Goal: Task Accomplishment & Management: Use online tool/utility

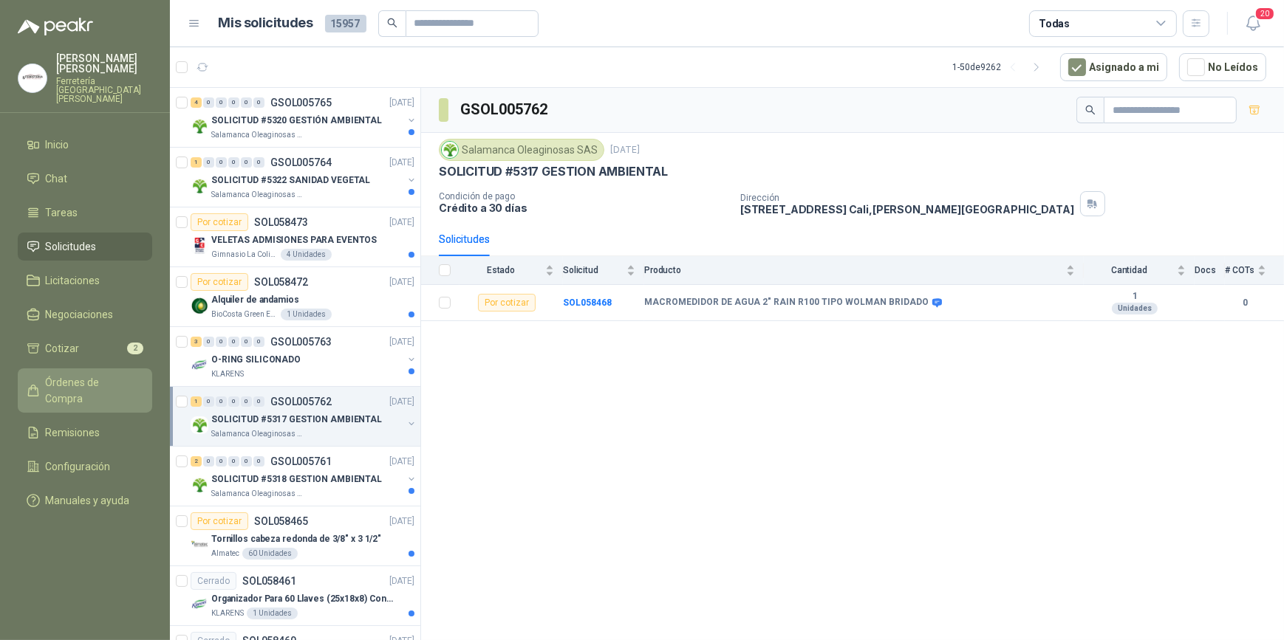
click at [86, 375] on span "Órdenes de Compra" at bounding box center [92, 390] width 92 height 32
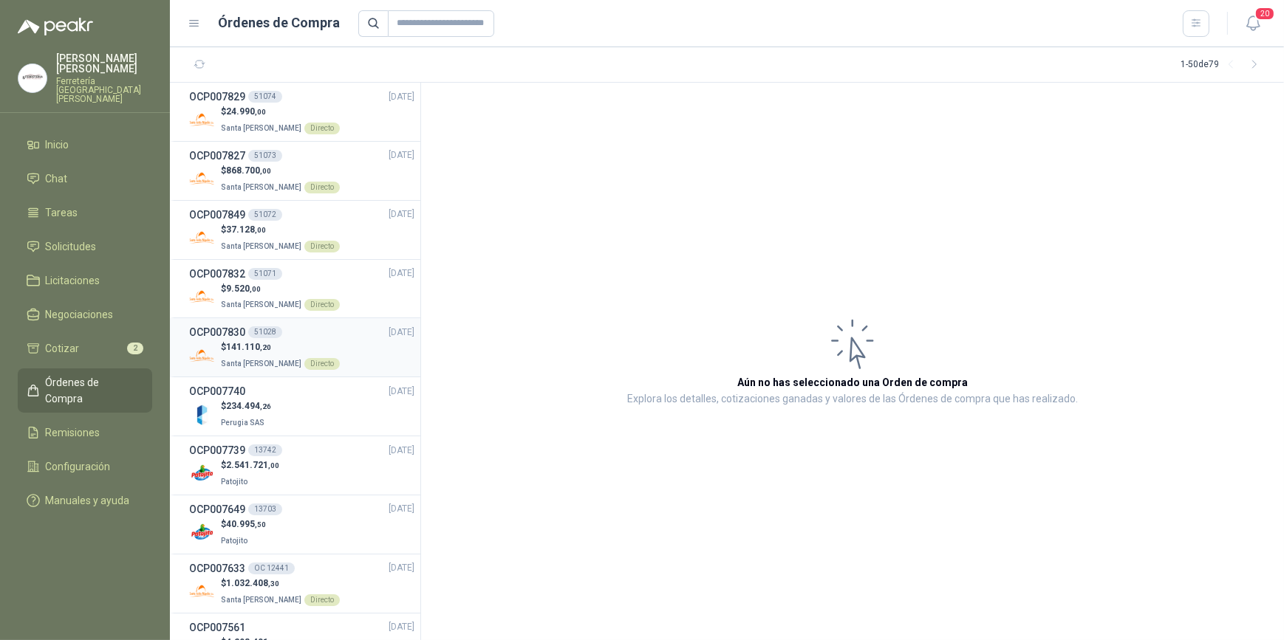
click at [304, 344] on p "$ 141.110 ,20" at bounding box center [280, 347] width 119 height 14
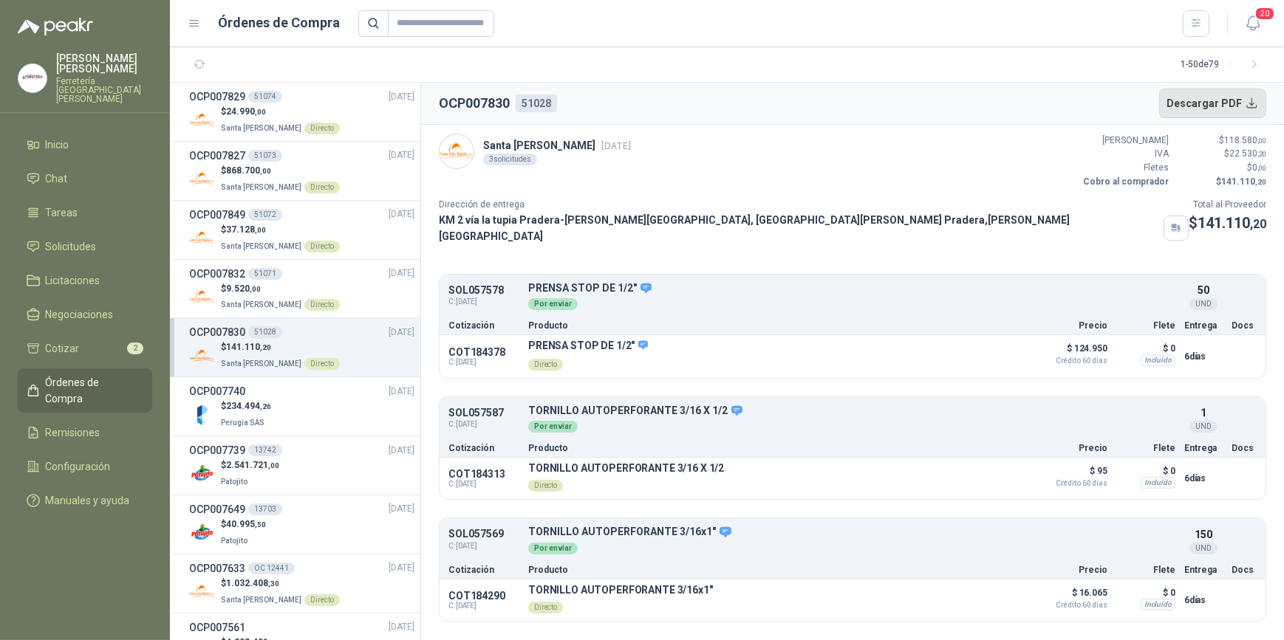
click at [1192, 103] on button "Descargar PDF" at bounding box center [1213, 104] width 108 height 30
click at [337, 287] on div "$ 9.520 ,00 Santa Anita Napoles Directo" at bounding box center [301, 297] width 225 height 30
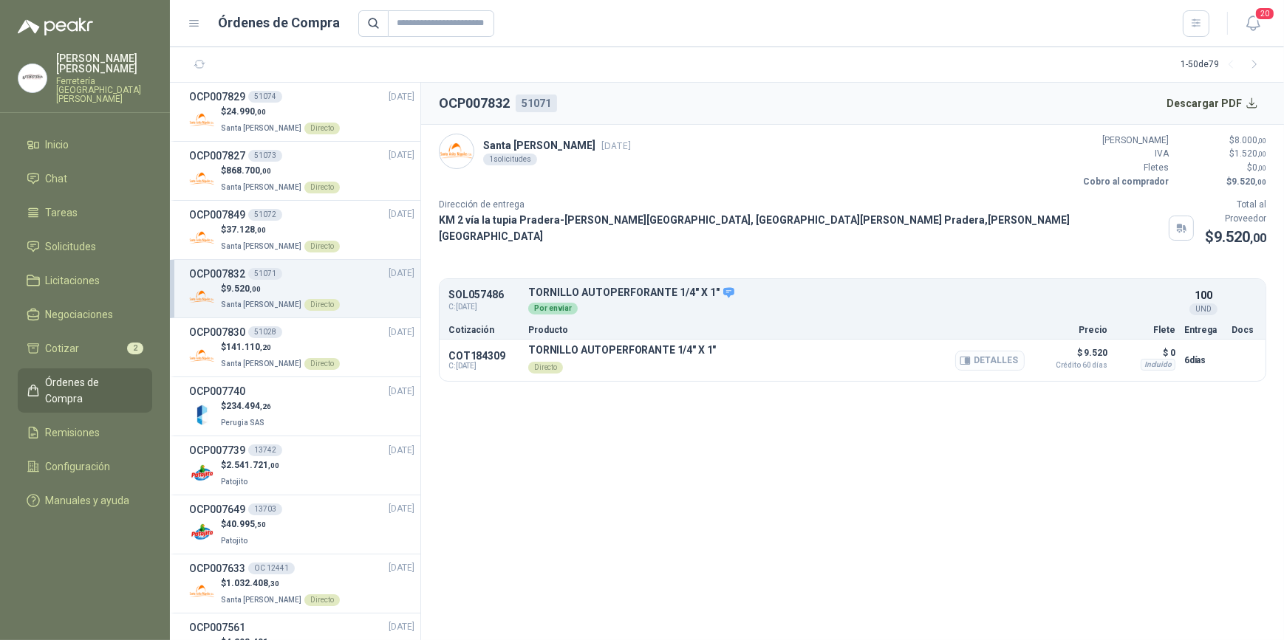
click at [980, 351] on button "Detalles" at bounding box center [989, 361] width 69 height 20
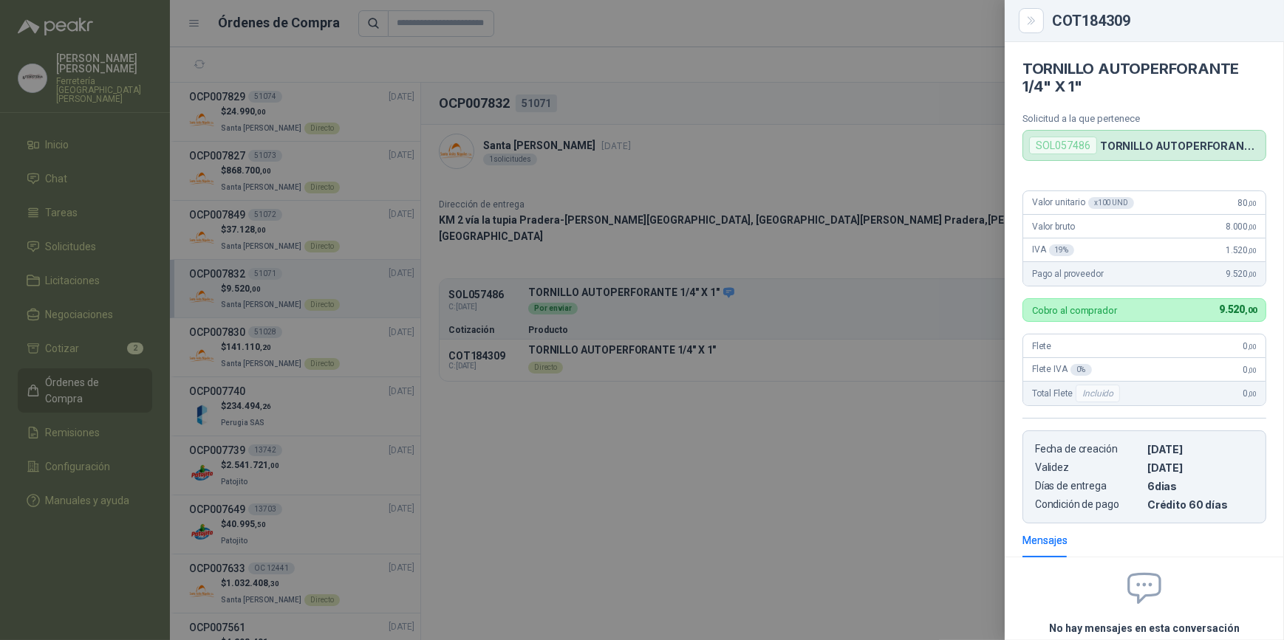
click at [775, 384] on div at bounding box center [642, 320] width 1284 height 640
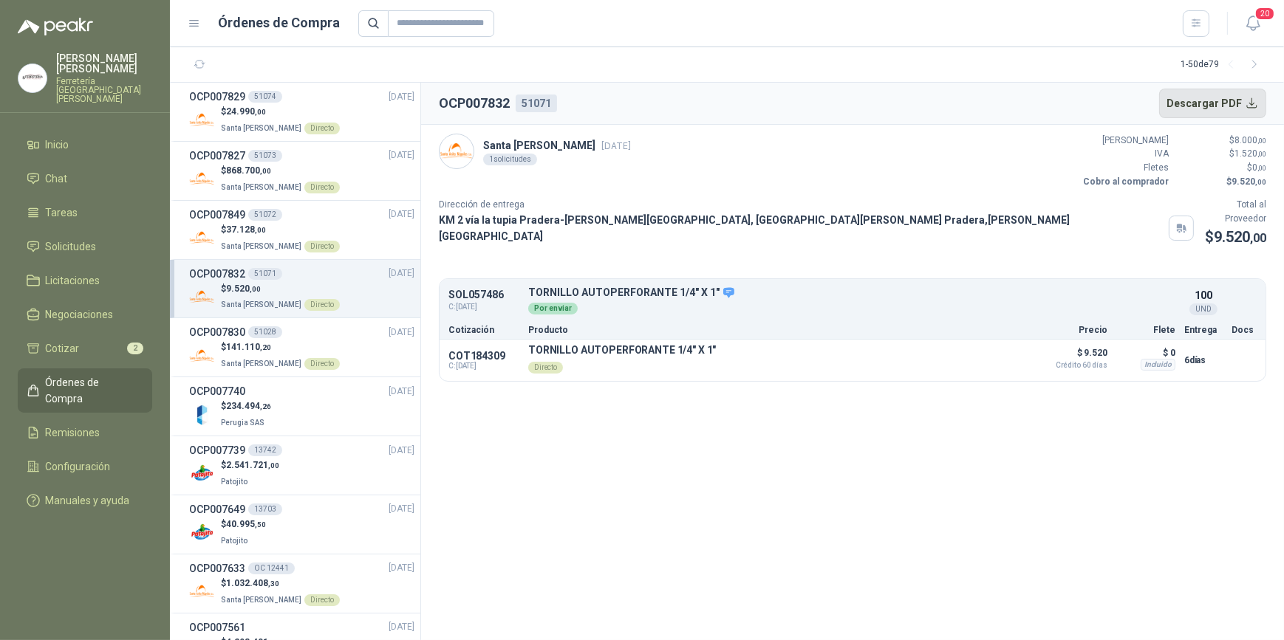
click at [1205, 100] on button "Descargar PDF" at bounding box center [1213, 104] width 108 height 30
click at [319, 224] on p "$ 37.128 ,00" at bounding box center [280, 230] width 119 height 14
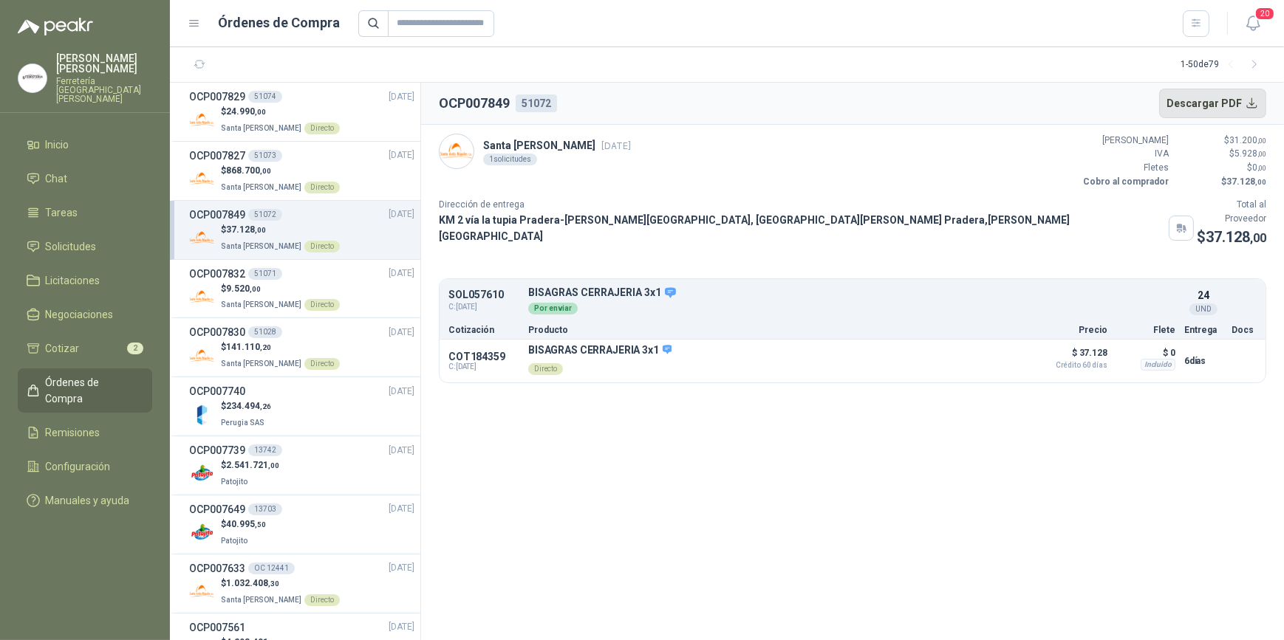
click at [1196, 104] on button "Descargar PDF" at bounding box center [1213, 104] width 108 height 30
click at [327, 171] on div "$ 868.700 ,00 Santa Anita Napoles Directo" at bounding box center [301, 179] width 225 height 30
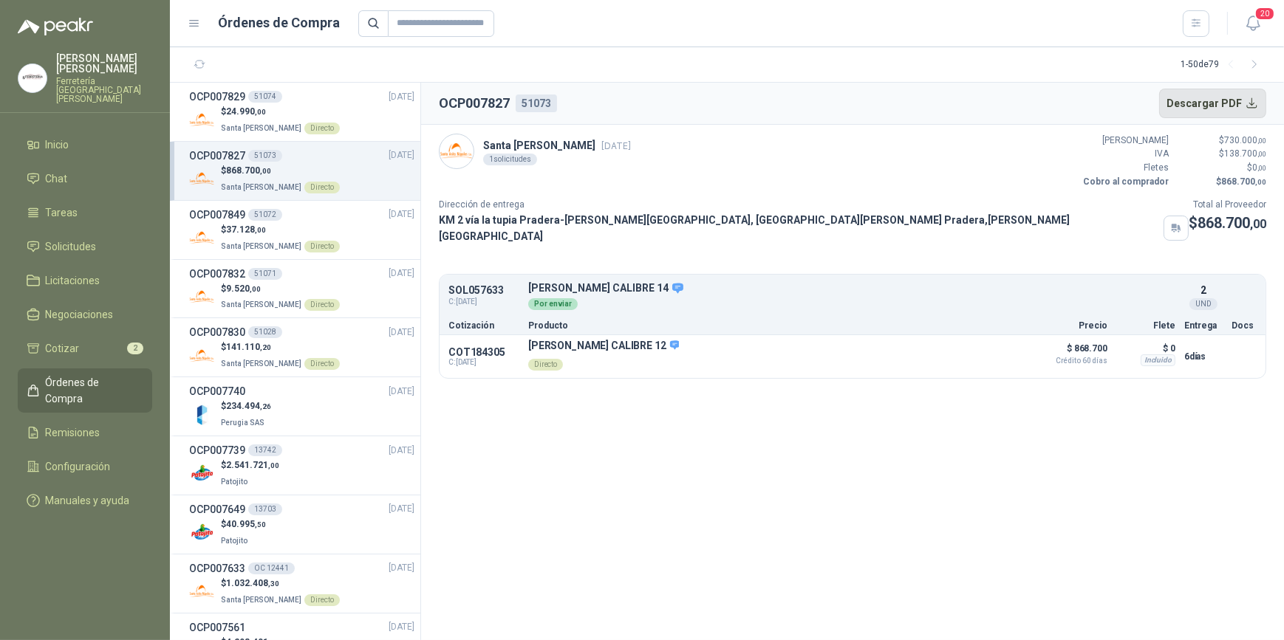
click at [1199, 102] on button "Descargar PDF" at bounding box center [1213, 104] width 108 height 30
click at [331, 116] on div "$ 24.990 ,00 Santa Anita Napoles Directo" at bounding box center [301, 120] width 225 height 30
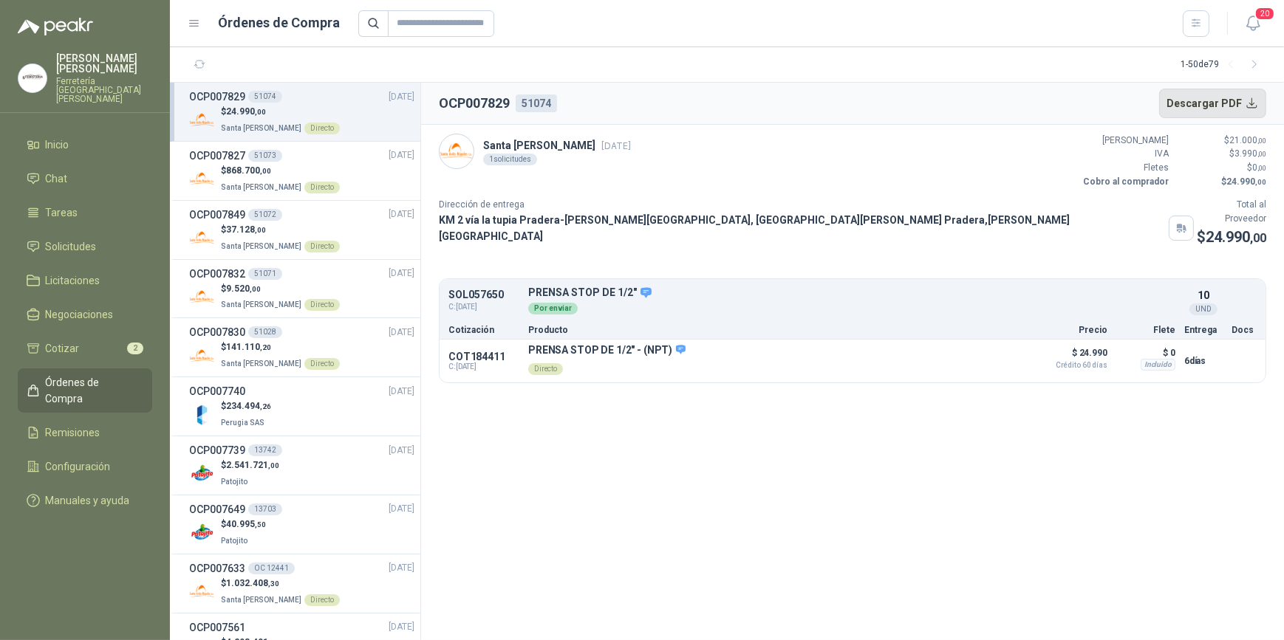
click at [1200, 103] on button "Descargar PDF" at bounding box center [1213, 104] width 108 height 30
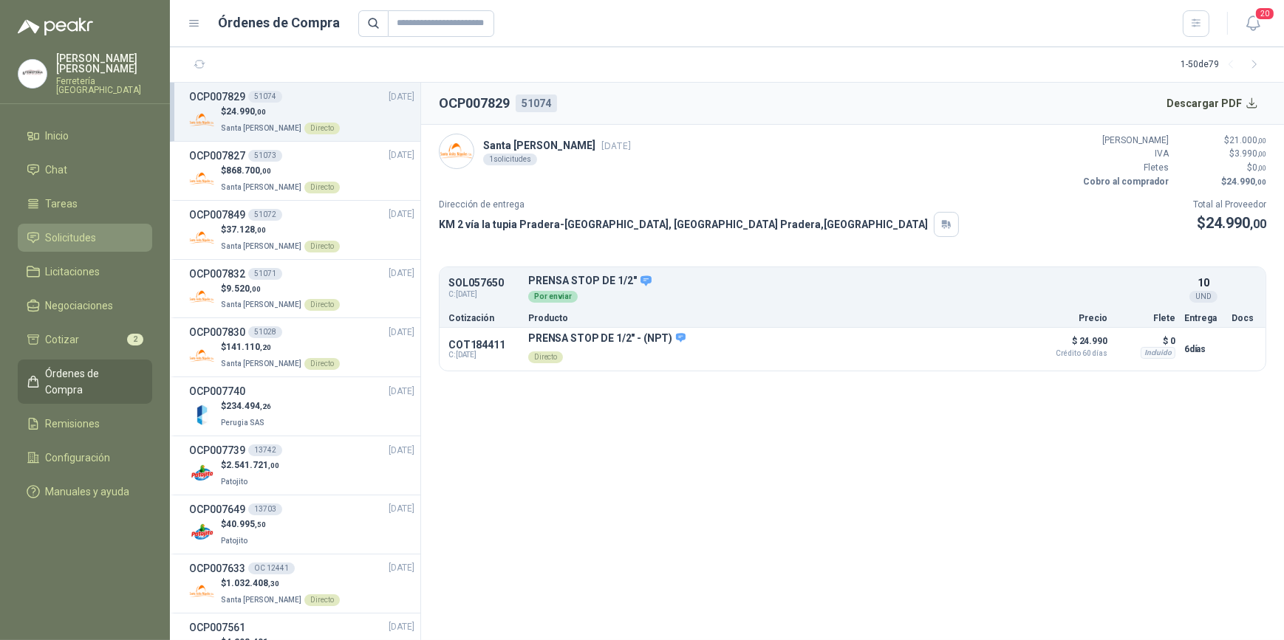
click at [73, 236] on span "Solicitudes" at bounding box center [71, 238] width 51 height 16
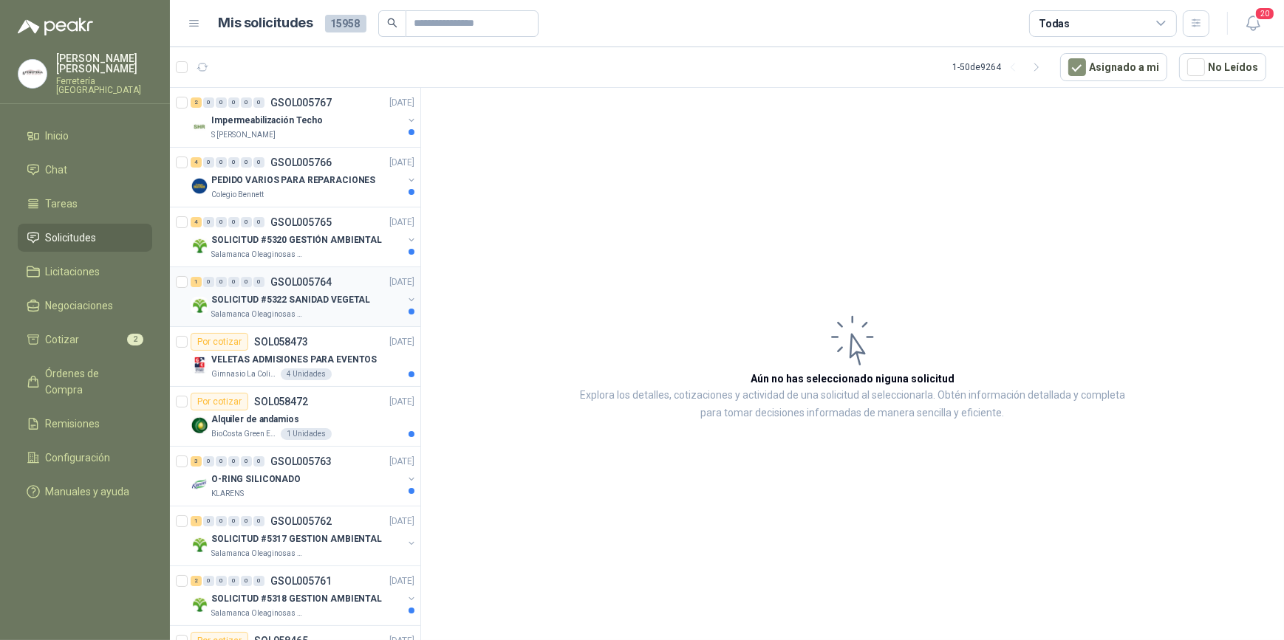
click at [329, 309] on div "Salamanca Oleaginosas SAS" at bounding box center [306, 315] width 191 height 12
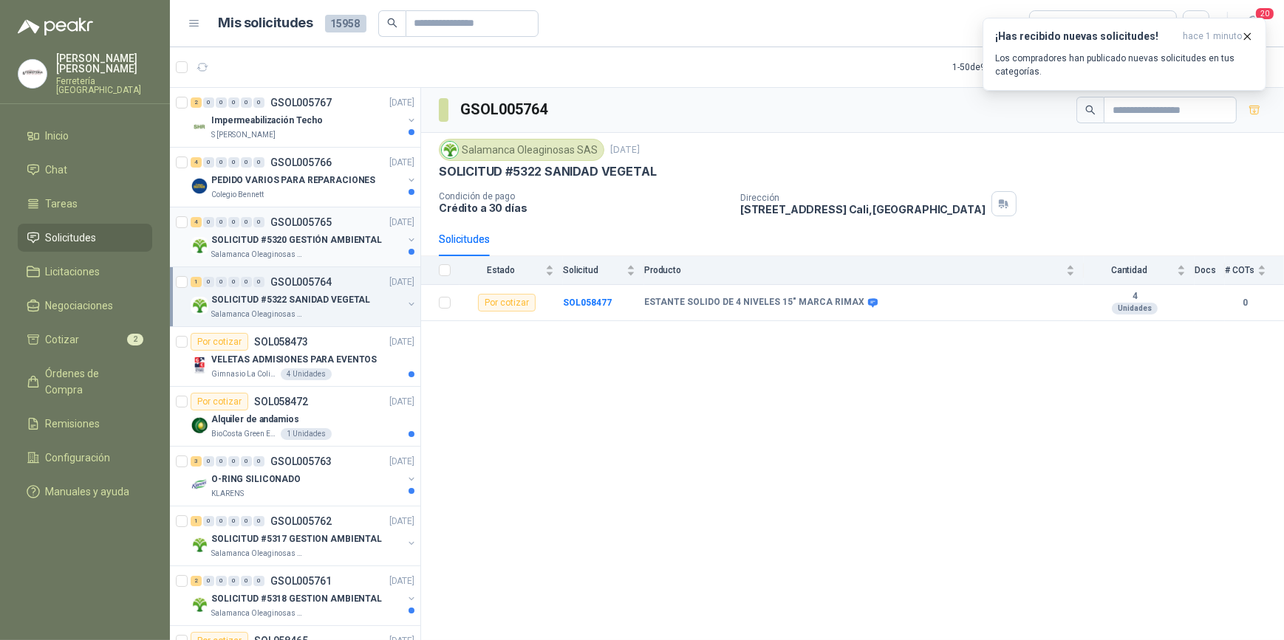
click at [317, 242] on p "SOLICITUD #5320 GESTIÓN AMBIENTAL" at bounding box center [296, 240] width 171 height 14
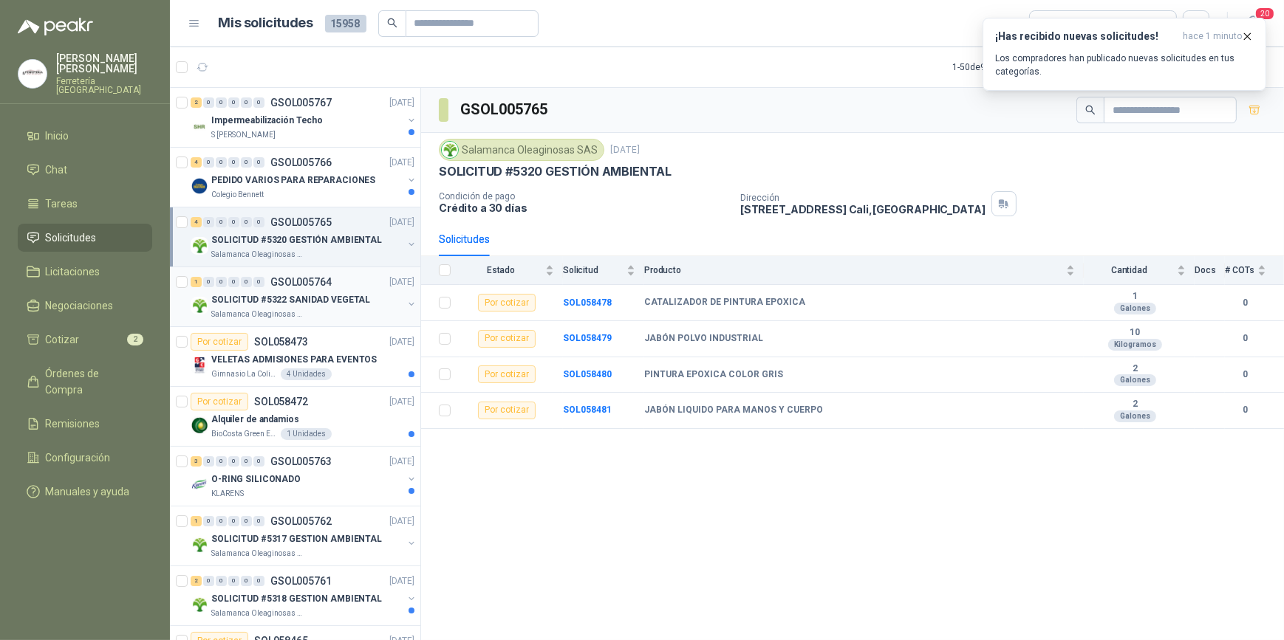
click at [312, 298] on p "SOLICITUD #5322 SANIDAD VEGETAL" at bounding box center [290, 300] width 159 height 14
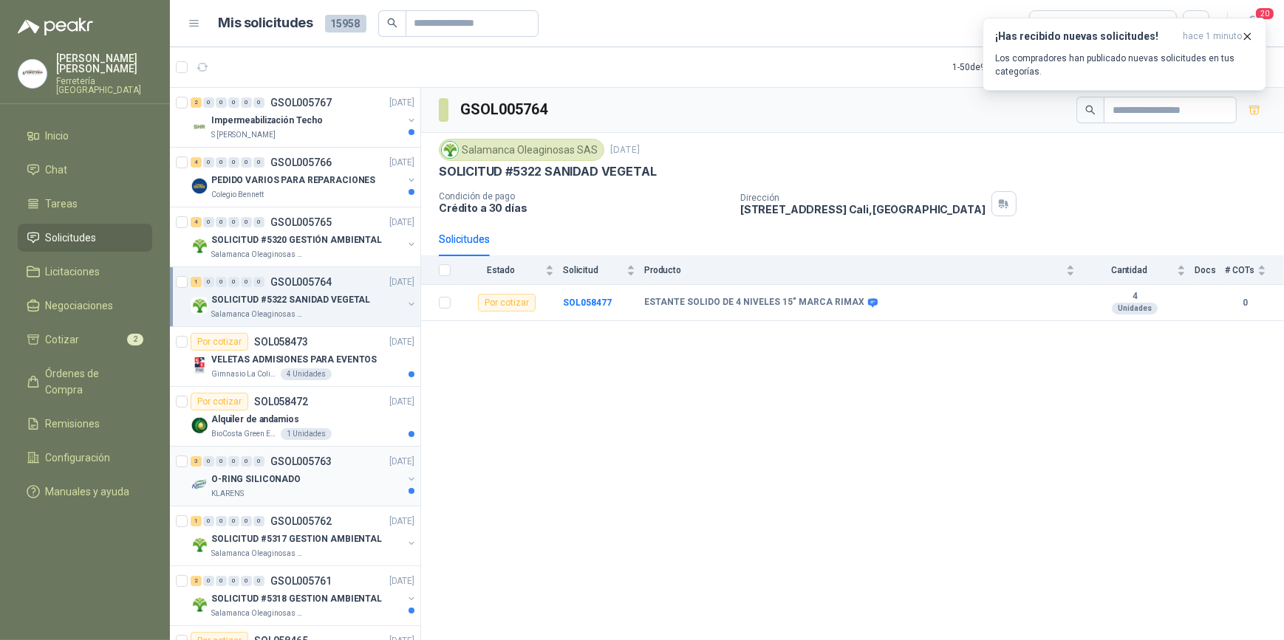
scroll to position [66, 0]
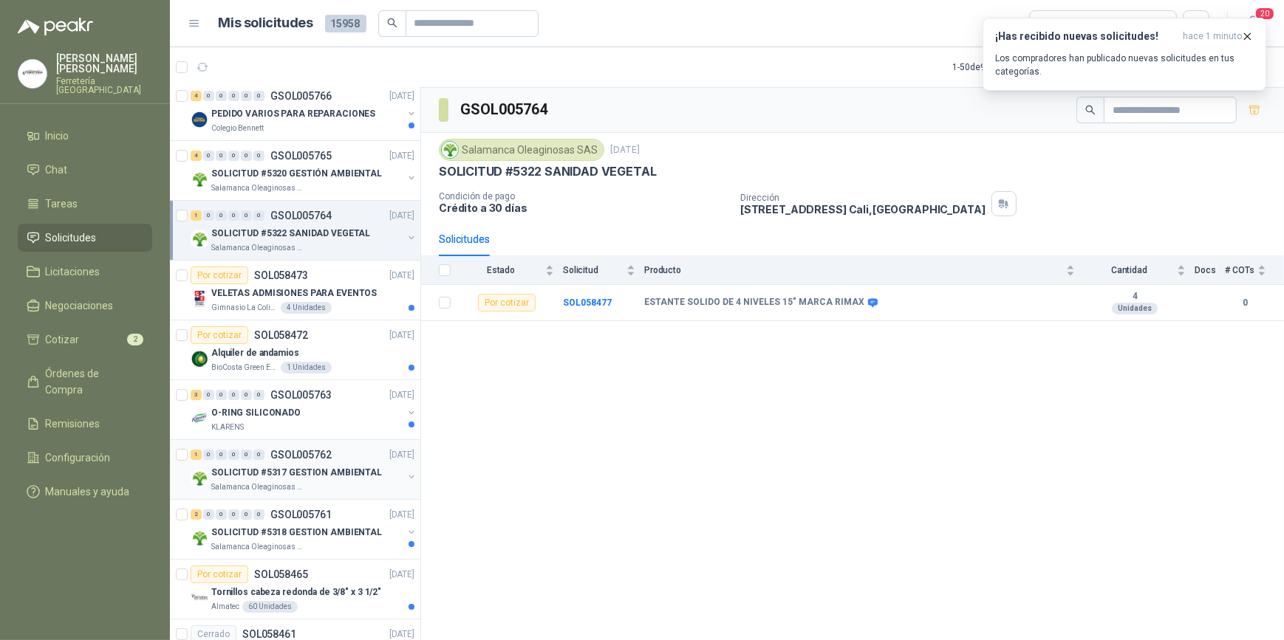
click at [304, 476] on p "SOLICITUD #5317 GESTION AMBIENTAL" at bounding box center [296, 473] width 171 height 14
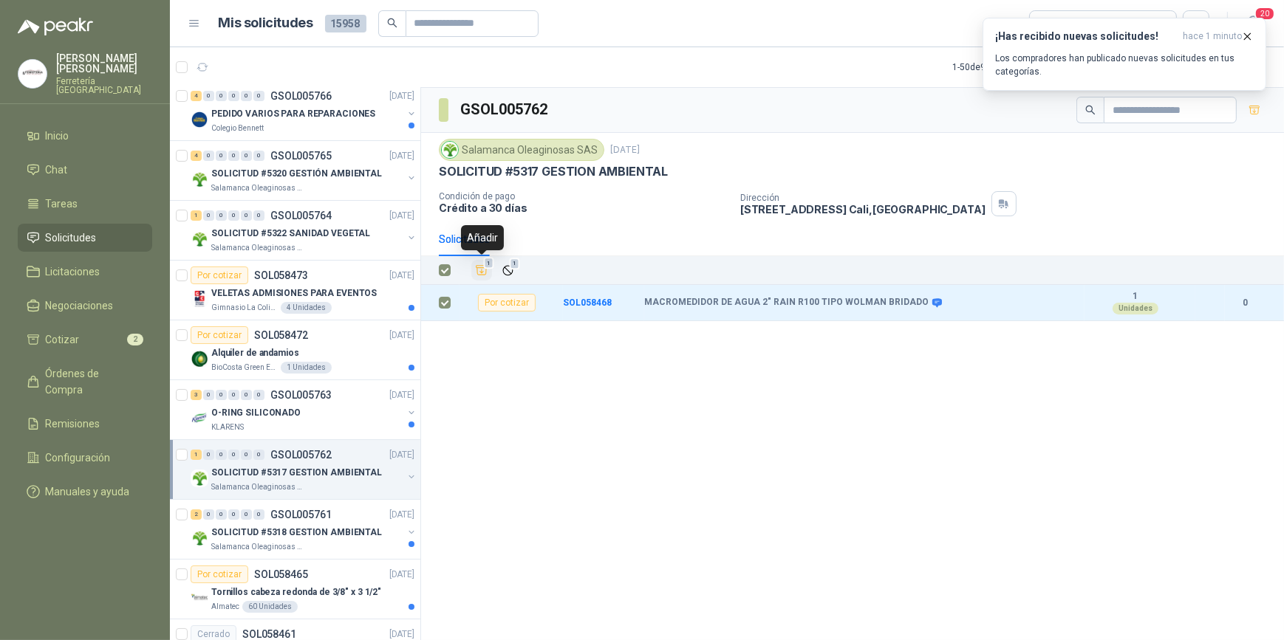
click at [482, 273] on icon "Añadir" at bounding box center [481, 270] width 13 height 13
click at [85, 339] on li "Cotizar 3" at bounding box center [85, 340] width 117 height 16
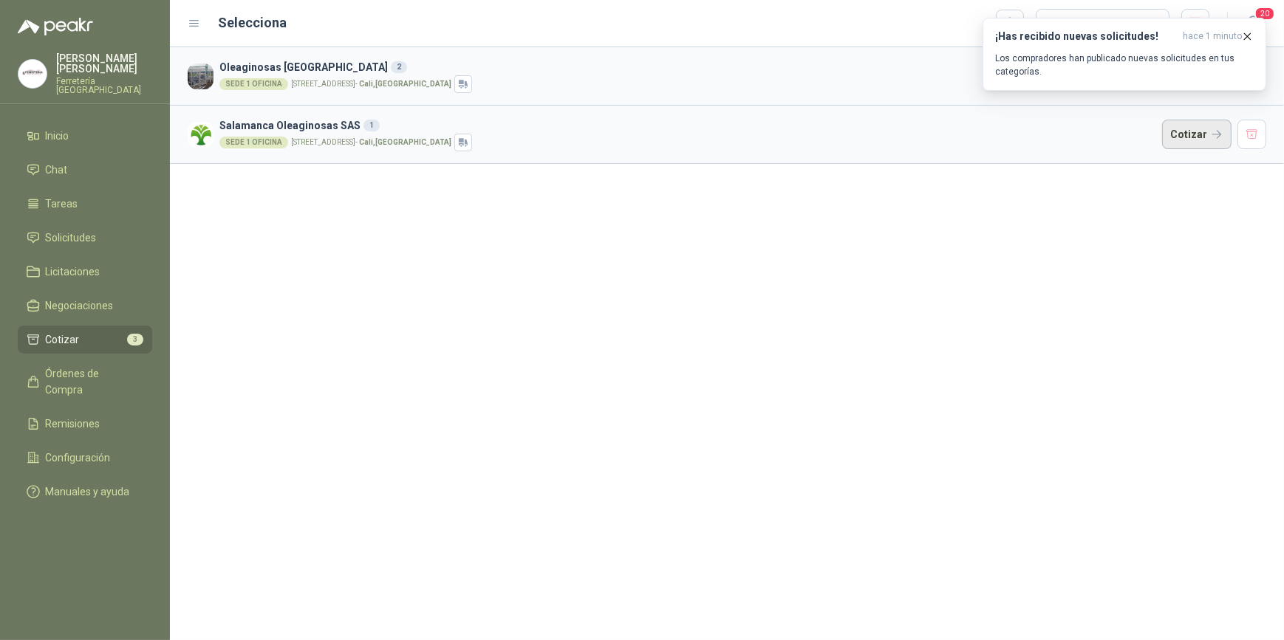
click at [1202, 134] on button "Cotizar" at bounding box center [1196, 135] width 69 height 30
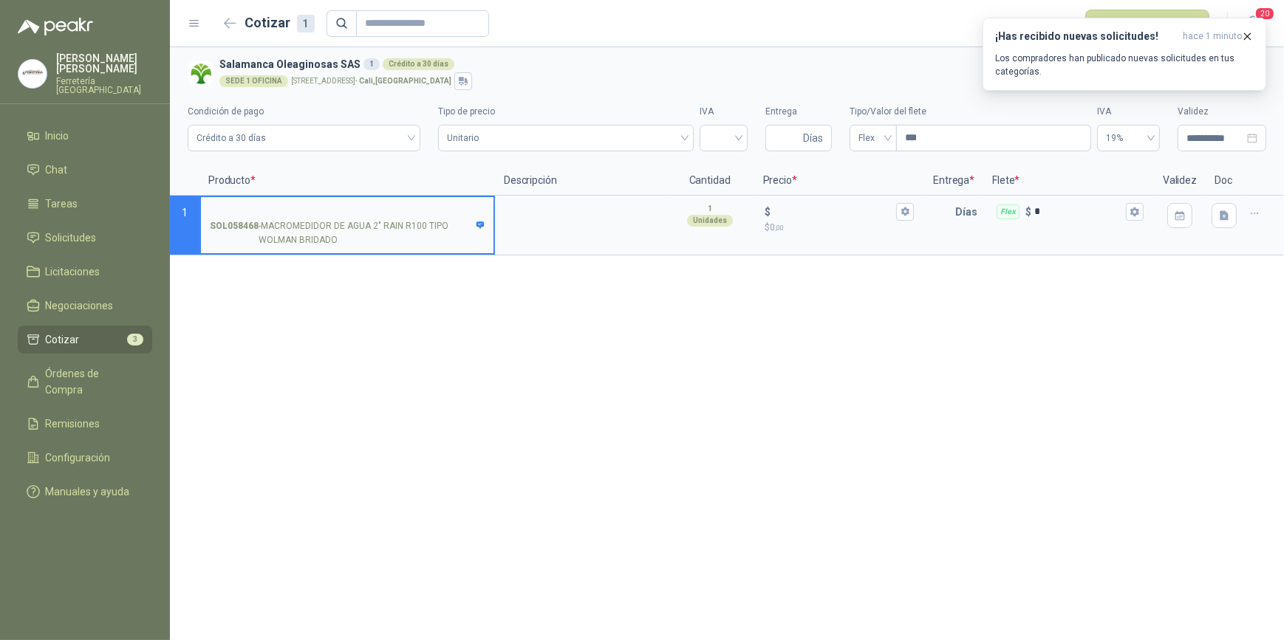
click at [264, 213] on input "SOL058468 - MACROMEDIDOR DE AGUA 2" RAIN R100 TIPO WOLMAN BRIDADO" at bounding box center [347, 212] width 275 height 11
type input "*"
type input "**********"
click at [532, 223] on textarea at bounding box center [580, 214] width 168 height 34
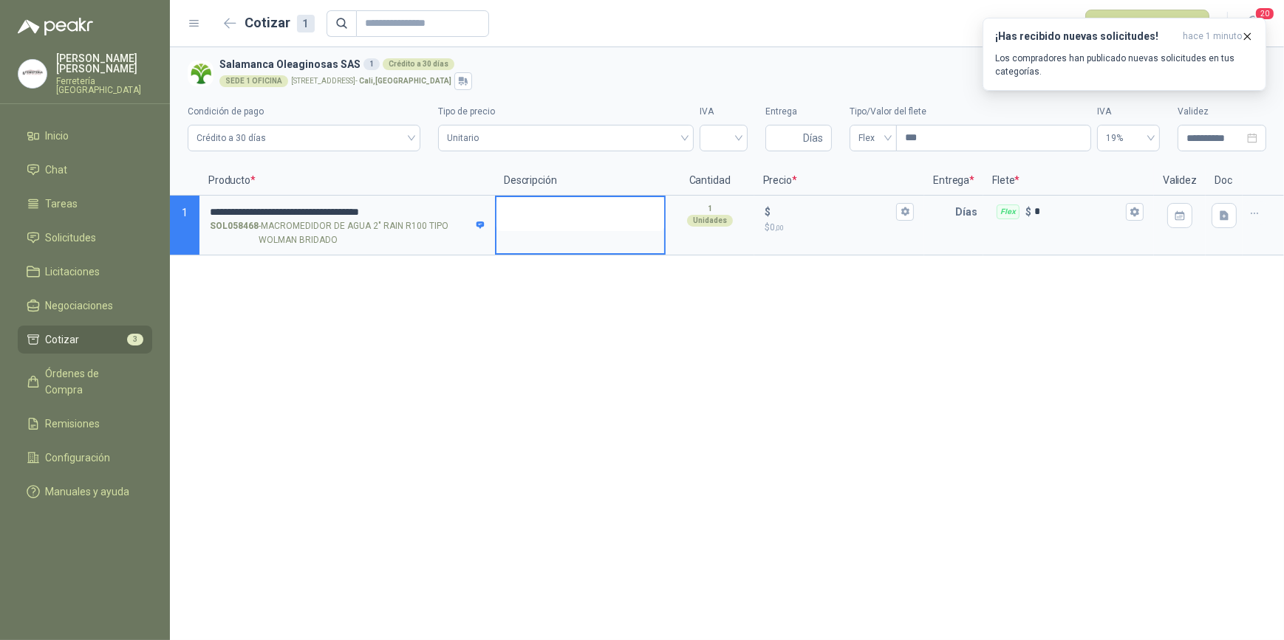
type textarea "*"
type textarea "**"
type textarea "***"
type textarea "****"
type textarea "*****"
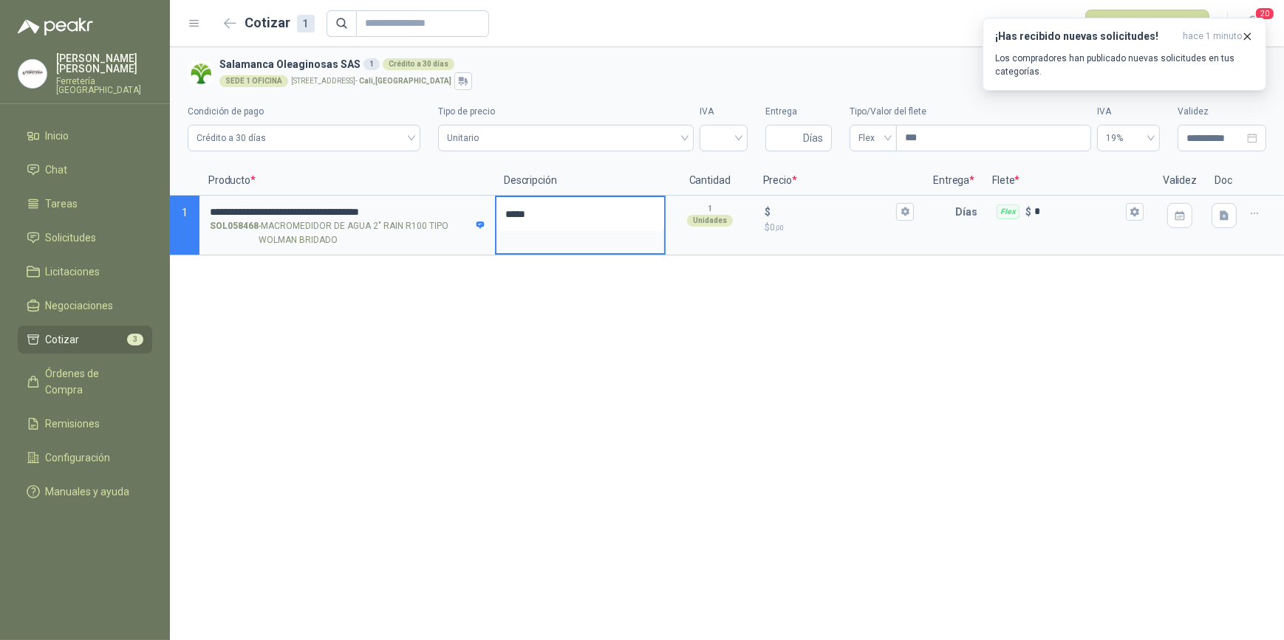
type textarea "*****"
type textarea "*******"
type textarea "********"
type textarea "*********"
type textarea "**********"
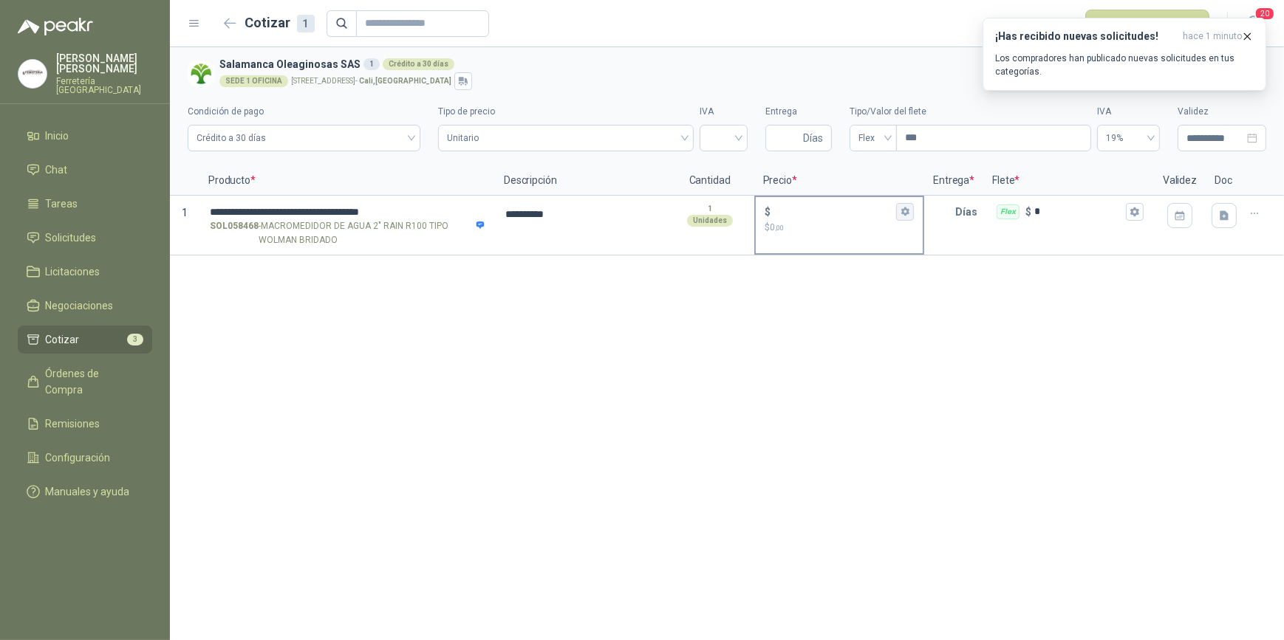
click at [901, 216] on button "$ $ 0 ,00" at bounding box center [905, 212] width 18 height 18
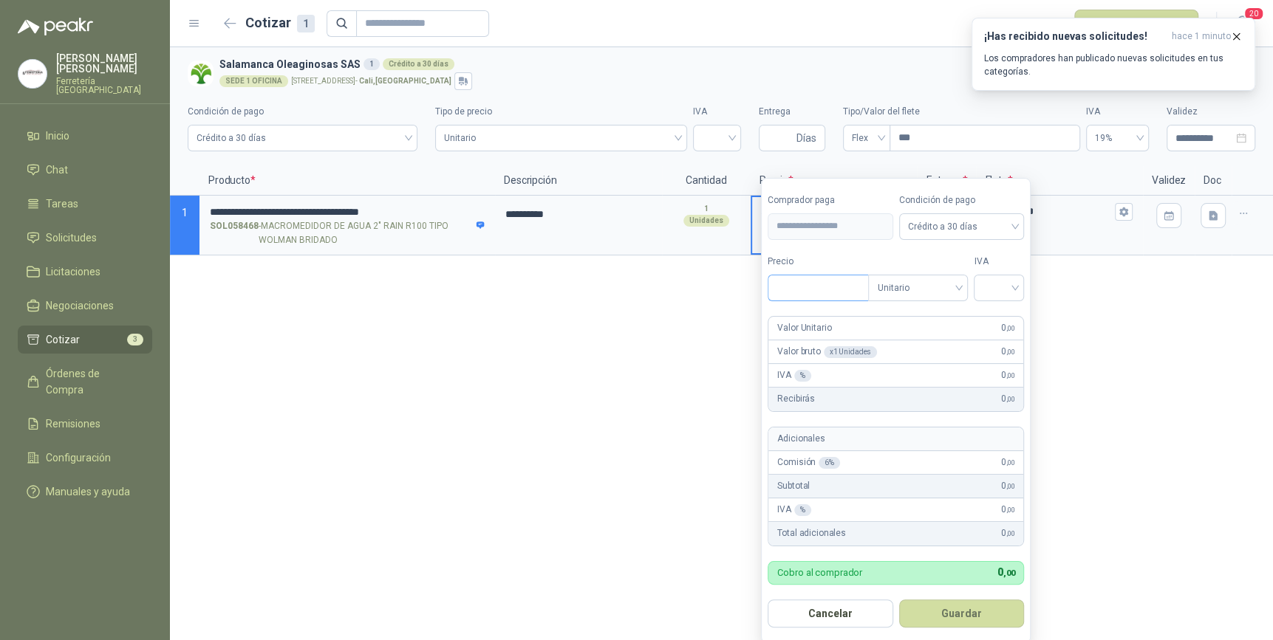
click at [804, 289] on input "Precio" at bounding box center [818, 287] width 100 height 25
click at [1020, 286] on div at bounding box center [998, 288] width 50 height 27
type input "**********"
click at [998, 317] on div "19%" at bounding box center [1001, 318] width 27 height 16
click at [972, 611] on button "Guardar" at bounding box center [963, 614] width 127 height 28
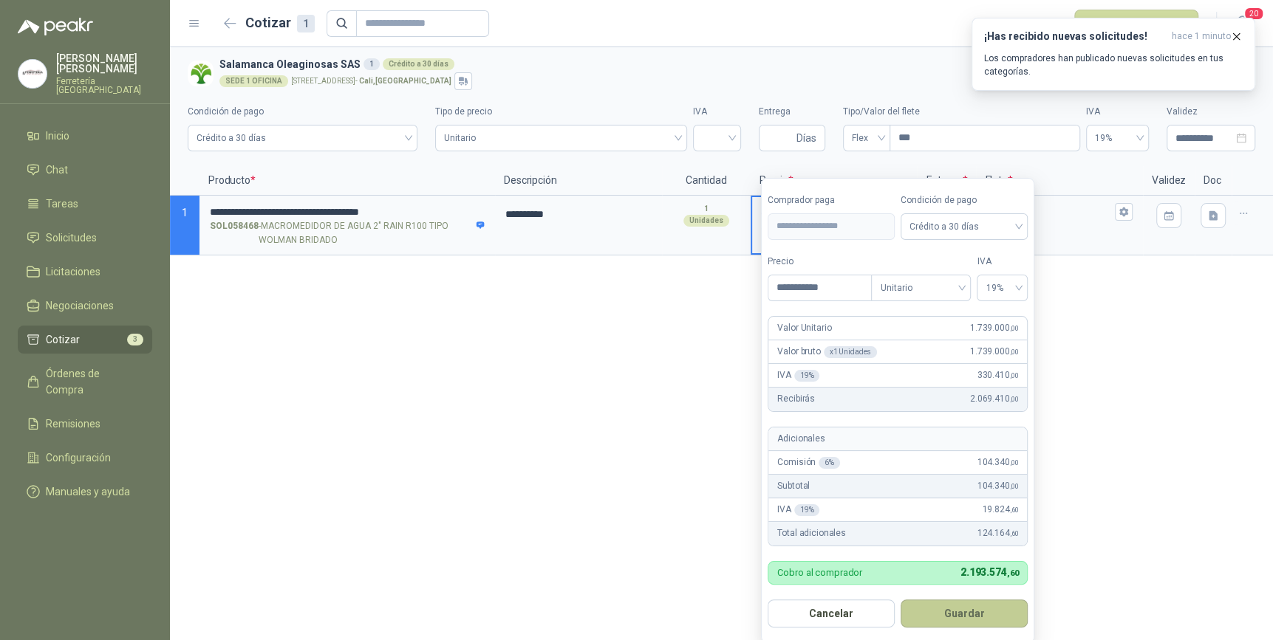
type input "*********"
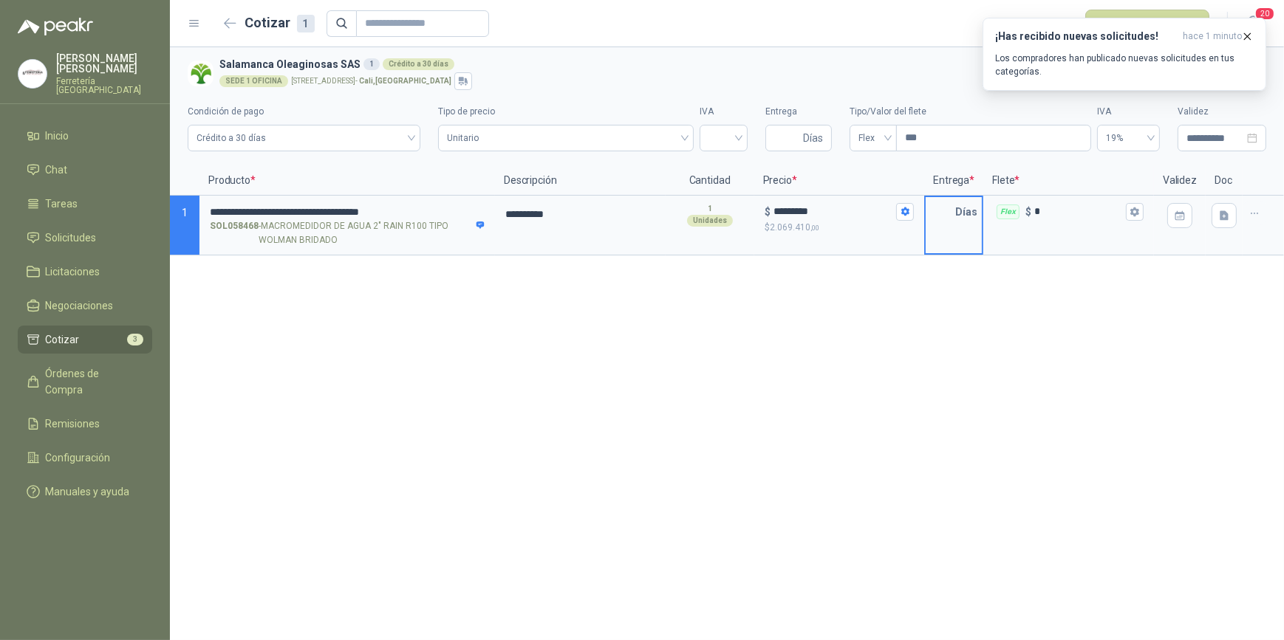
click at [948, 220] on input "text" at bounding box center [940, 212] width 30 height 30
type input "*"
click at [1137, 210] on icon "button" at bounding box center [1134, 212] width 8 height 9
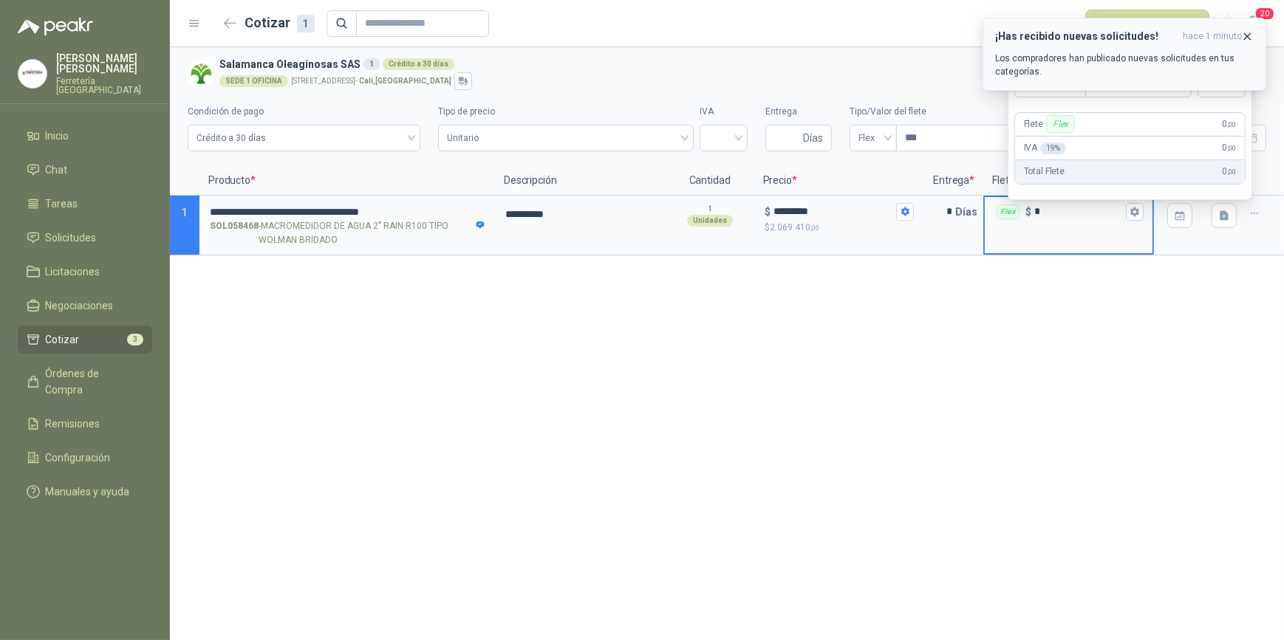
click at [1248, 32] on icon "button" at bounding box center [1247, 36] width 13 height 13
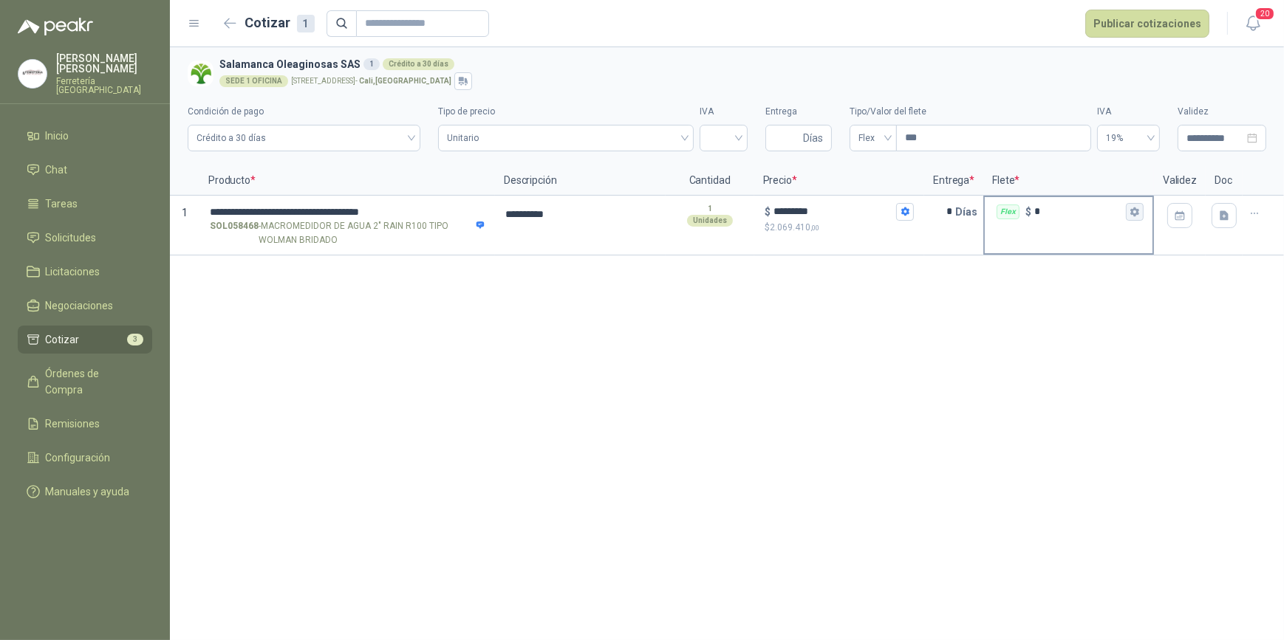
click at [1137, 207] on icon "button" at bounding box center [1134, 212] width 10 height 10
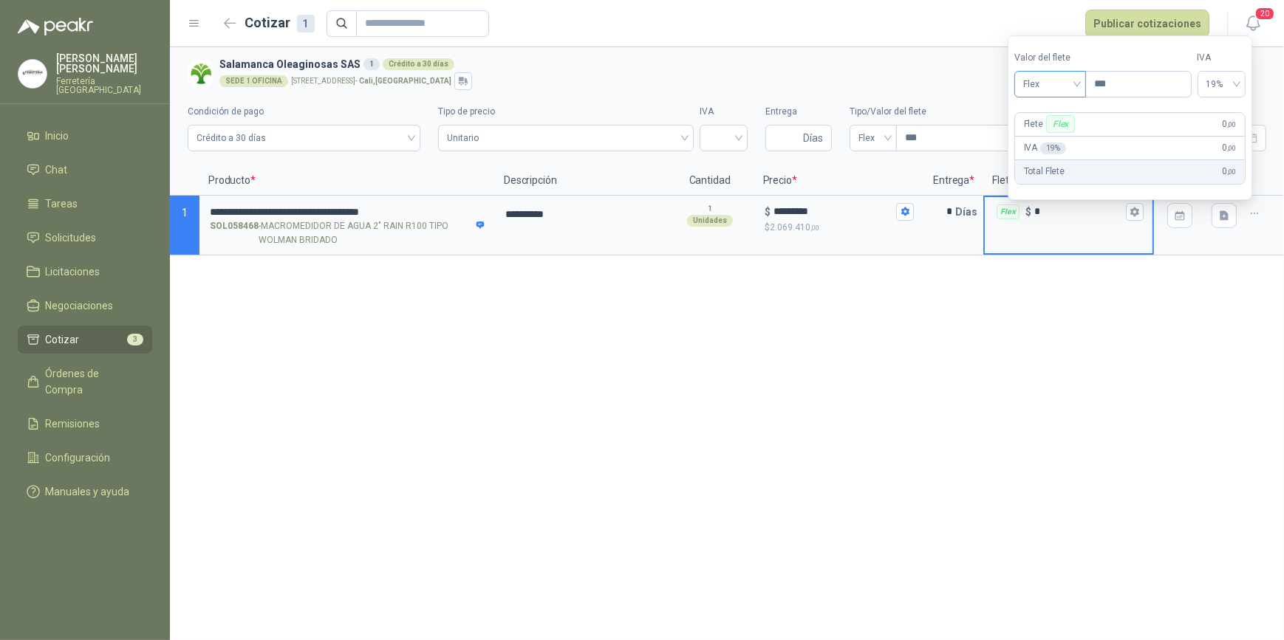
click at [1083, 85] on div "Flex" at bounding box center [1050, 84] width 72 height 27
click at [1053, 137] on div "Incluido" at bounding box center [1052, 139] width 52 height 16
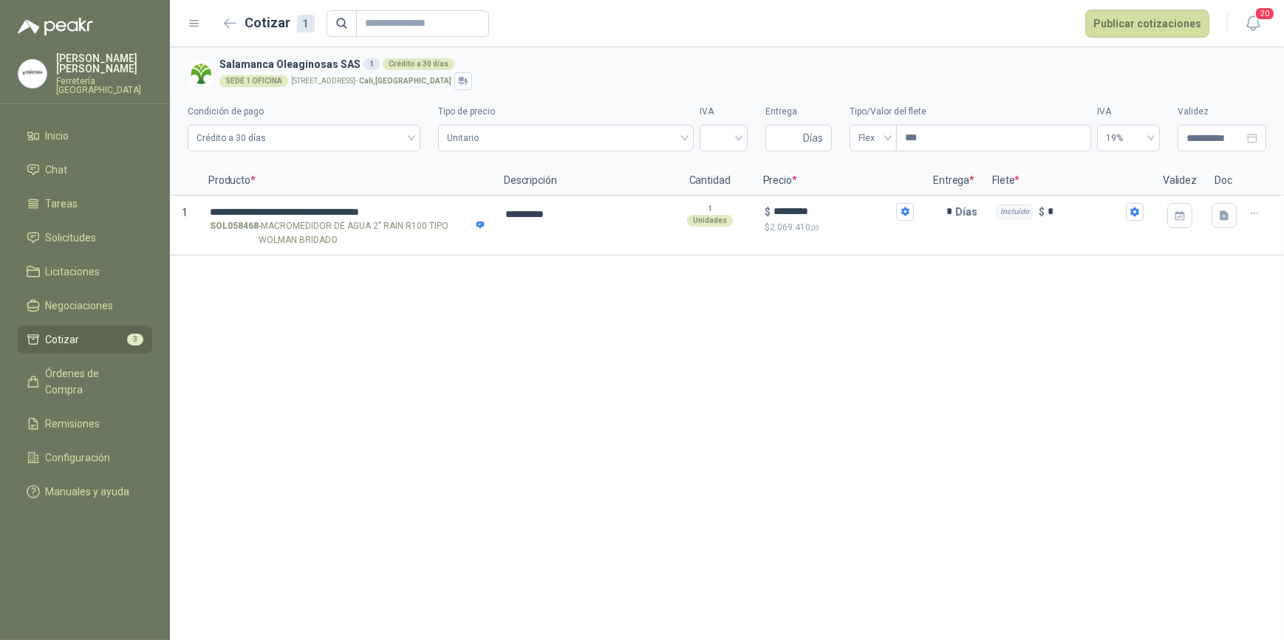
click at [896, 412] on div "**********" at bounding box center [727, 343] width 1114 height 593
click at [1149, 21] on button "Publicar cotizaciones" at bounding box center [1147, 24] width 124 height 28
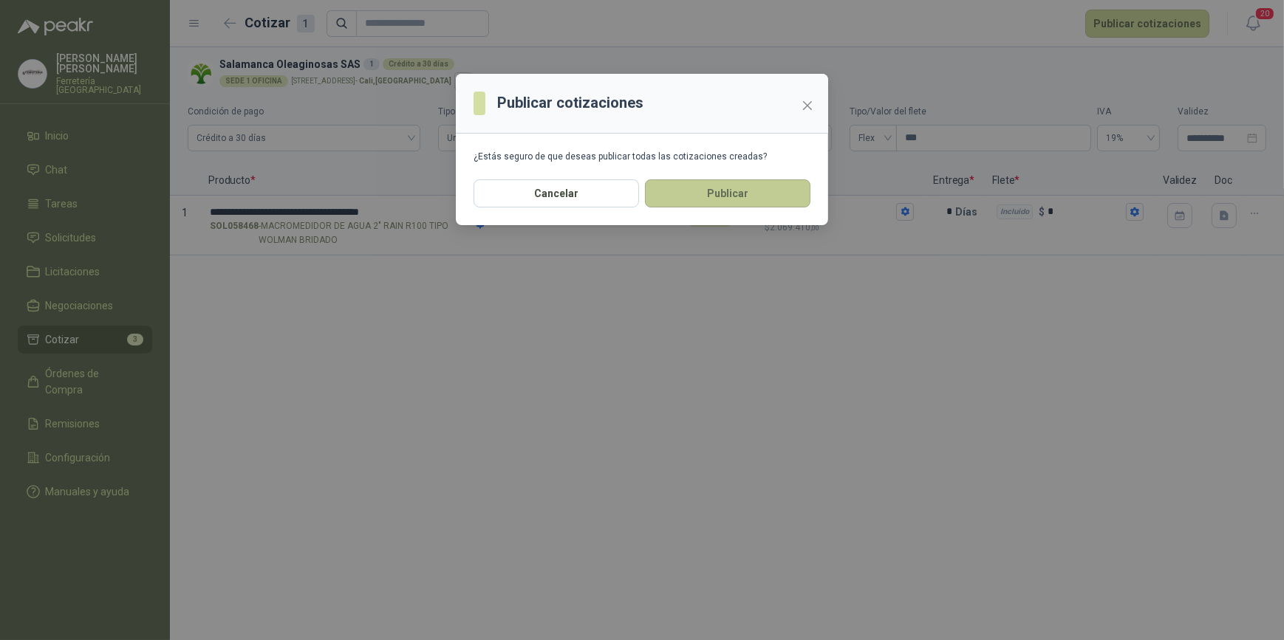
click at [733, 194] on button "Publicar" at bounding box center [727, 193] width 165 height 28
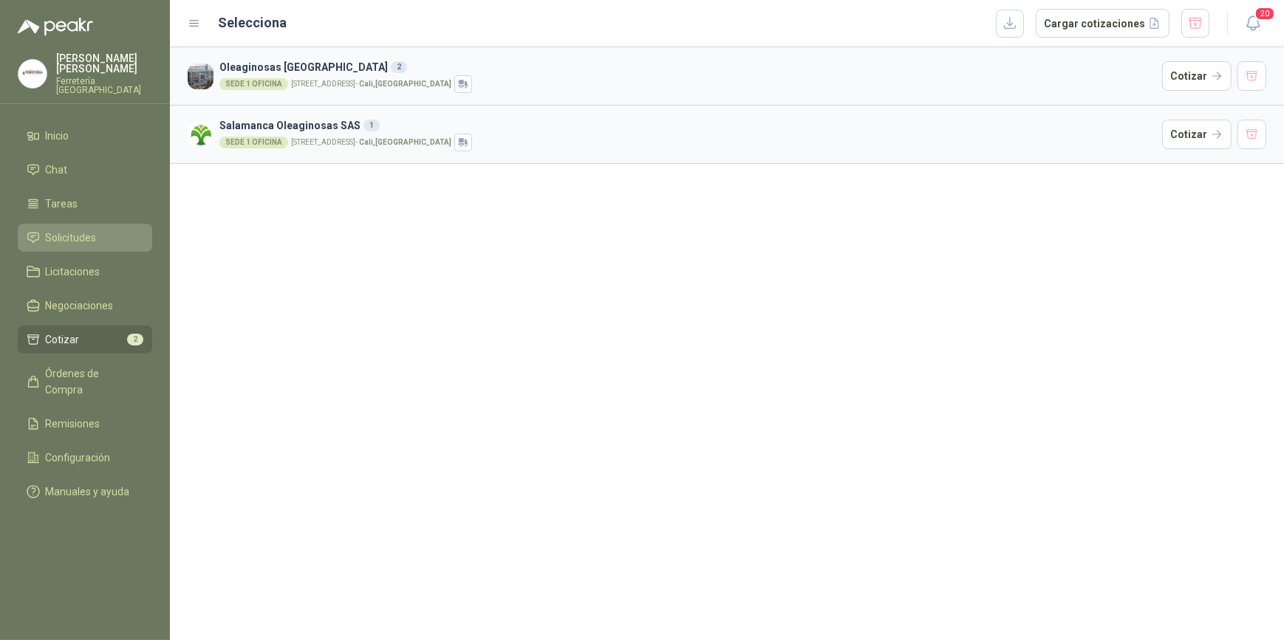
click at [95, 233] on span "Solicitudes" at bounding box center [71, 238] width 51 height 16
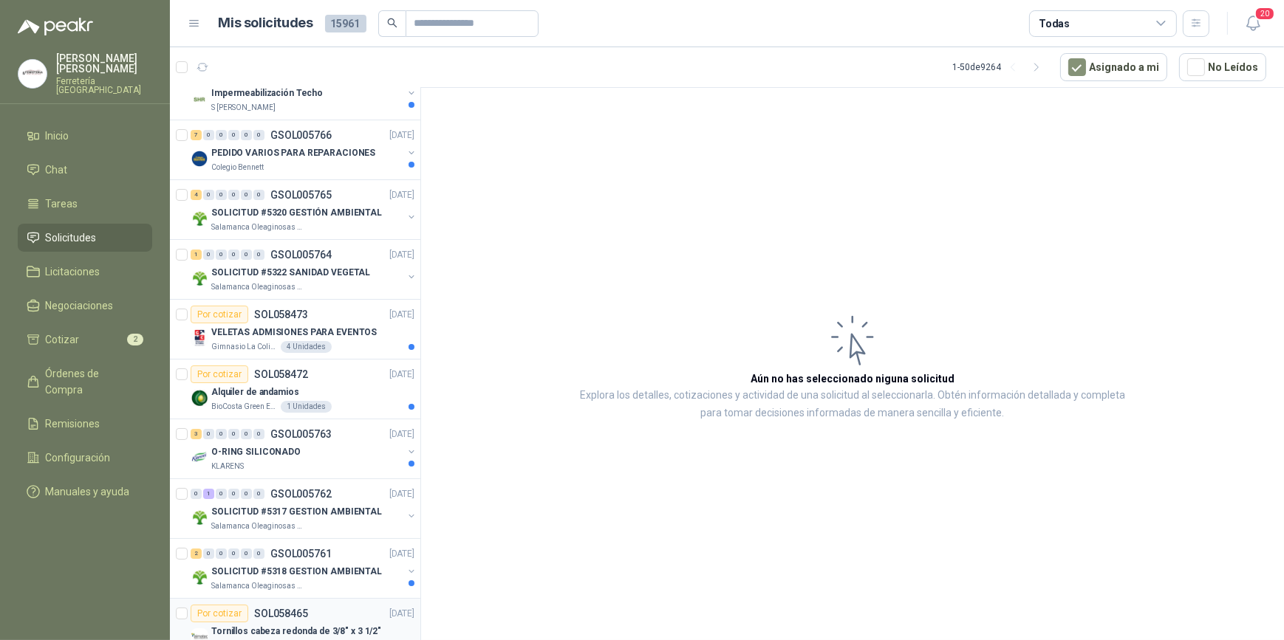
scroll to position [134, 0]
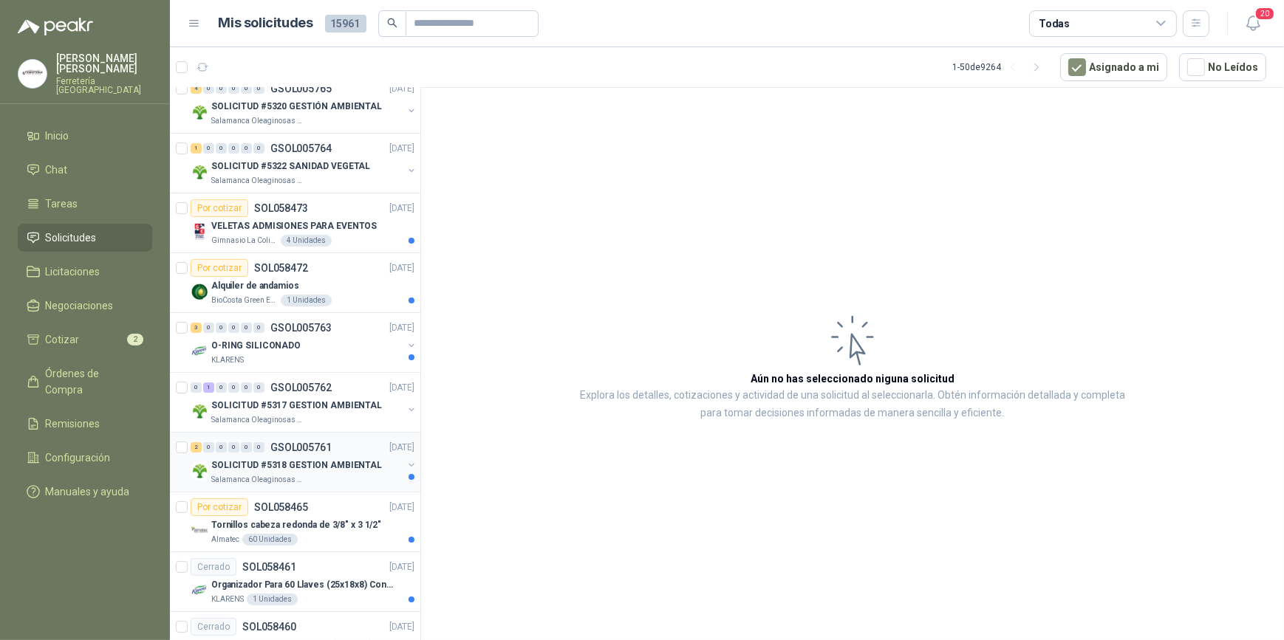
click at [251, 466] on p "SOLICITUD #5318 GESTION AMBIENTAL" at bounding box center [296, 466] width 171 height 14
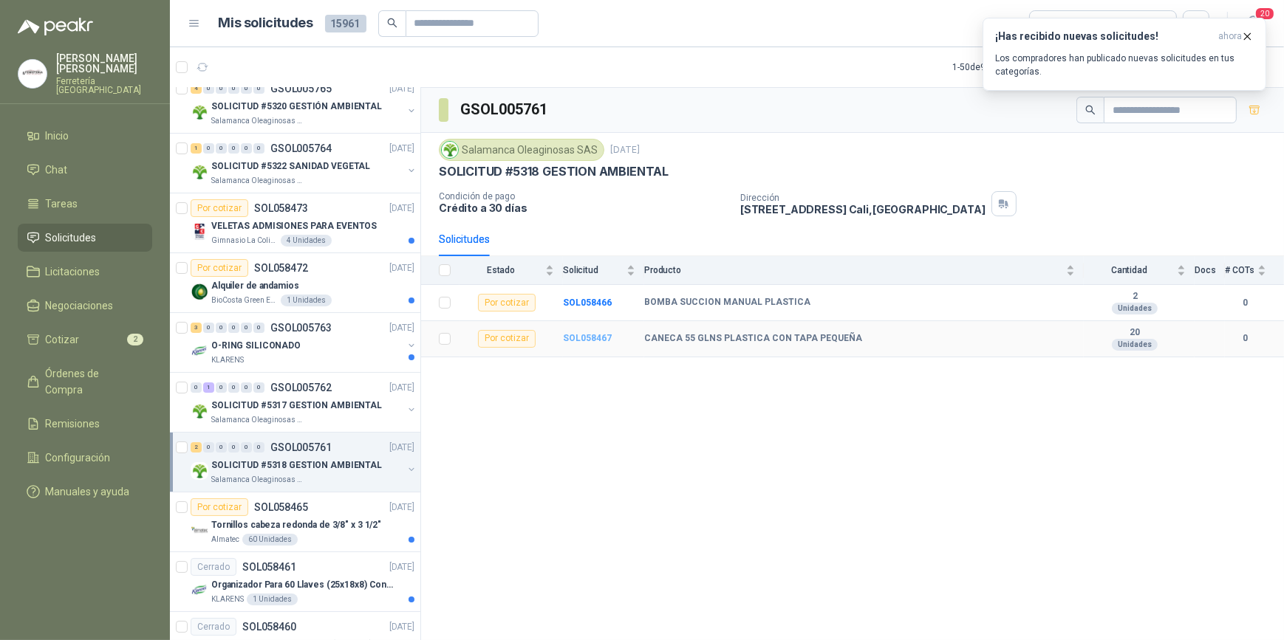
click at [576, 339] on b "SOL058467" at bounding box center [587, 338] width 49 height 10
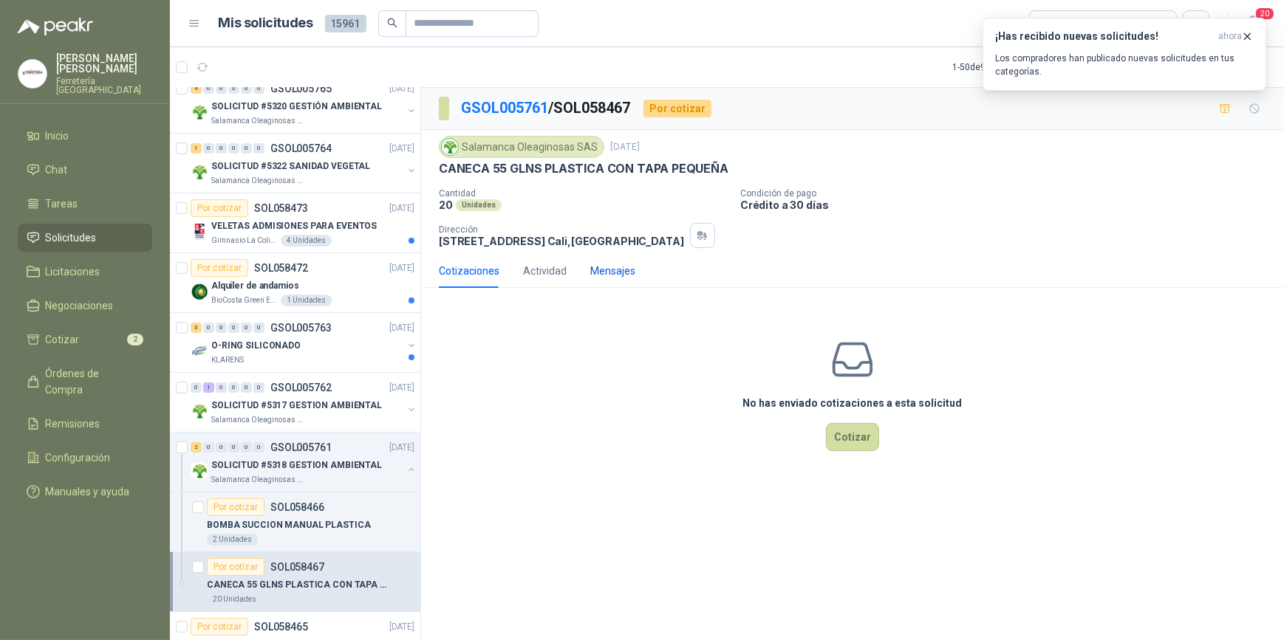
click at [600, 273] on div "Mensajes" at bounding box center [612, 271] width 45 height 16
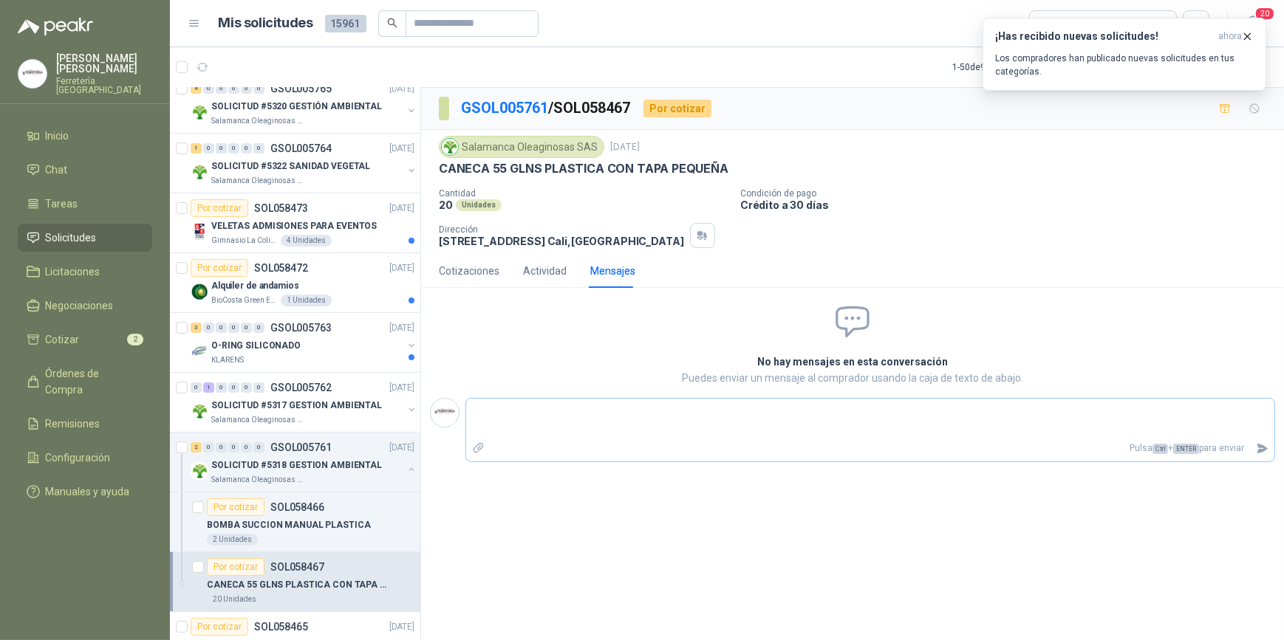
click at [494, 422] on textarea at bounding box center [870, 419] width 808 height 34
type textarea "*"
type textarea "**"
type textarea "***"
type textarea "****"
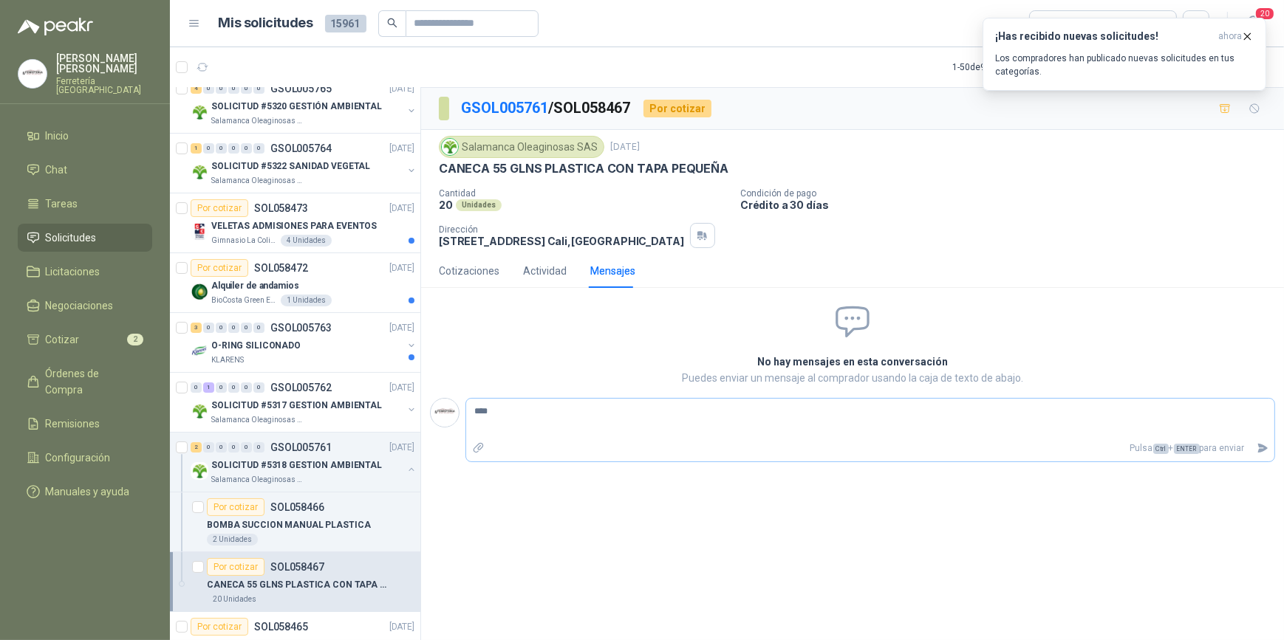
type textarea "****"
type textarea "******"
type textarea "*******"
type textarea "********"
type textarea "*********"
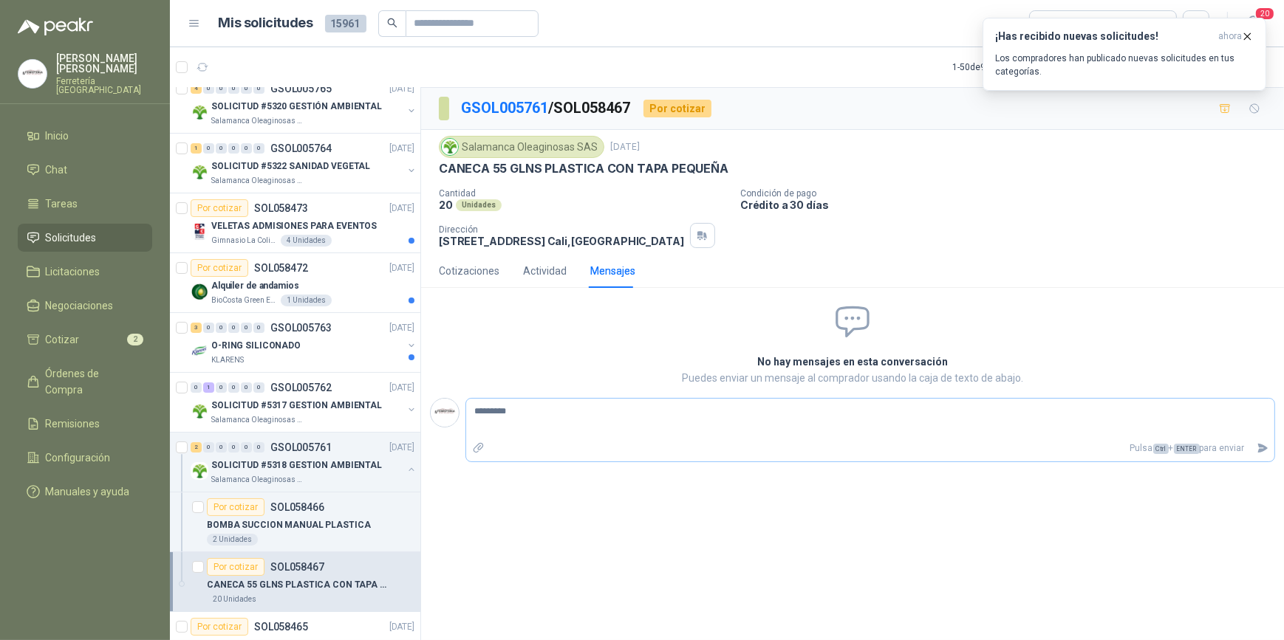
type textarea "**********"
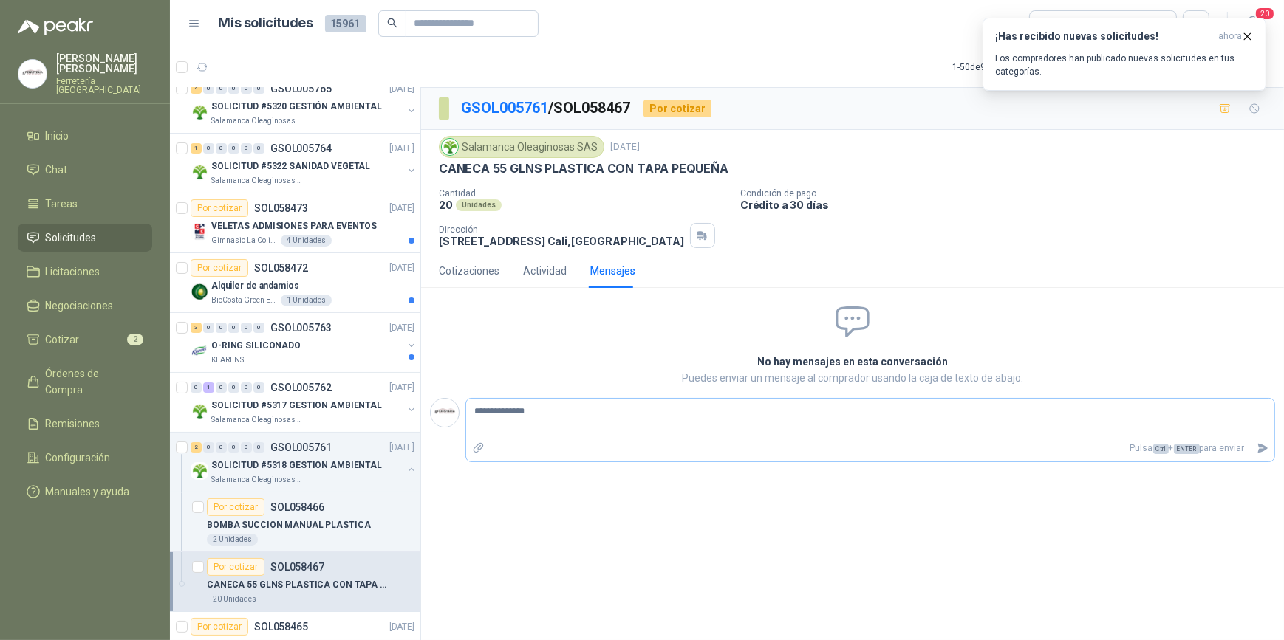
type textarea "**********"
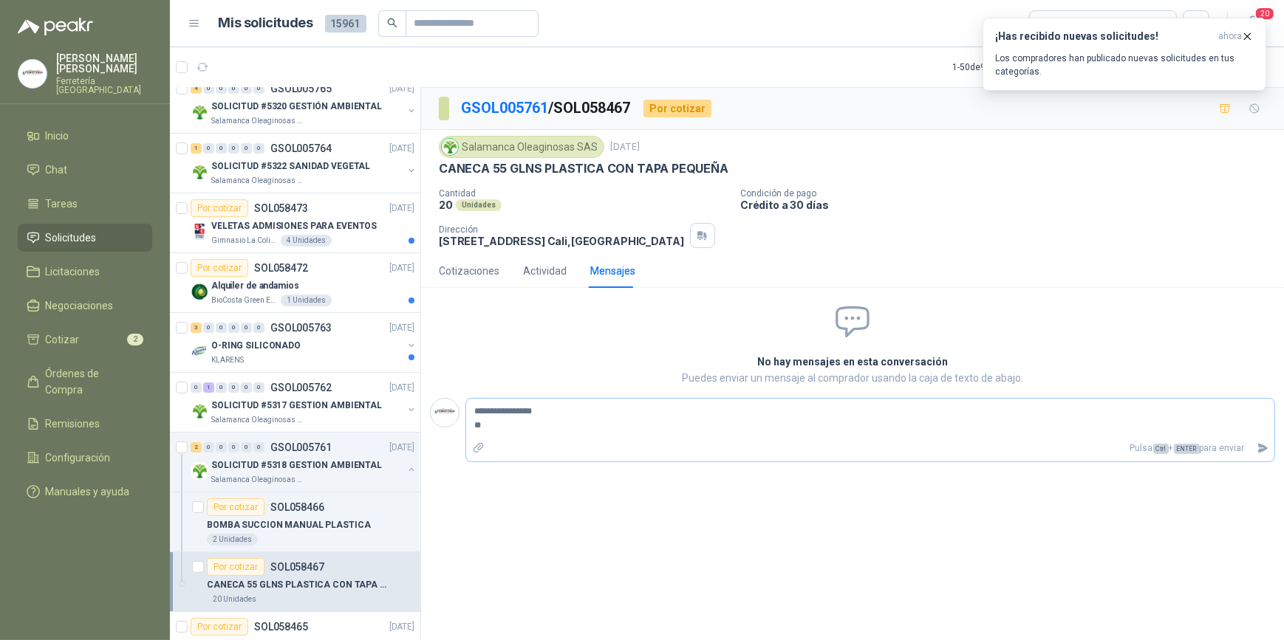
type textarea "**********"
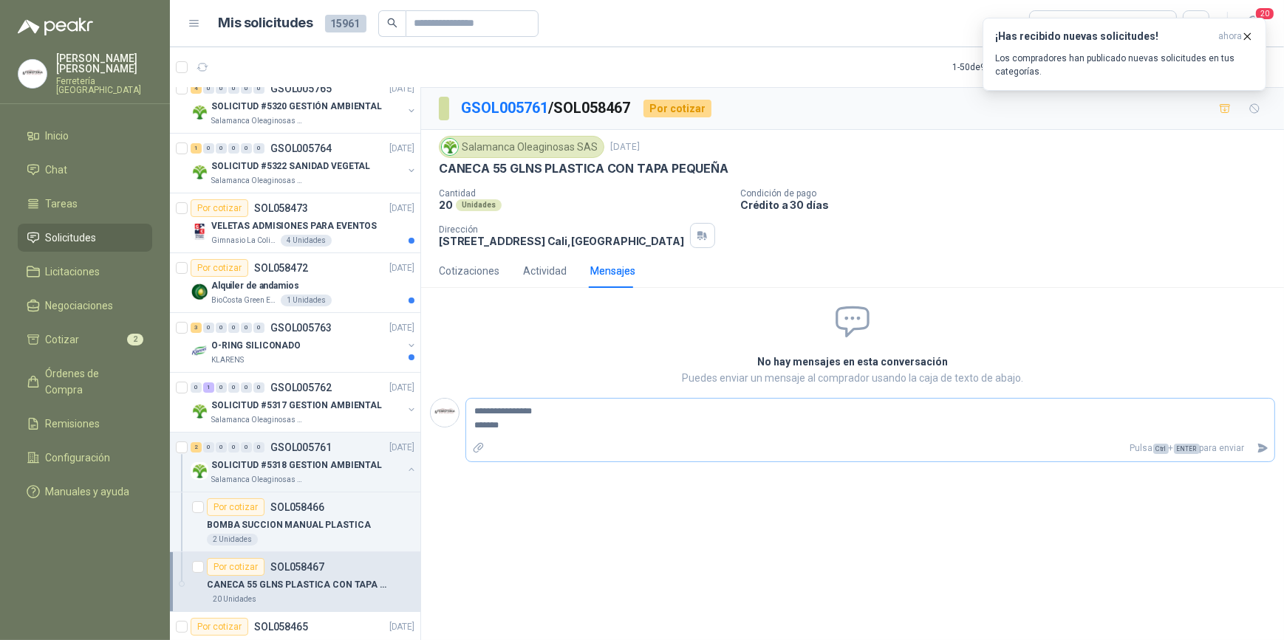
type textarea "**********"
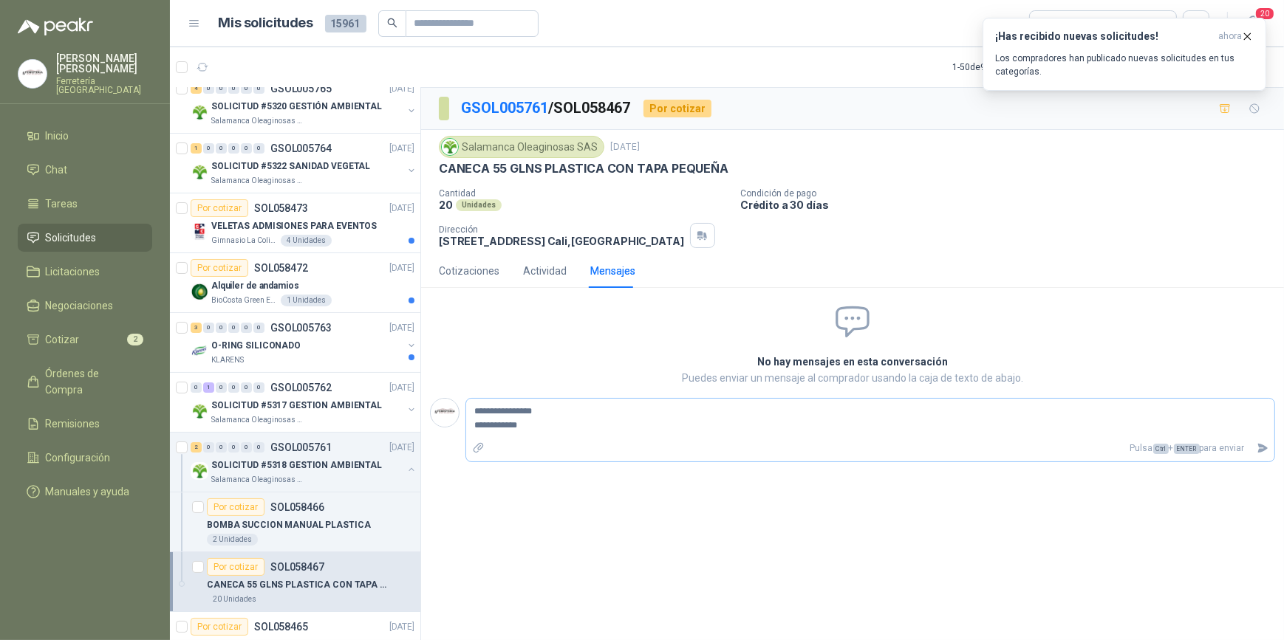
type textarea "**********"
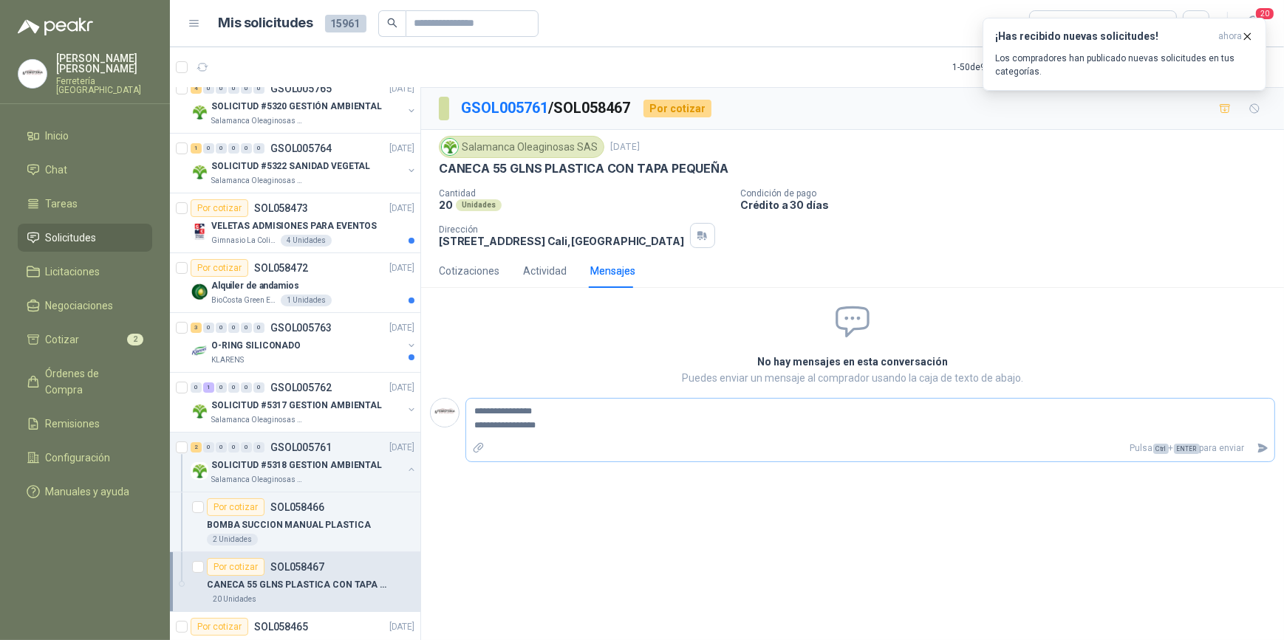
type textarea "**********"
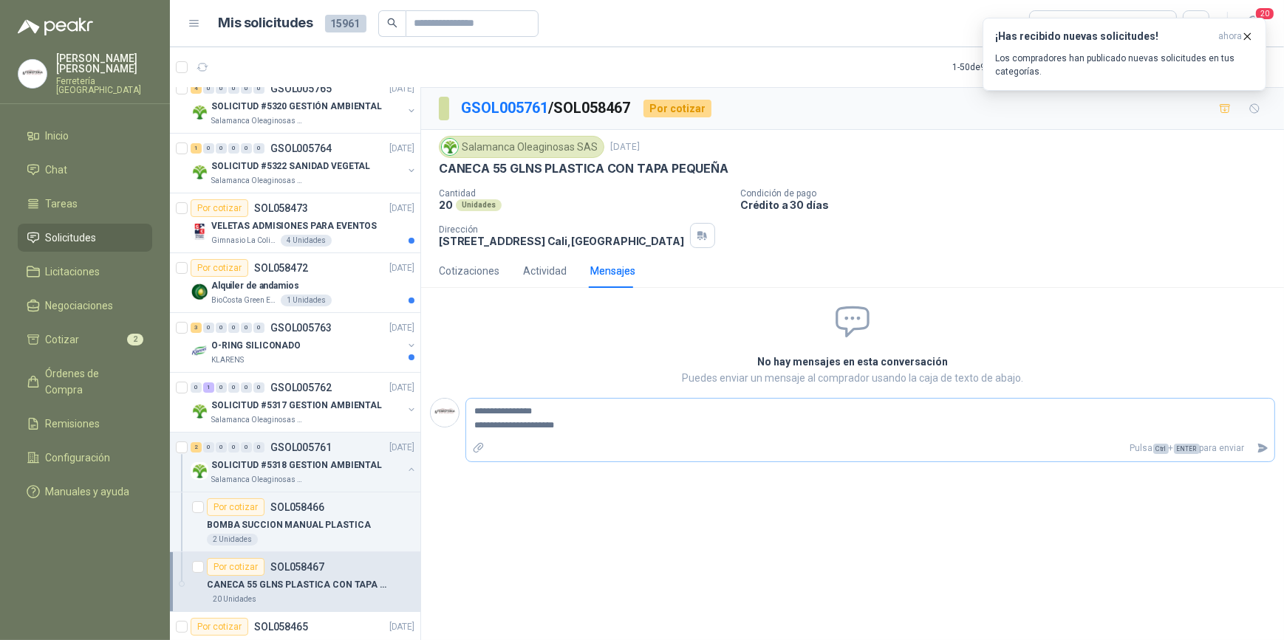
type textarea "**********"
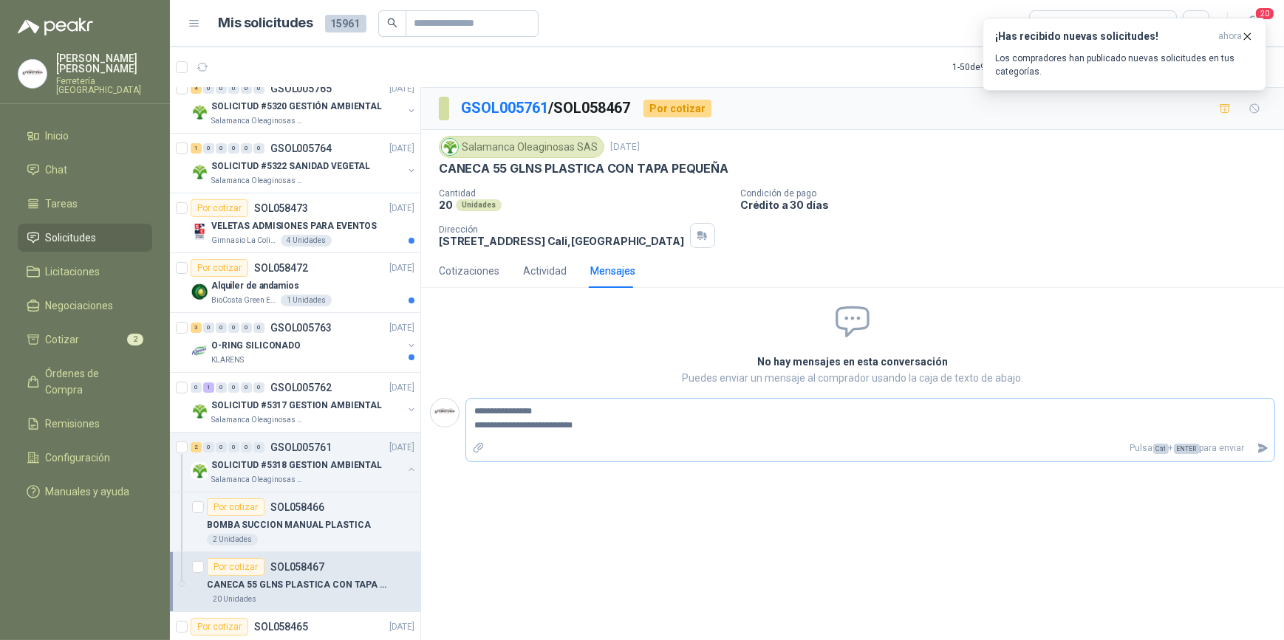
type textarea "**********"
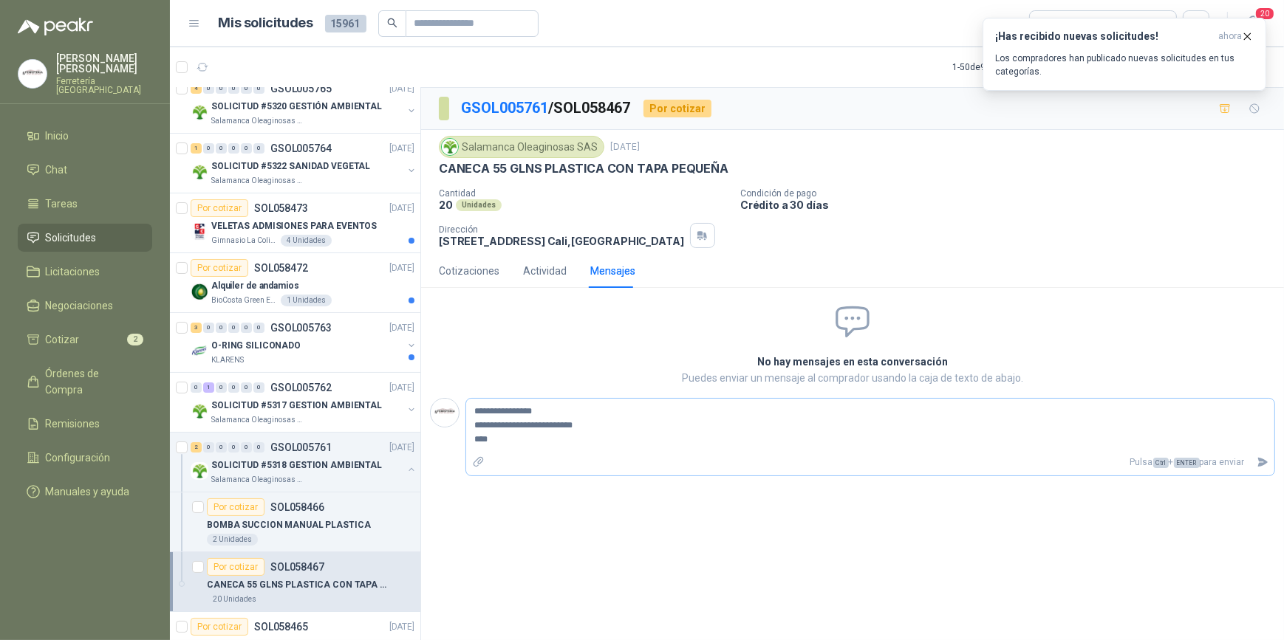
type textarea "**********"
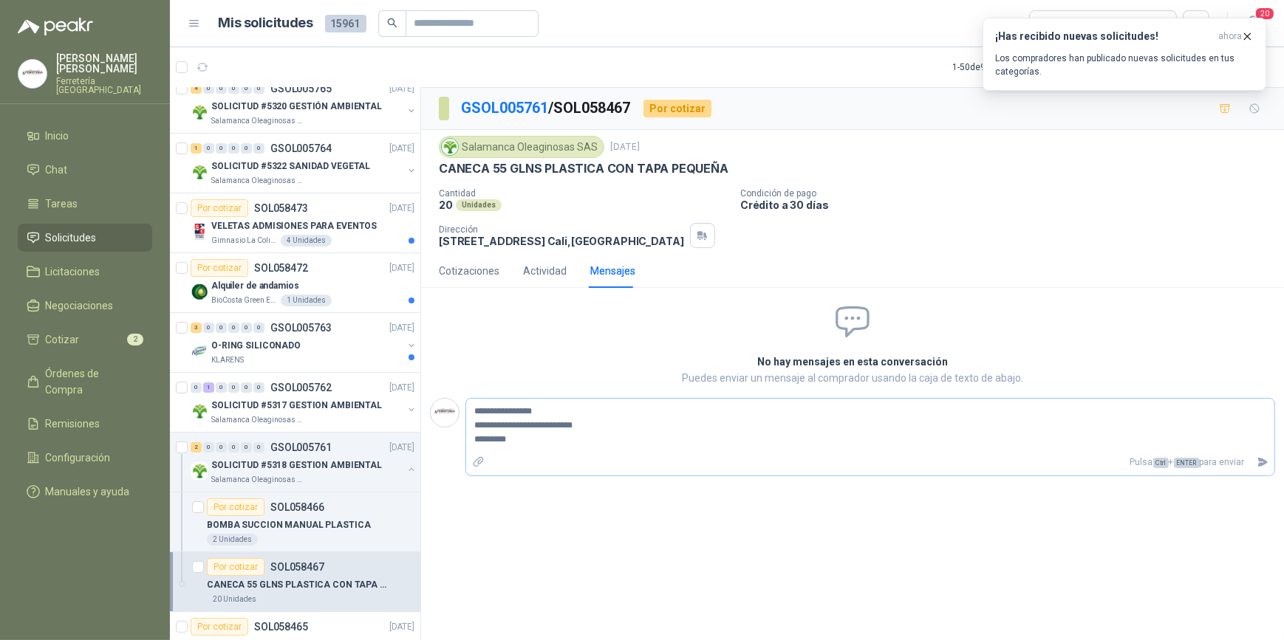
type textarea "**********"
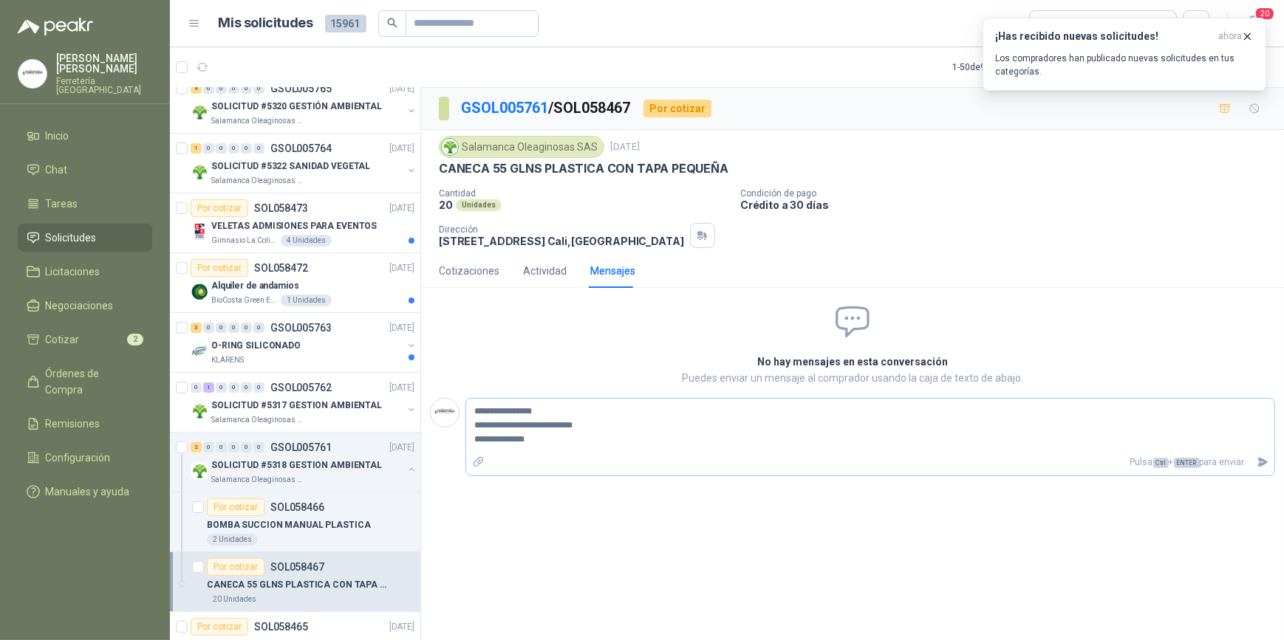
type textarea "**********"
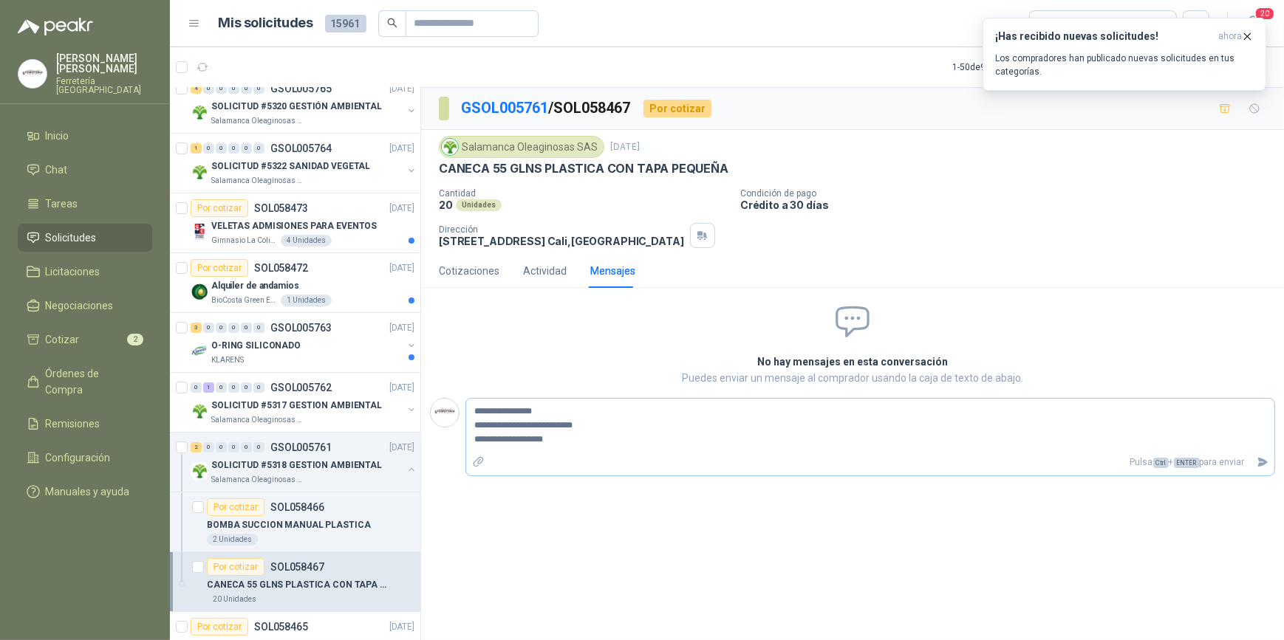
type textarea "**********"
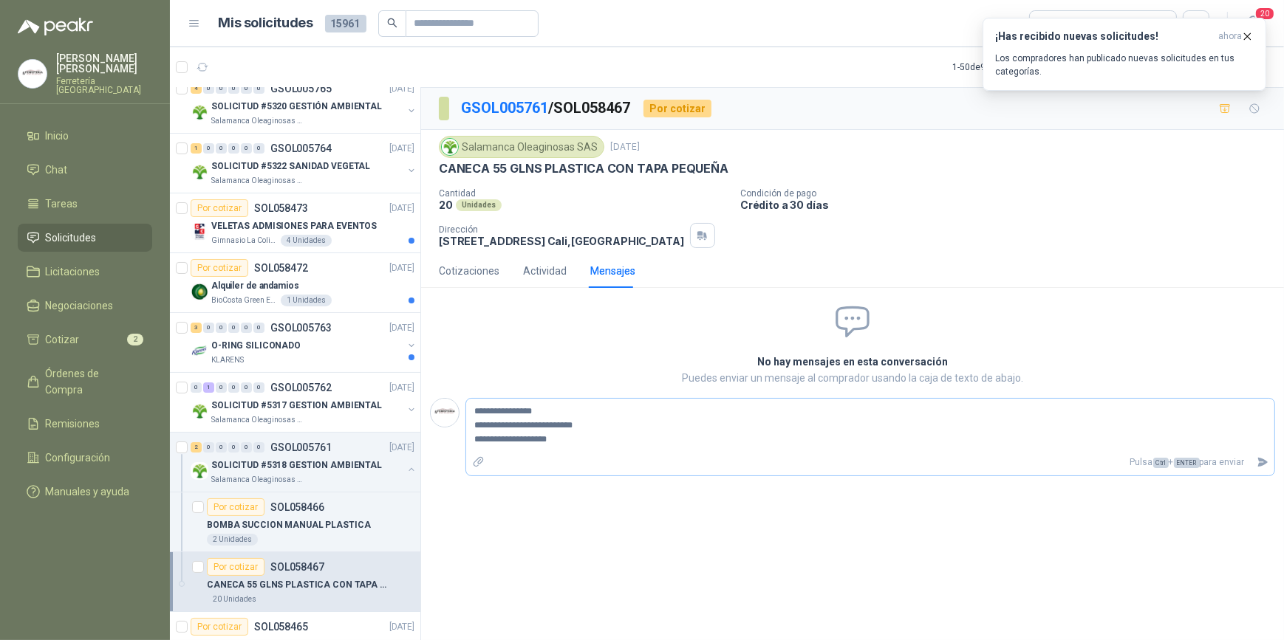
type textarea "**********"
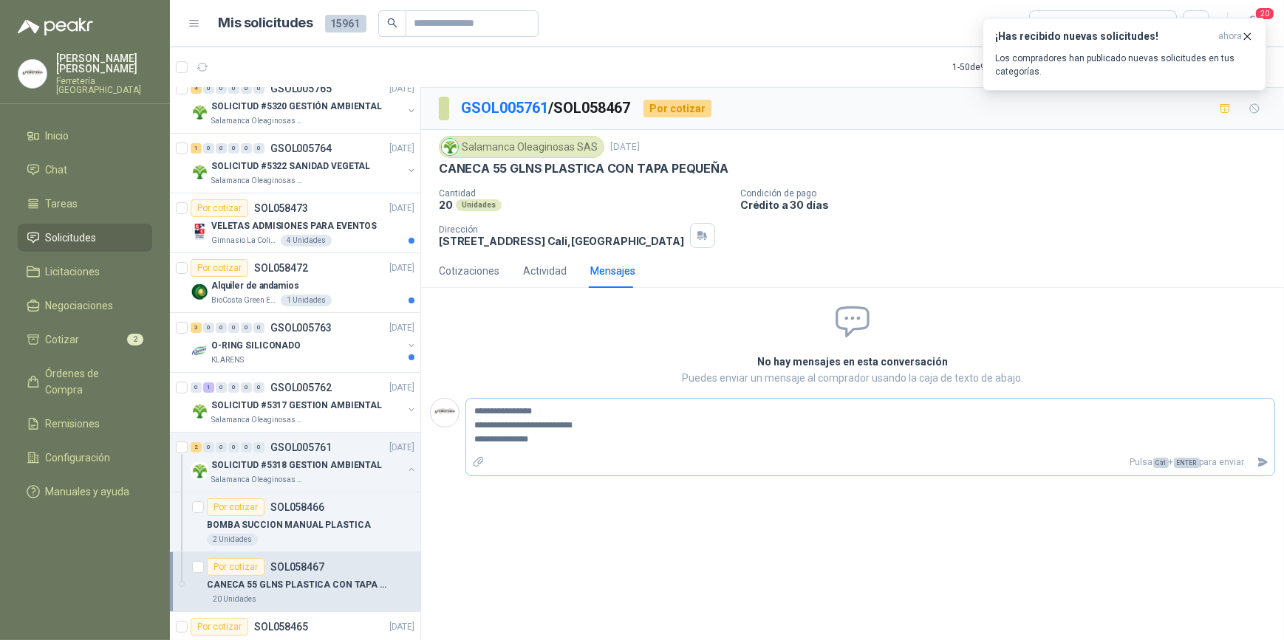
type textarea "**********"
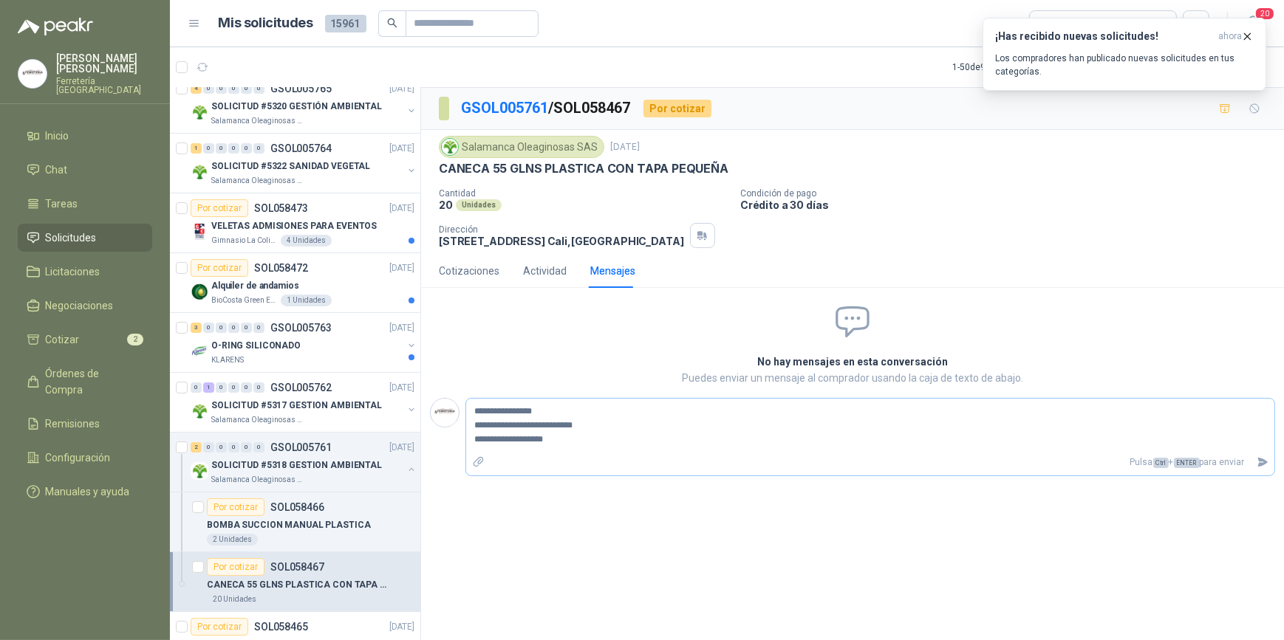
type textarea "**********"
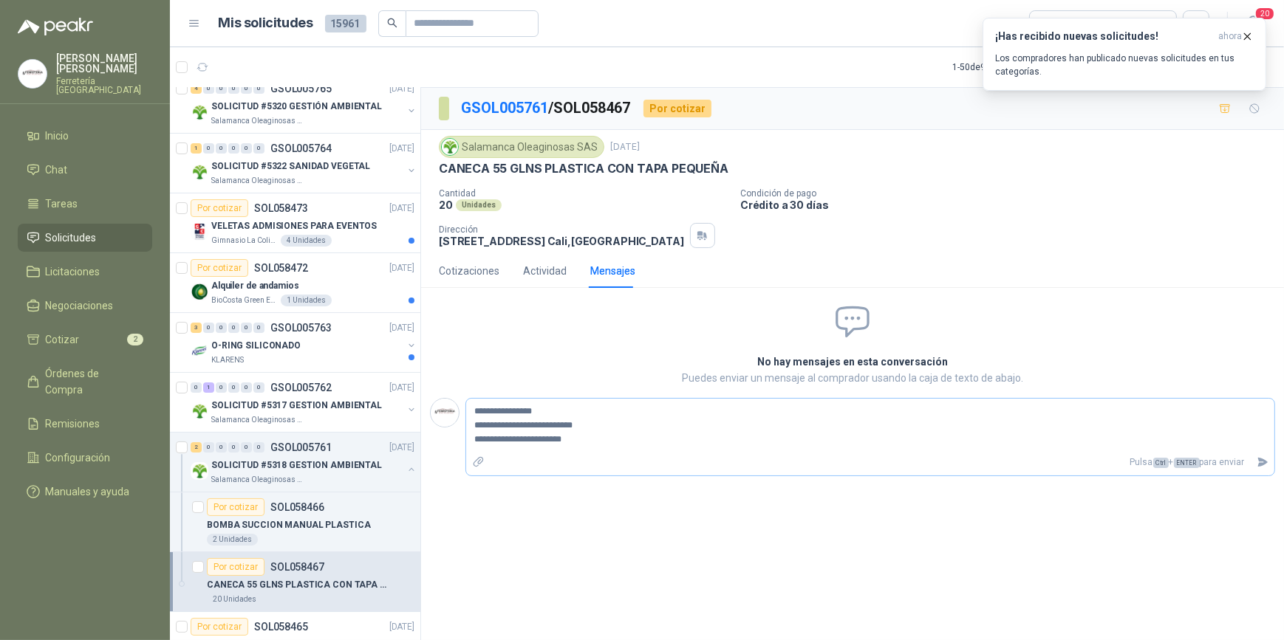
type textarea "**********"
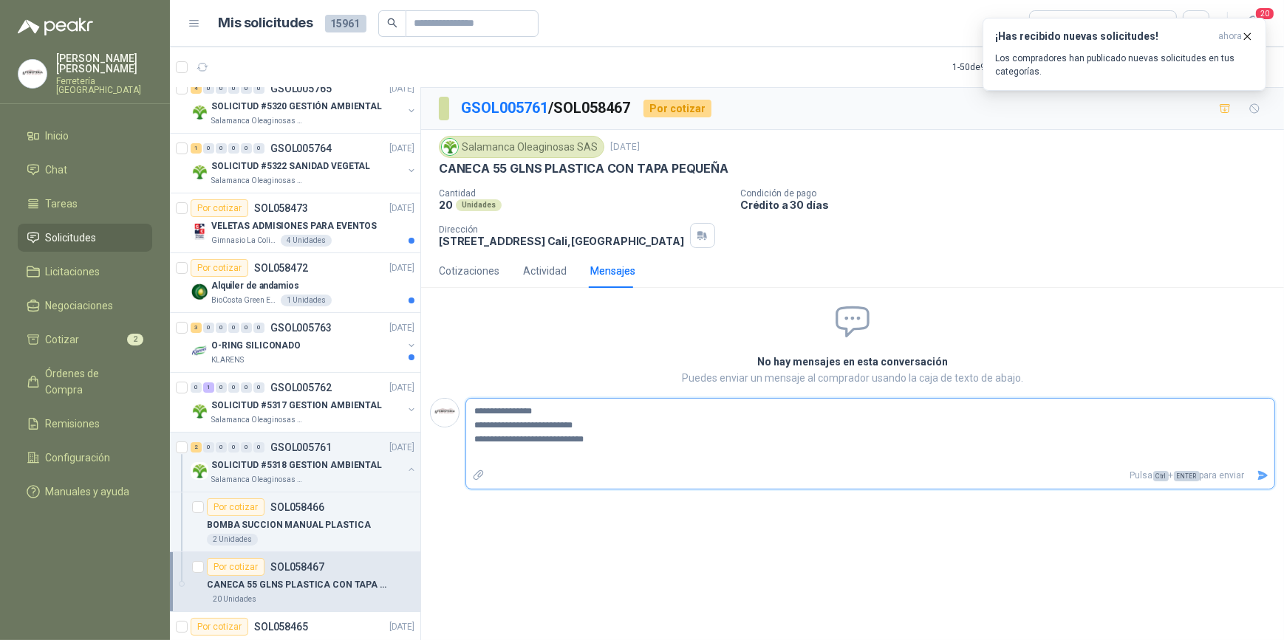
click at [1264, 476] on icon "Enviar" at bounding box center [1263, 476] width 10 height 10
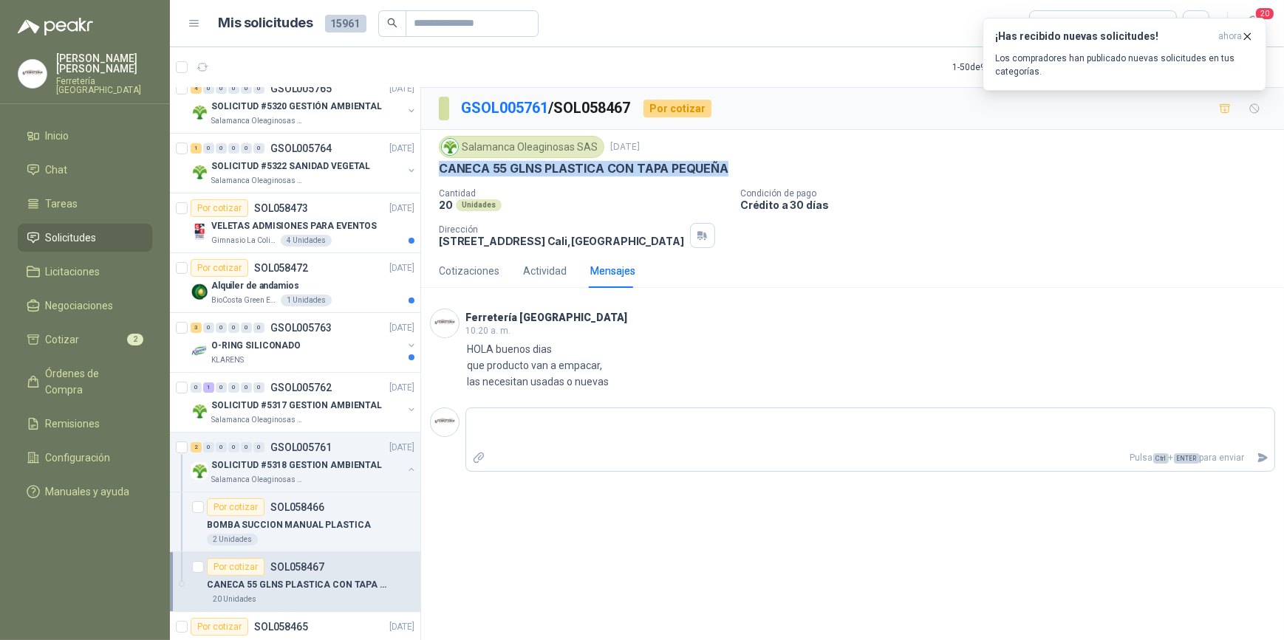
drag, startPoint x: 438, startPoint y: 165, endPoint x: 756, endPoint y: 169, distance: 317.6
click at [756, 169] on div "CANECA 55 GLNS PLASTICA CON TAPA PEQUEÑA" at bounding box center [852, 169] width 827 height 16
drag, startPoint x: 756, startPoint y: 169, endPoint x: 667, endPoint y: 166, distance: 88.7
copy p "CANECA 55 GLNS PLASTICA CON TAPA PEQUEÑA"
click at [1224, 105] on icon "button" at bounding box center [1225, 109] width 13 height 13
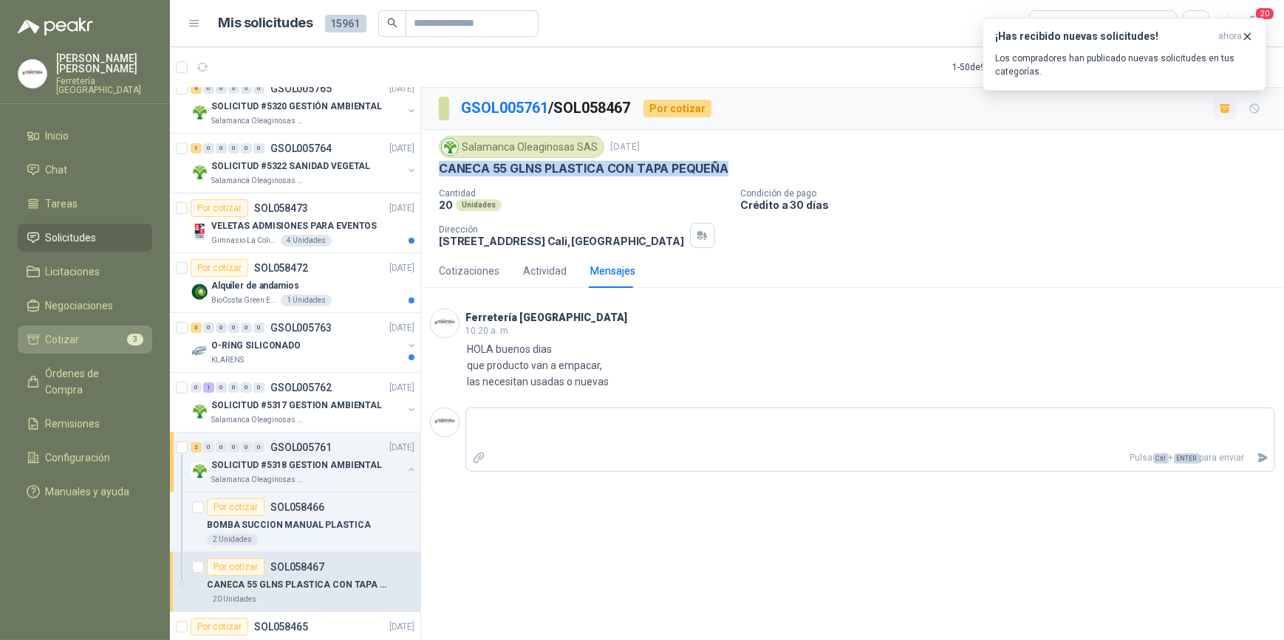
click at [81, 342] on li "Cotizar 3" at bounding box center [85, 340] width 117 height 16
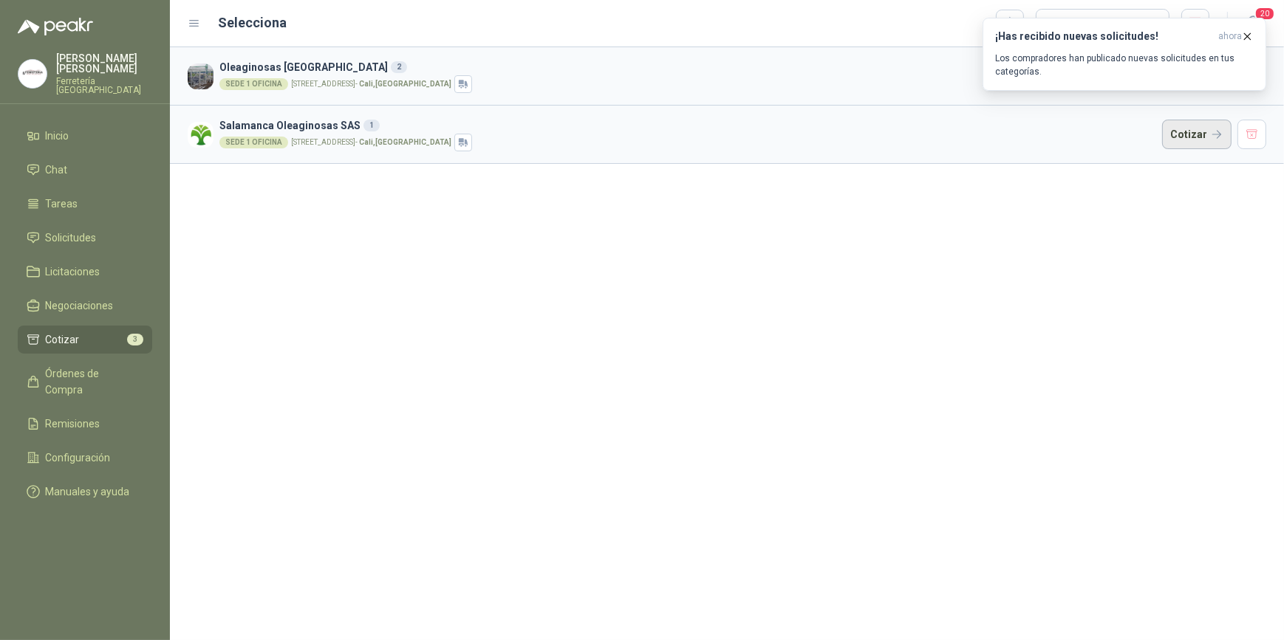
click at [1195, 133] on button "Cotizar" at bounding box center [1196, 135] width 69 height 30
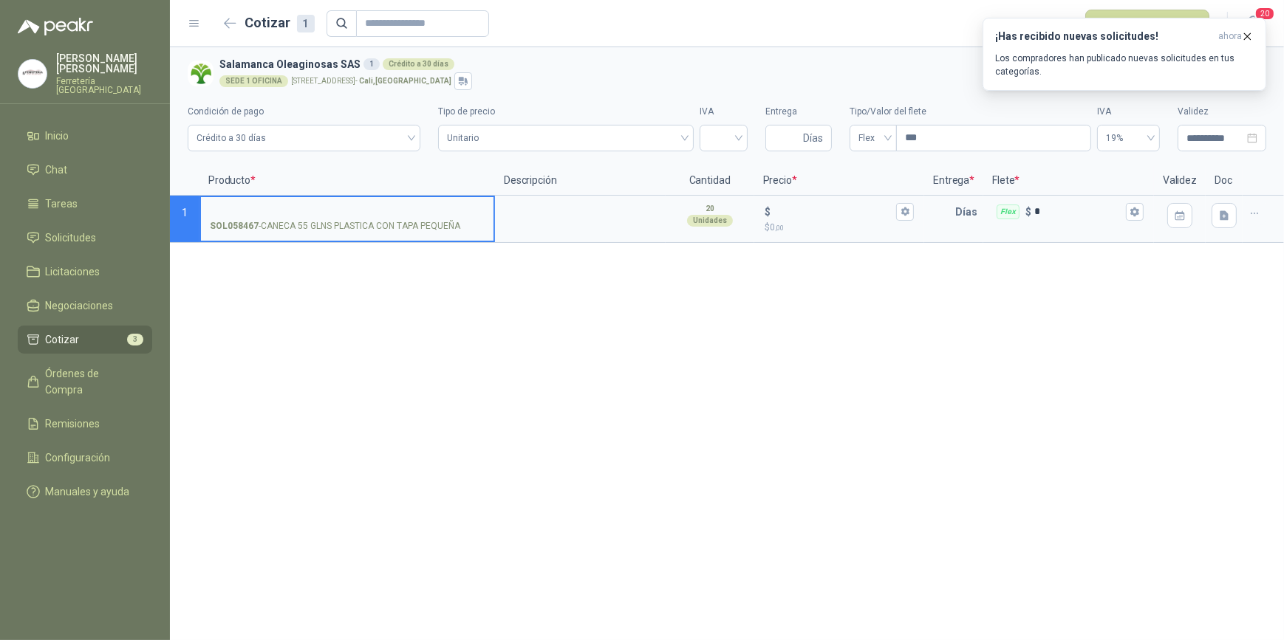
click at [252, 211] on input "SOL058467 - CANECA 55 GLNS PLASTICA CON TAPA PEQUEÑA" at bounding box center [347, 212] width 275 height 11
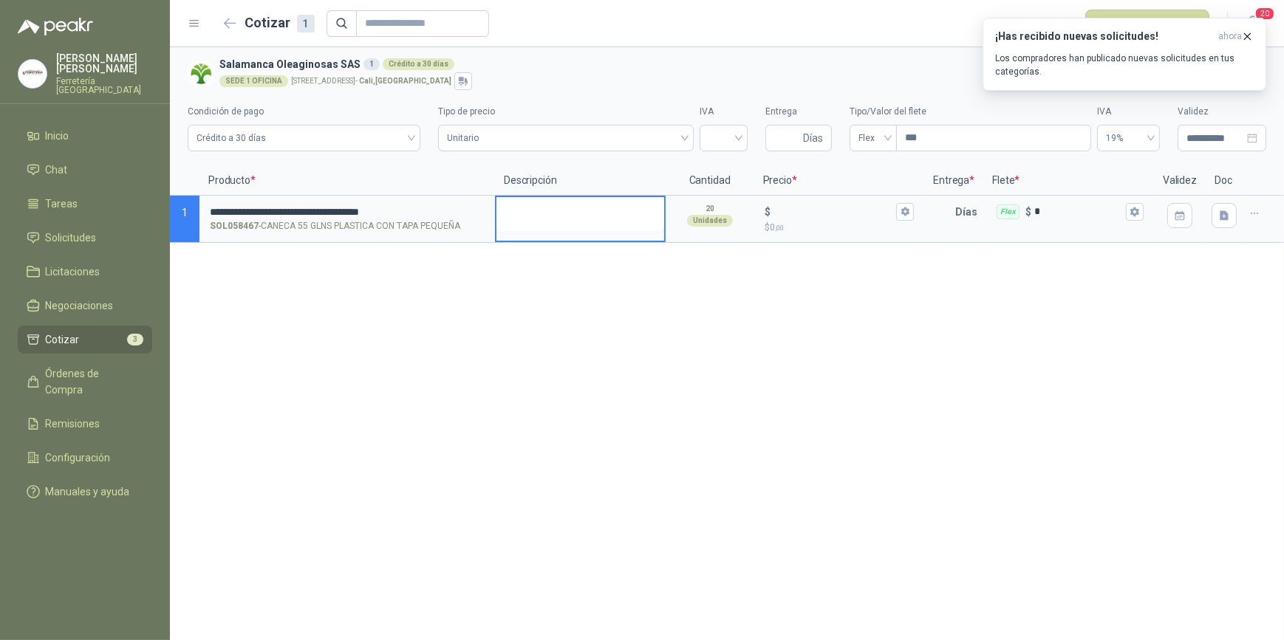
click at [556, 216] on textarea at bounding box center [580, 214] width 168 height 34
click at [908, 210] on icon "button" at bounding box center [905, 212] width 8 height 9
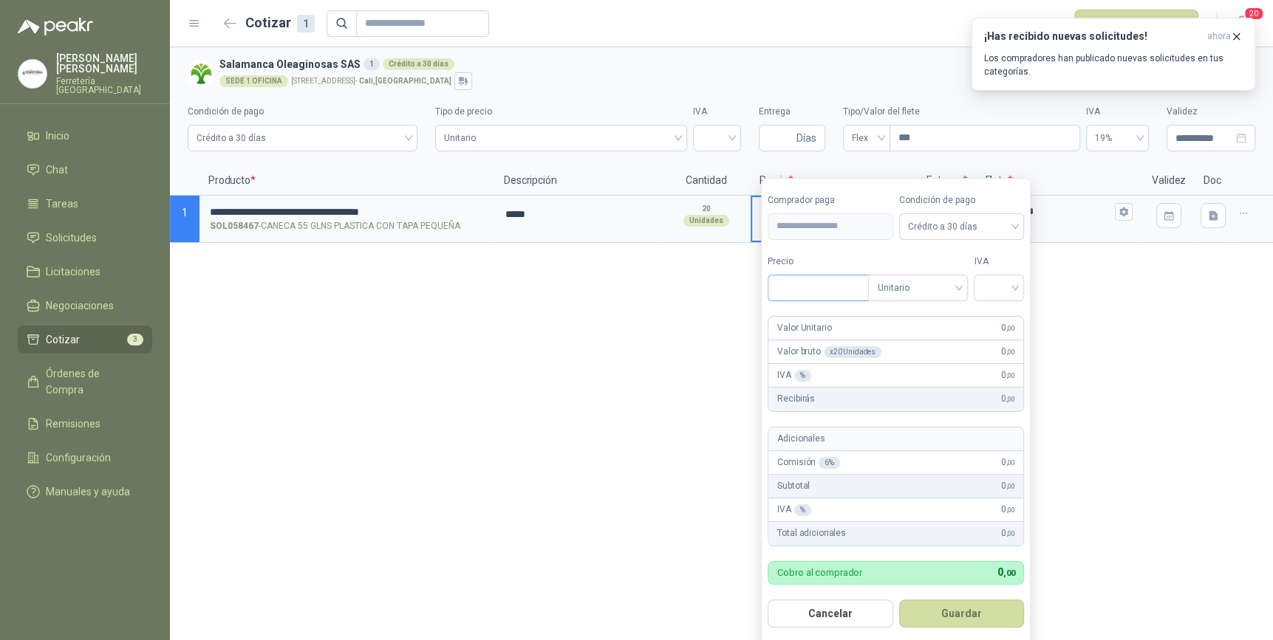
click at [821, 291] on input "Precio" at bounding box center [818, 287] width 100 height 25
click at [1020, 285] on div at bounding box center [998, 288] width 50 height 27
click at [996, 316] on div "19%" at bounding box center [1001, 318] width 27 height 16
click at [962, 612] on button "Guardar" at bounding box center [963, 614] width 127 height 28
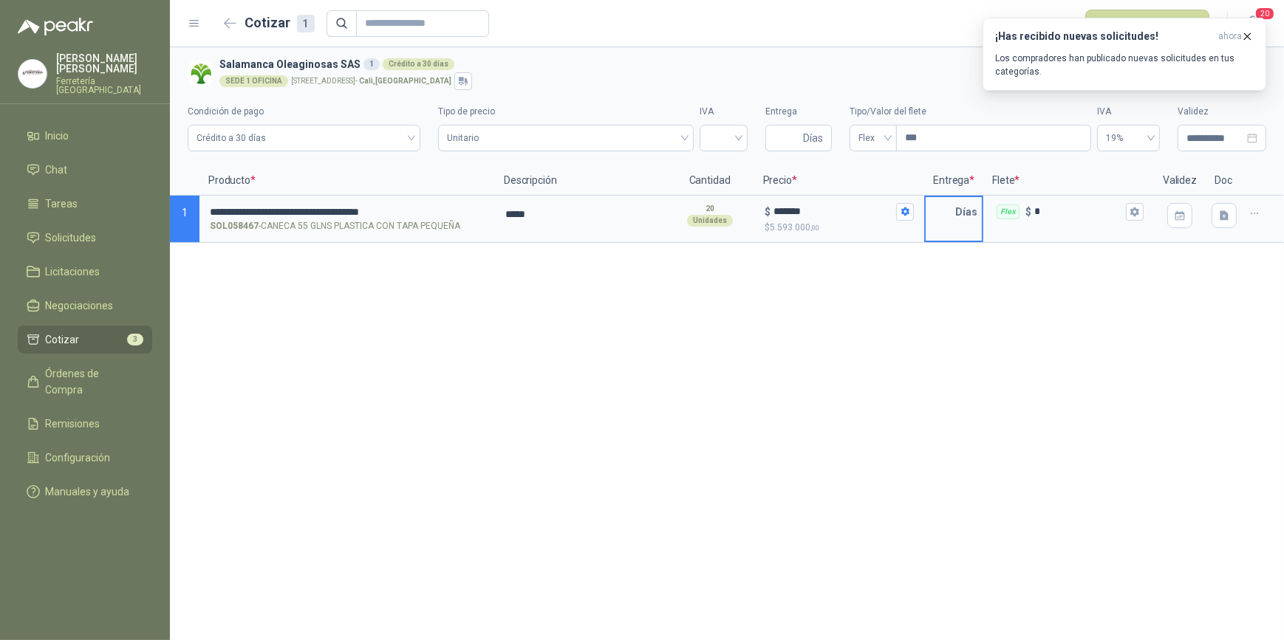
click at [947, 219] on input "text" at bounding box center [940, 212] width 30 height 30
click at [1143, 213] on button "Flex $ *" at bounding box center [1135, 212] width 18 height 18
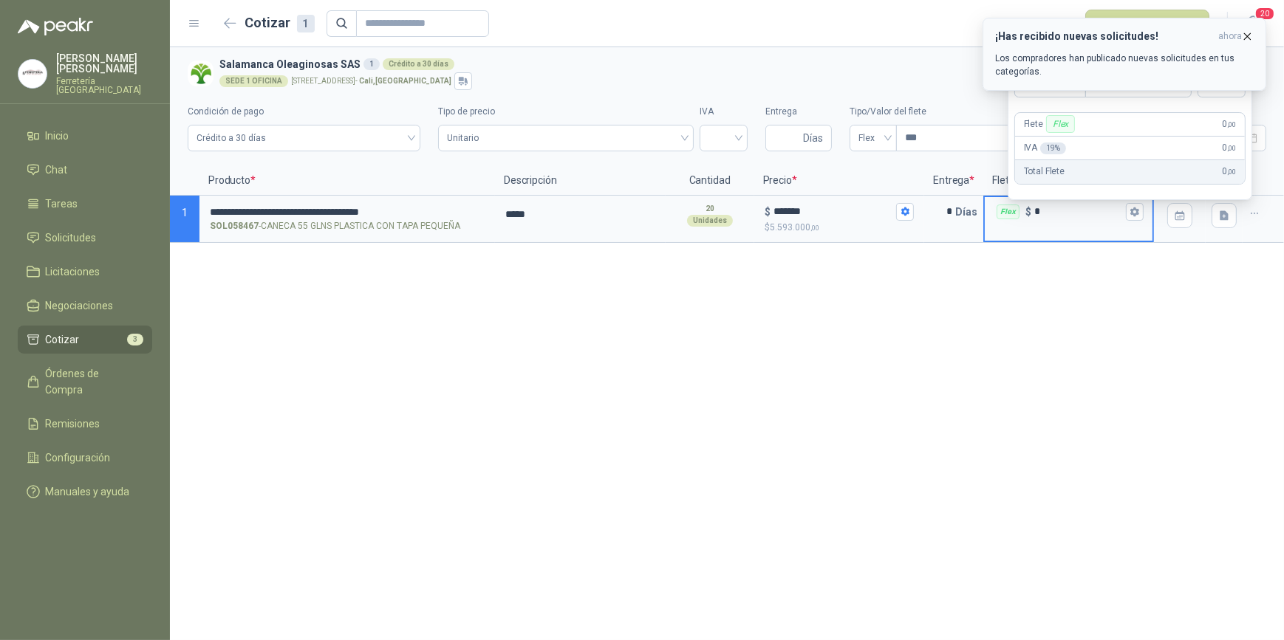
click at [1247, 34] on icon "button" at bounding box center [1247, 36] width 13 height 13
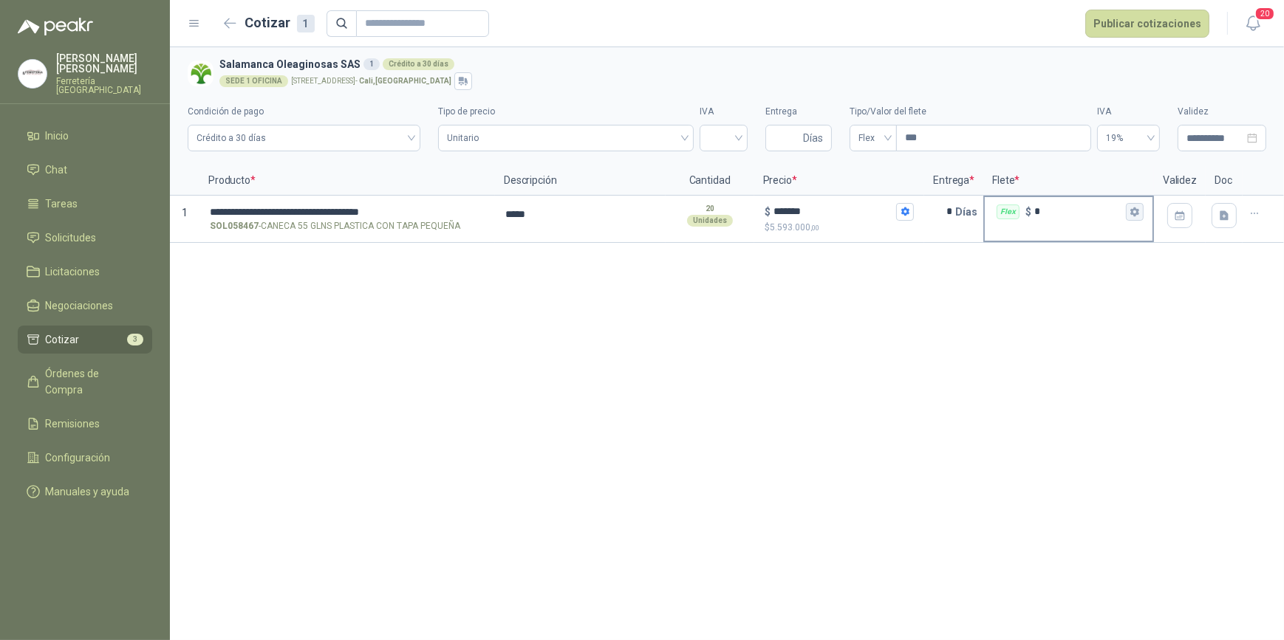
click at [1131, 217] on button "Flex $ *" at bounding box center [1135, 212] width 18 height 18
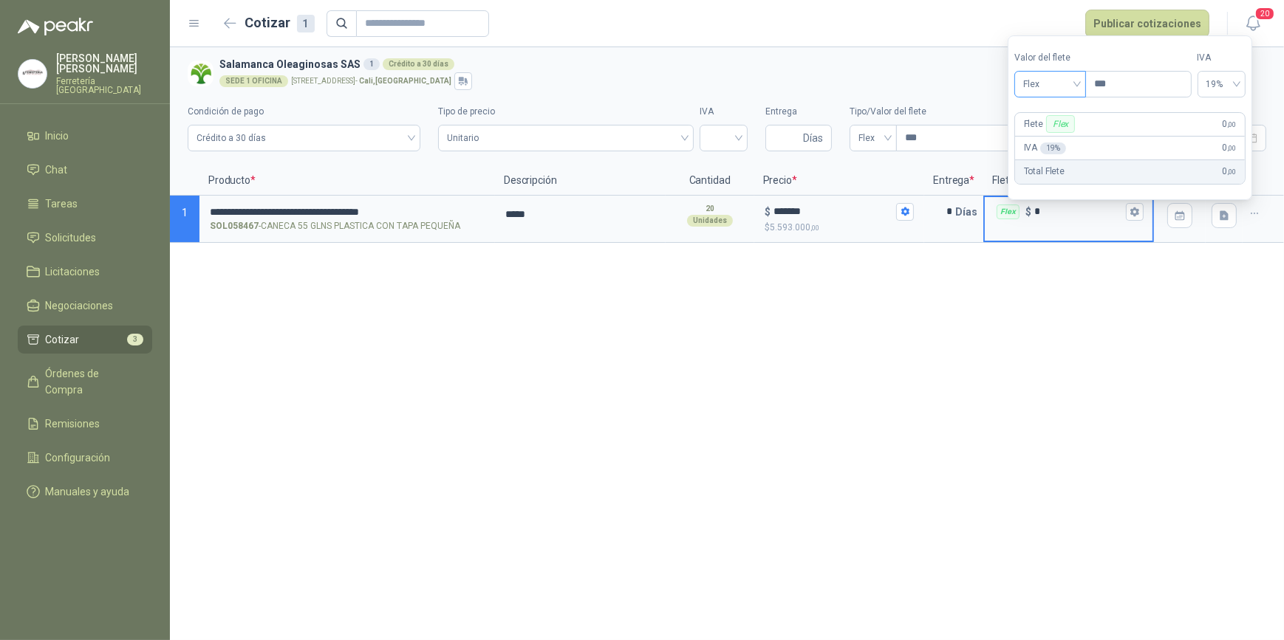
click at [1077, 84] on span "Flex" at bounding box center [1050, 84] width 54 height 22
click at [1055, 136] on div "Incluido" at bounding box center [1052, 139] width 52 height 16
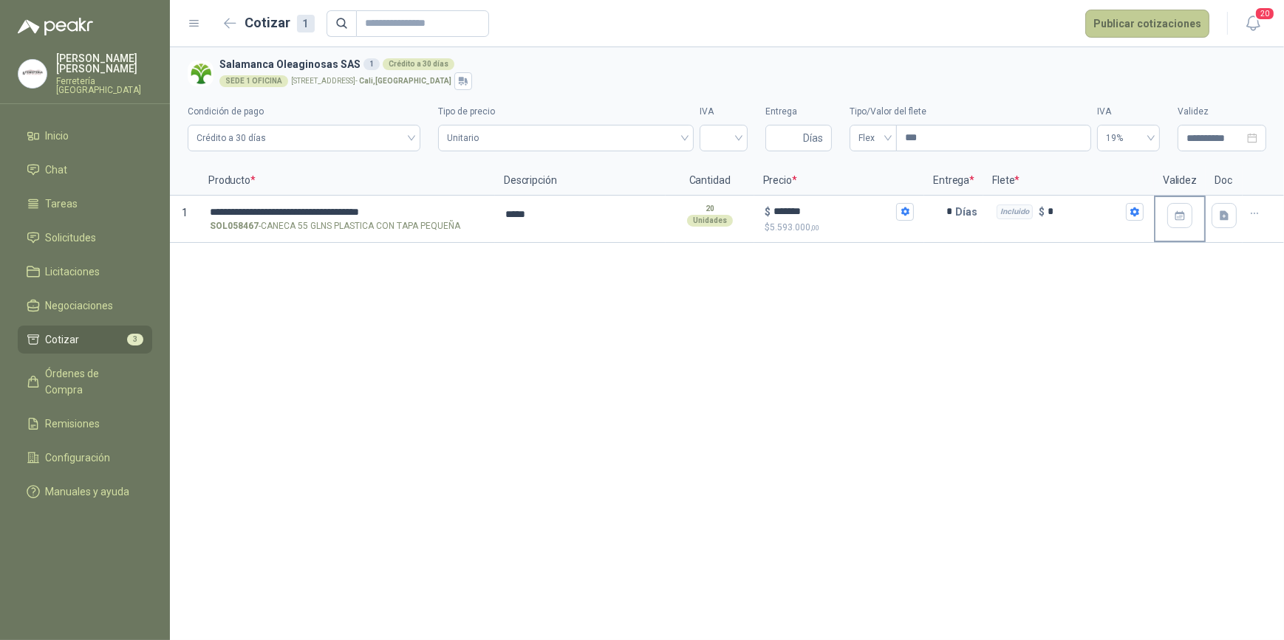
click at [1141, 21] on button "Publicar cotizaciones" at bounding box center [1147, 24] width 124 height 28
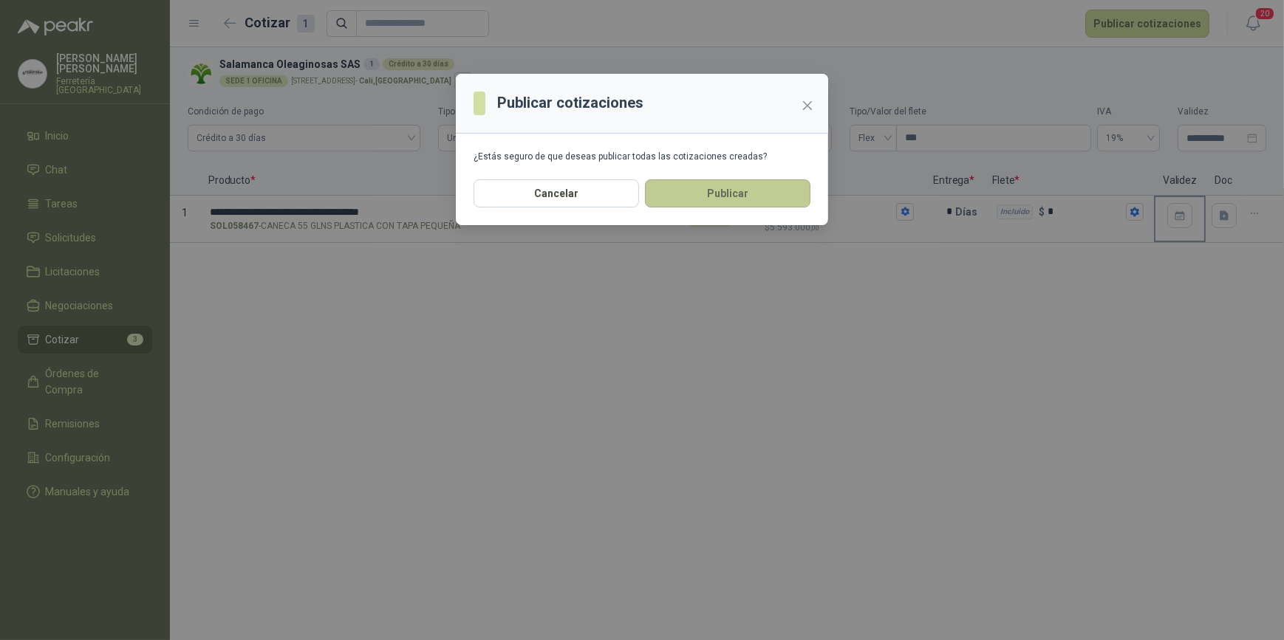
click at [726, 199] on button "Publicar" at bounding box center [727, 193] width 165 height 28
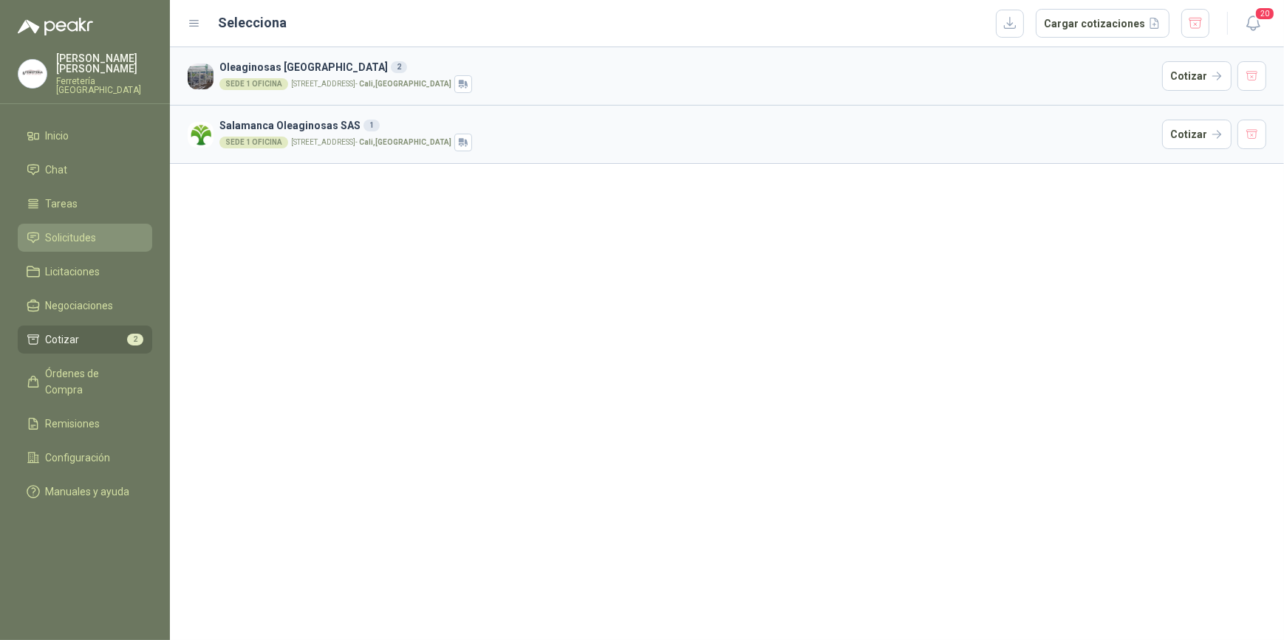
click at [76, 241] on span "Solicitudes" at bounding box center [71, 238] width 51 height 16
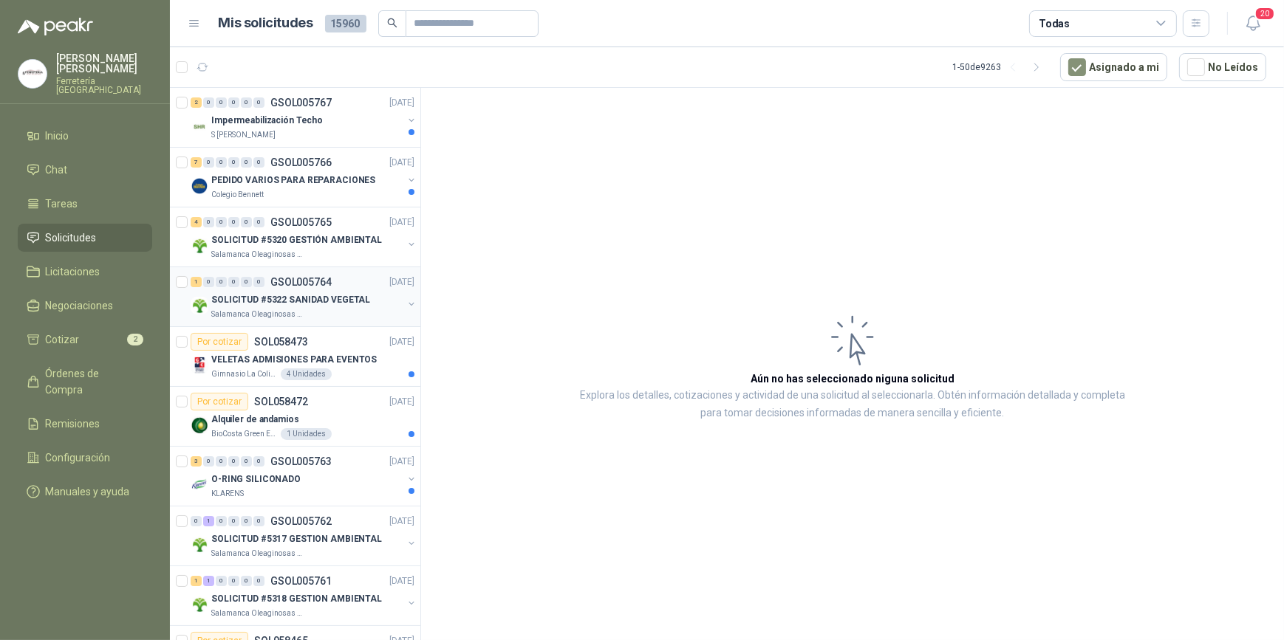
click at [309, 304] on p "SOLICITUD #5322 SANIDAD VEGETAL" at bounding box center [290, 300] width 159 height 14
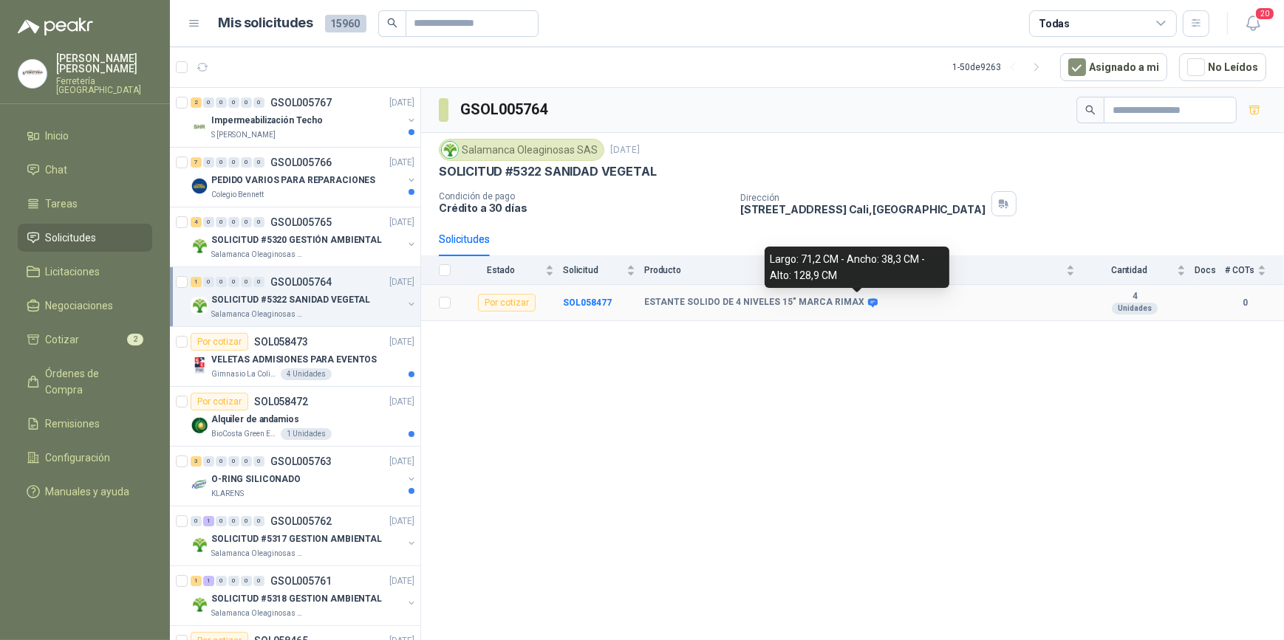
click at [868, 301] on icon at bounding box center [873, 302] width 10 height 9
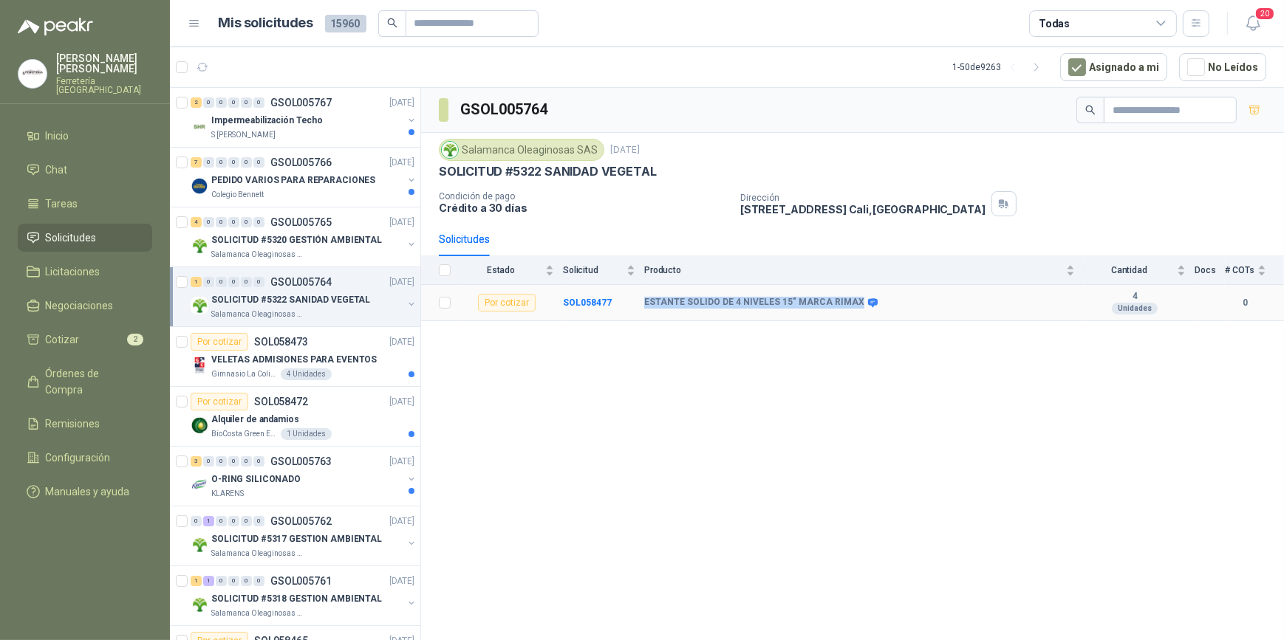
drag, startPoint x: 643, startPoint y: 300, endPoint x: 850, endPoint y: 313, distance: 208.0
click at [850, 313] on tr "Por cotizar SOL058477 ESTANTE SOLIDO DE 4 NIVELES 15" MARCA RIMAX 4 Unidades 0" at bounding box center [852, 303] width 863 height 36
drag, startPoint x: 850, startPoint y: 313, endPoint x: 811, endPoint y: 301, distance: 41.1
copy tr "ESTANTE SOLIDO DE 4 NIVELES 15" MARCA RIMAX"
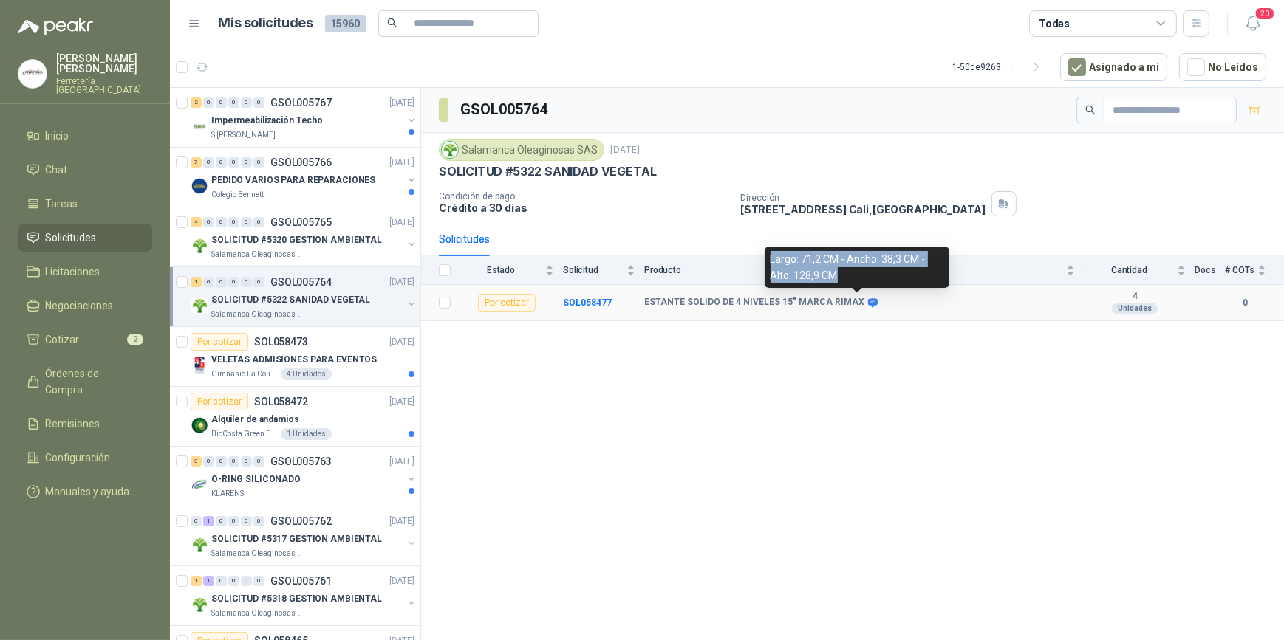
drag, startPoint x: 770, startPoint y: 258, endPoint x: 837, endPoint y: 277, distance: 69.0
click at [837, 277] on div "Largo: 71,2 CM - Ancho: 38,3 CM - Alto: 128,9 CM" at bounding box center [856, 267] width 185 height 41
drag, startPoint x: 837, startPoint y: 277, endPoint x: 821, endPoint y: 264, distance: 20.0
copy div "Largo: 71,2 CM - Ancho: 38,3 CM - Alto: 128,9 CM"
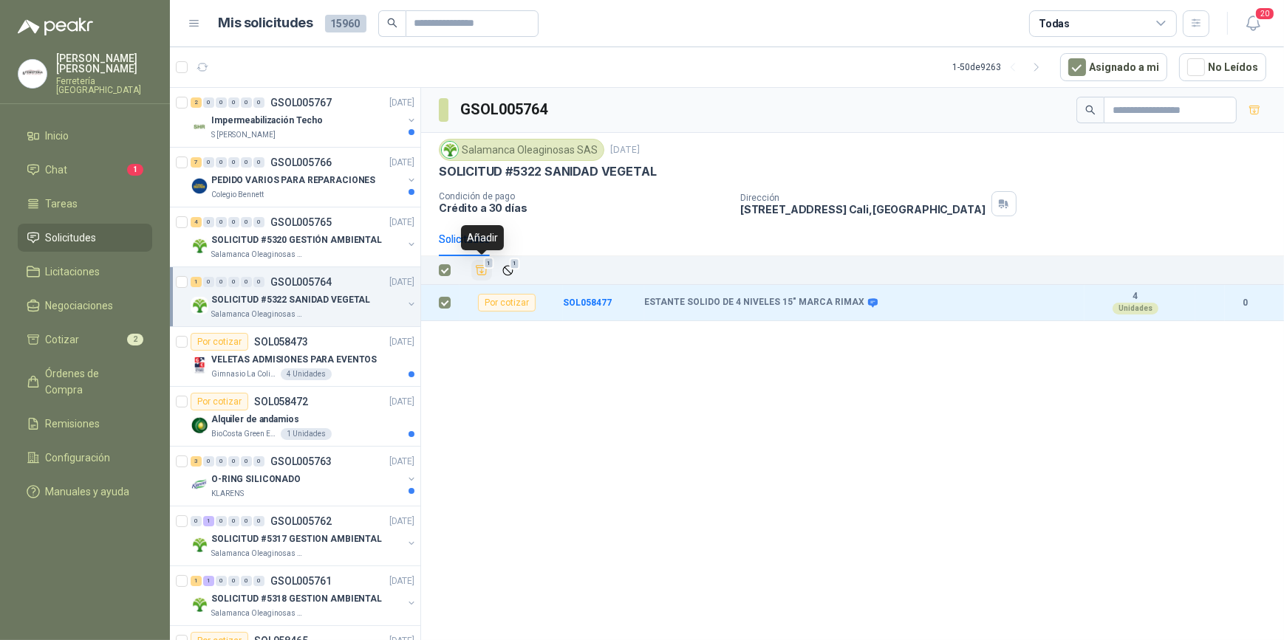
click at [482, 270] on icon "Añadir" at bounding box center [481, 270] width 13 height 13
click at [92, 340] on li "Cotizar 3" at bounding box center [85, 340] width 117 height 16
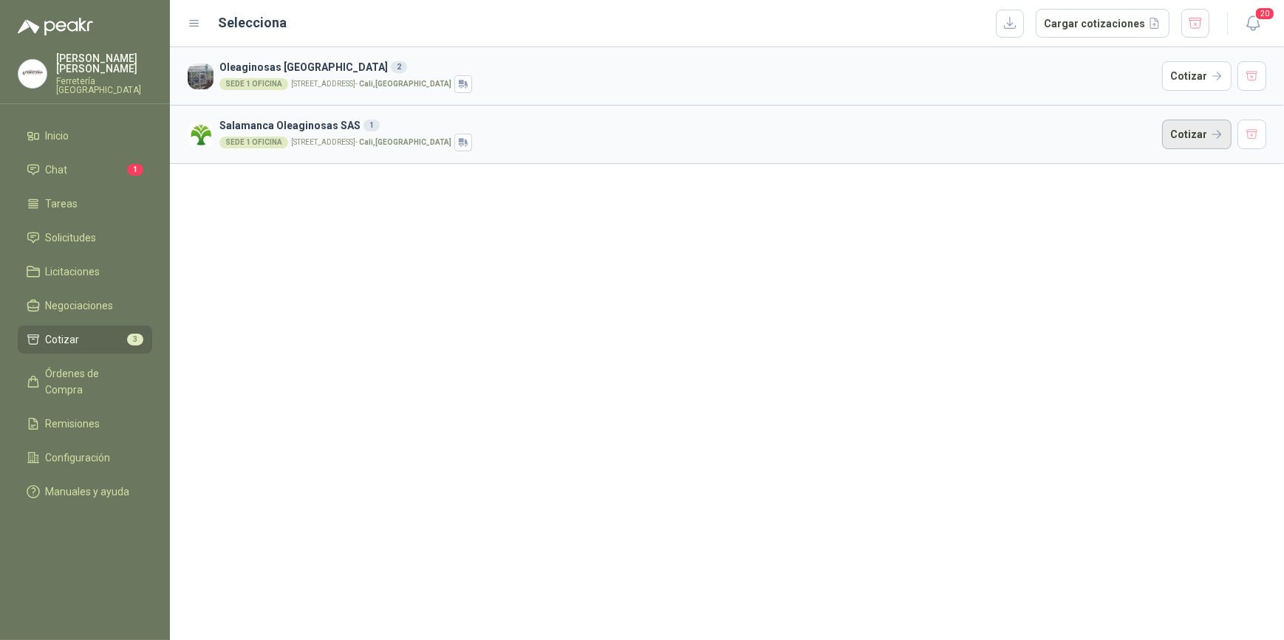
click at [1199, 133] on button "Cotizar" at bounding box center [1196, 135] width 69 height 30
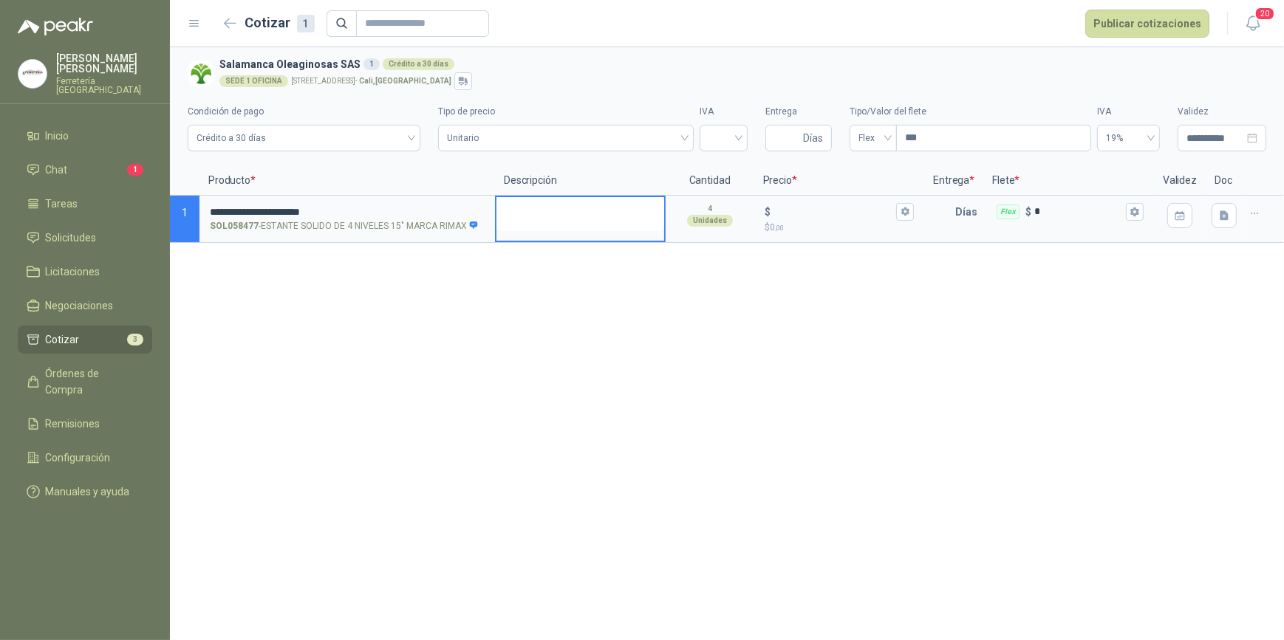
click at [547, 216] on textarea at bounding box center [580, 214] width 168 height 34
click at [908, 213] on icon "button" at bounding box center [905, 212] width 8 height 9
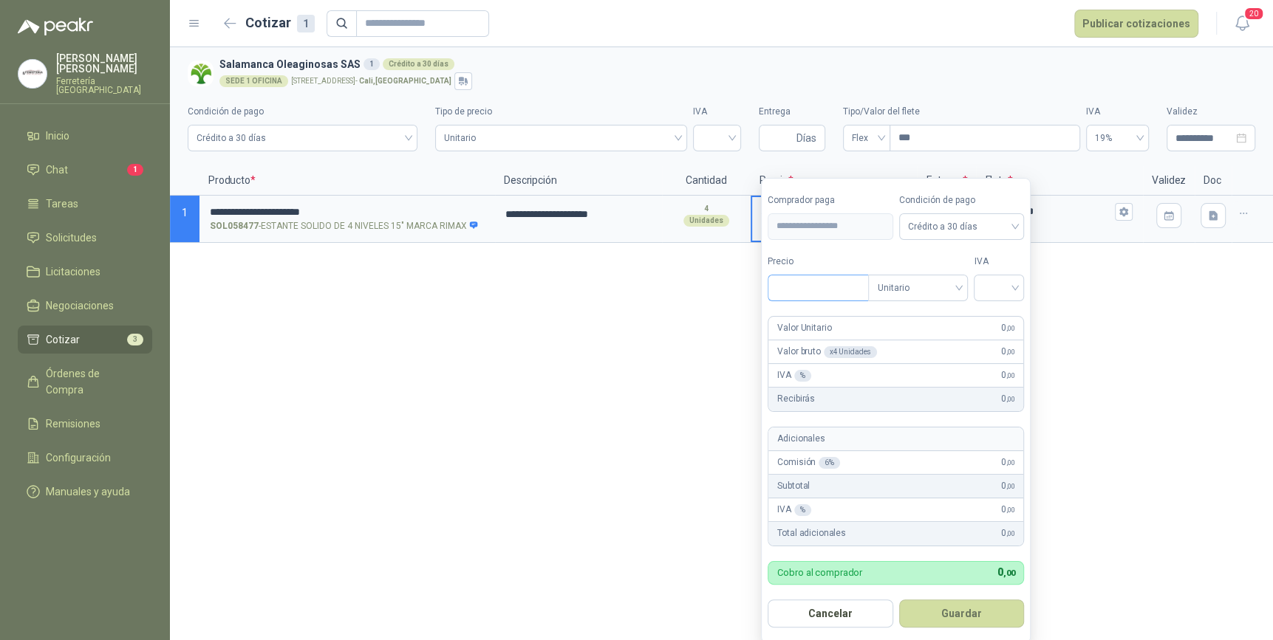
click at [800, 286] on input "Precio" at bounding box center [818, 287] width 100 height 25
click at [1015, 285] on input "search" at bounding box center [998, 286] width 32 height 22
click at [999, 313] on div "19%" at bounding box center [1001, 318] width 27 height 16
click at [970, 612] on button "Guardar" at bounding box center [963, 614] width 127 height 28
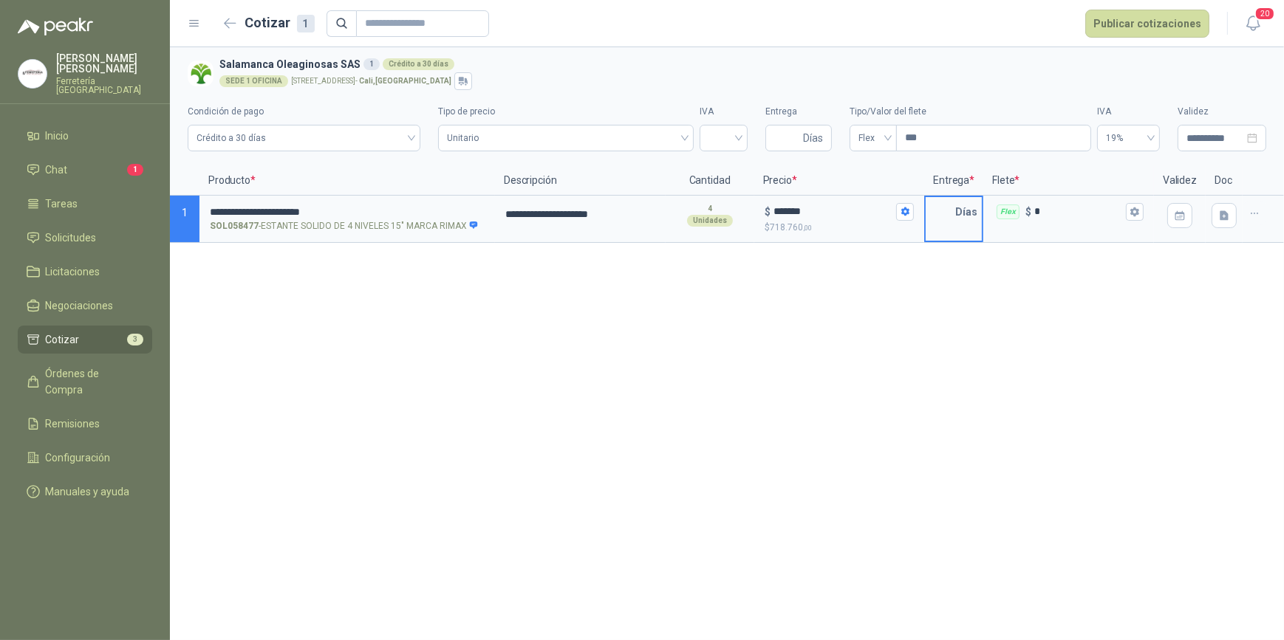
click at [945, 212] on input "text" at bounding box center [940, 212] width 30 height 30
click at [1136, 215] on icon "button" at bounding box center [1134, 212] width 10 height 10
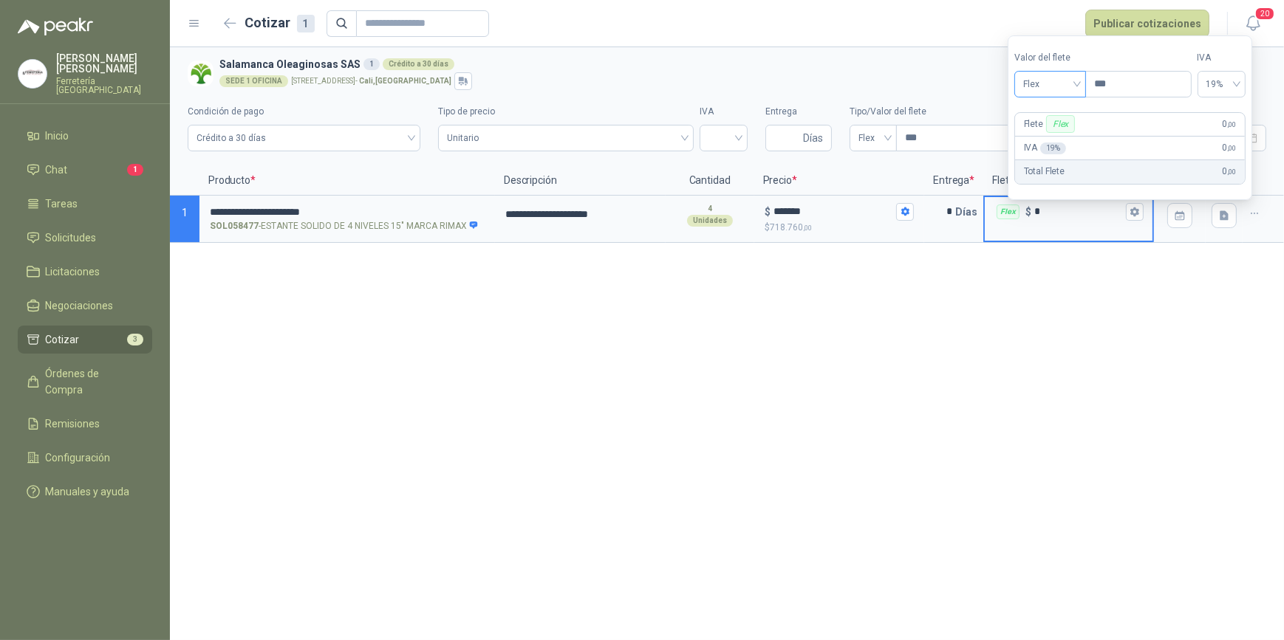
click at [1086, 81] on div "Flex" at bounding box center [1050, 84] width 72 height 27
click at [1049, 137] on div "Incluido" at bounding box center [1052, 139] width 52 height 16
click at [1085, 329] on div "**********" at bounding box center [727, 343] width 1114 height 593
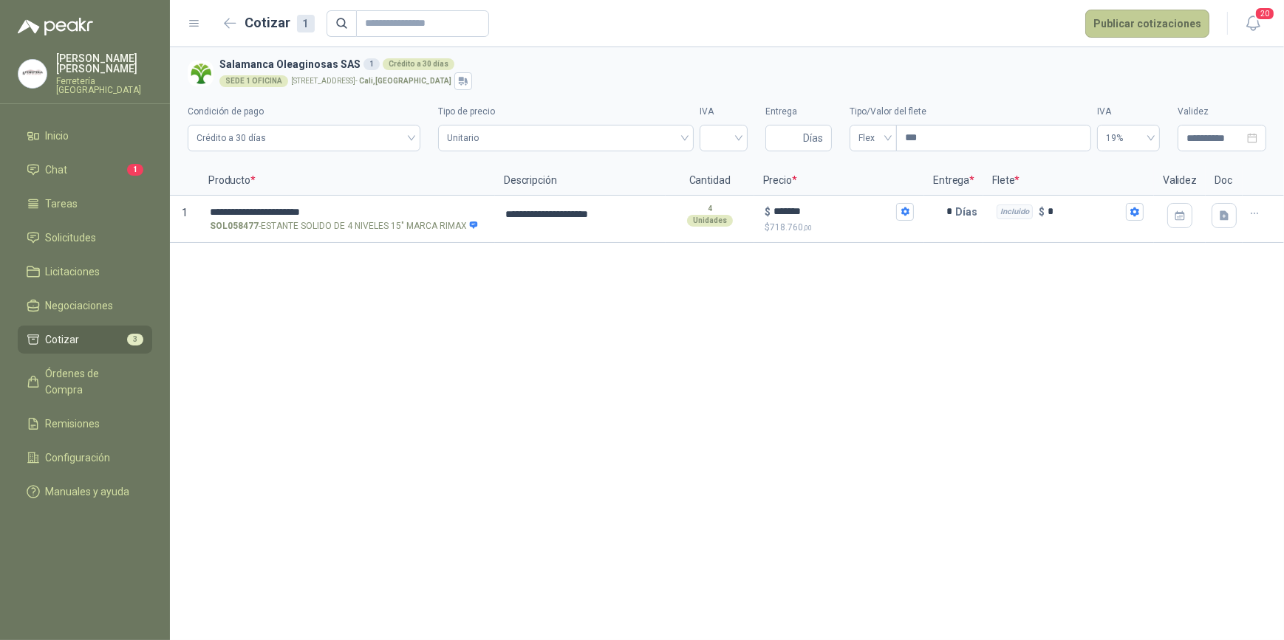
click at [1148, 24] on button "Publicar cotizaciones" at bounding box center [1147, 24] width 124 height 28
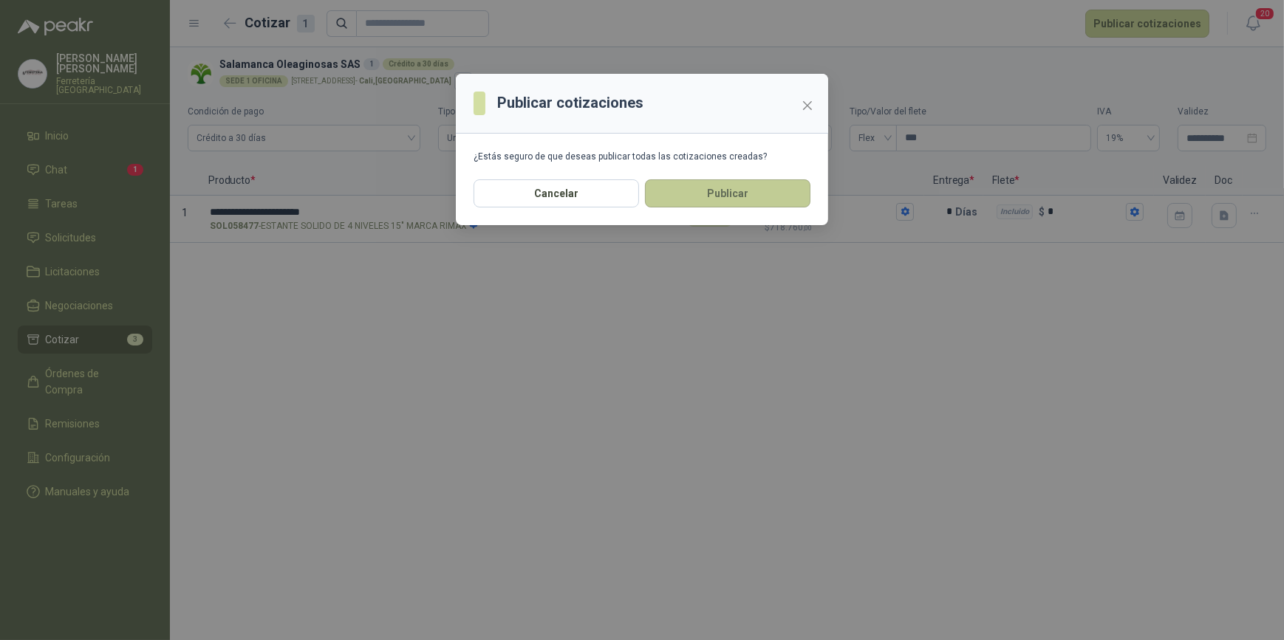
click at [733, 194] on button "Publicar" at bounding box center [727, 193] width 165 height 28
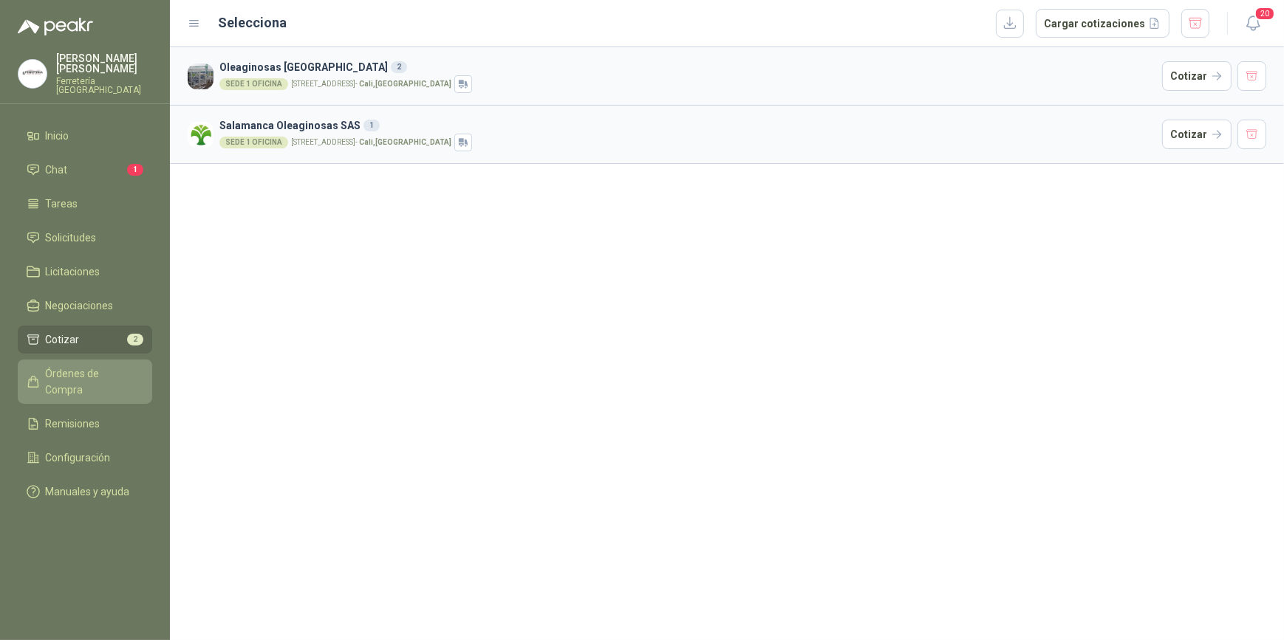
click at [94, 371] on span "Órdenes de Compra" at bounding box center [92, 382] width 92 height 32
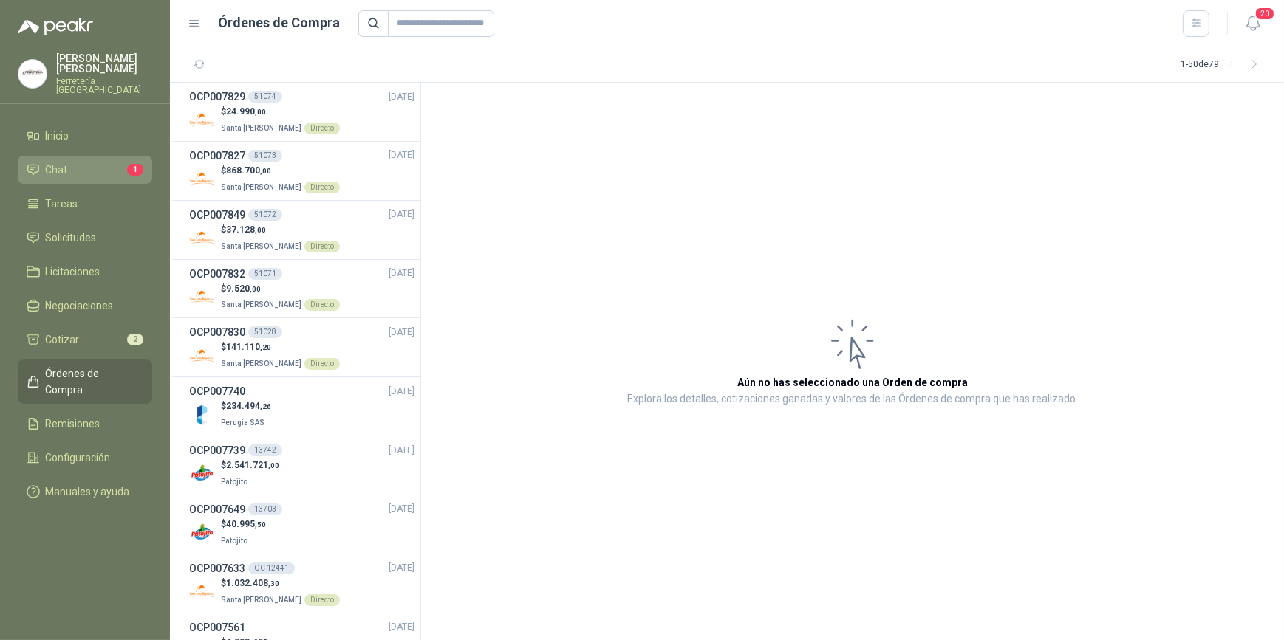
click at [86, 171] on li "Chat 1" at bounding box center [85, 170] width 117 height 16
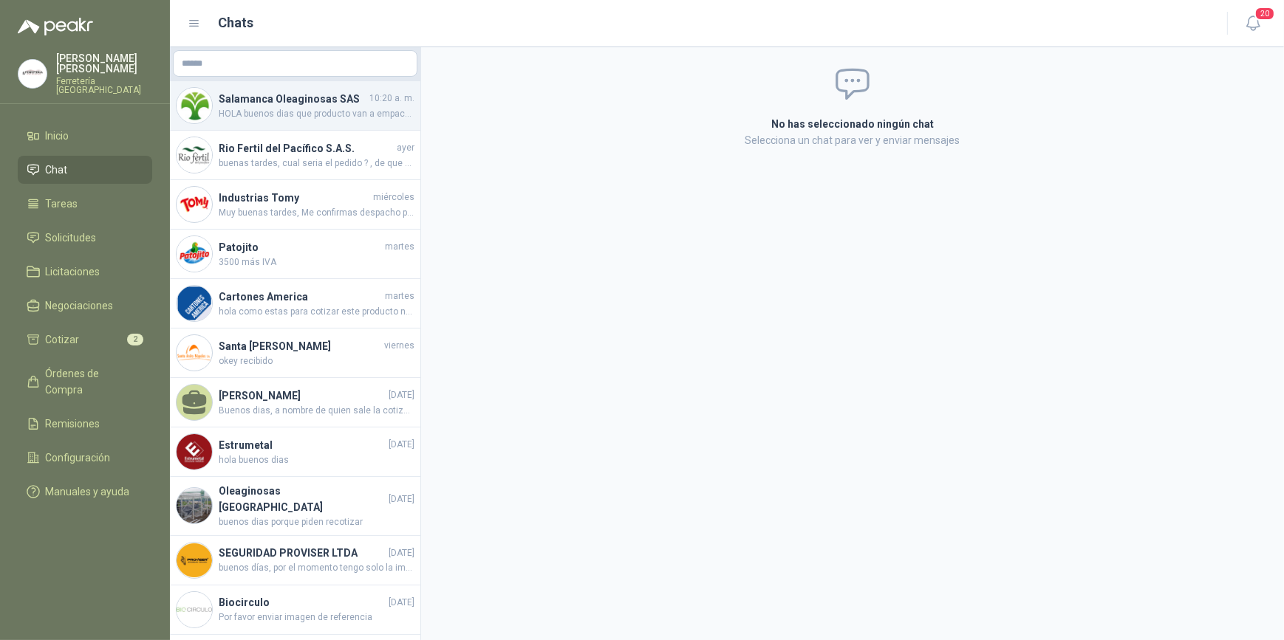
click at [309, 103] on h4 "Salamanca Oleaginosas SAS" at bounding box center [293, 99] width 148 height 16
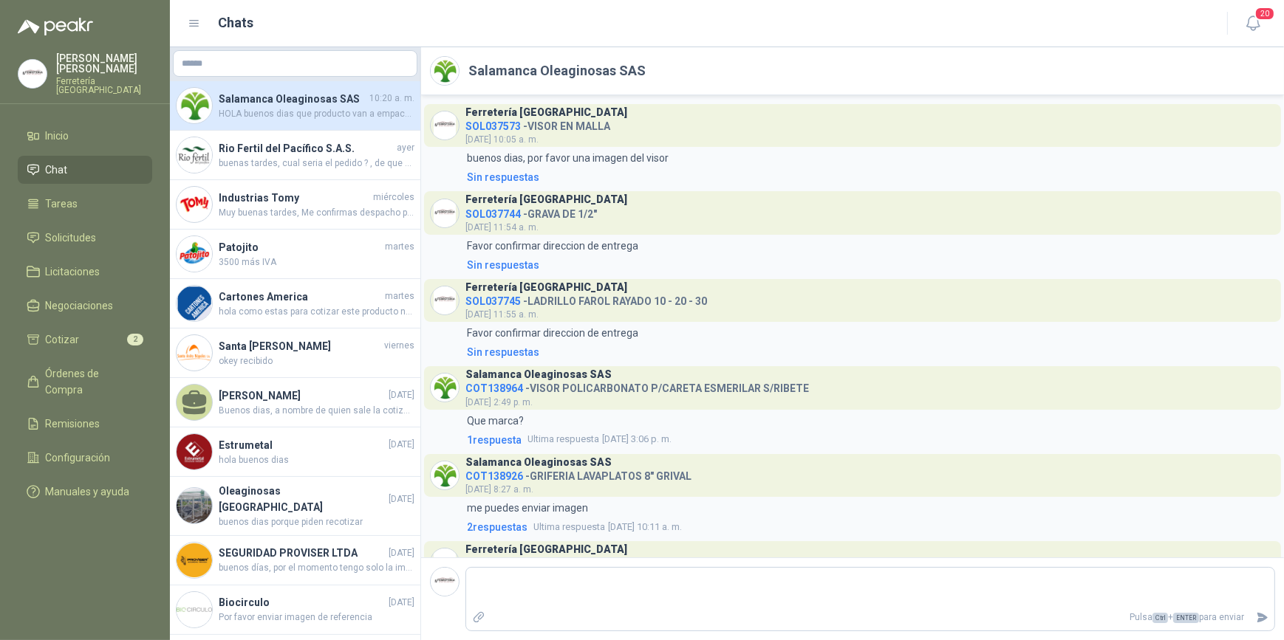
scroll to position [1578, 0]
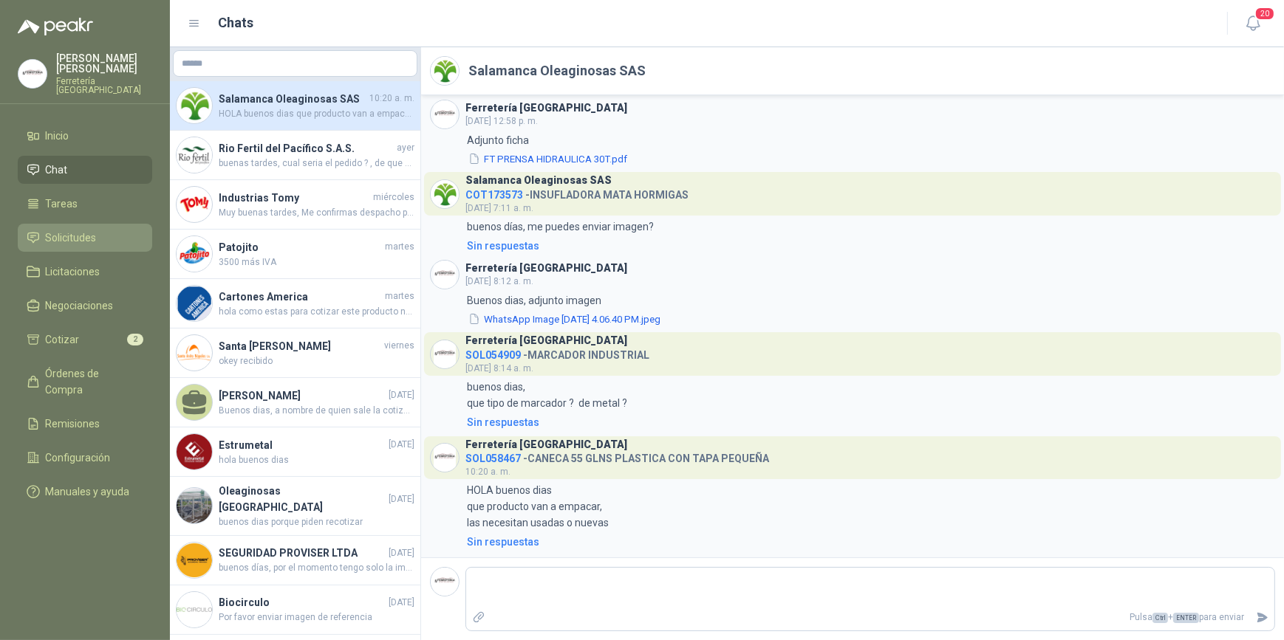
click at [86, 237] on span "Solicitudes" at bounding box center [71, 238] width 51 height 16
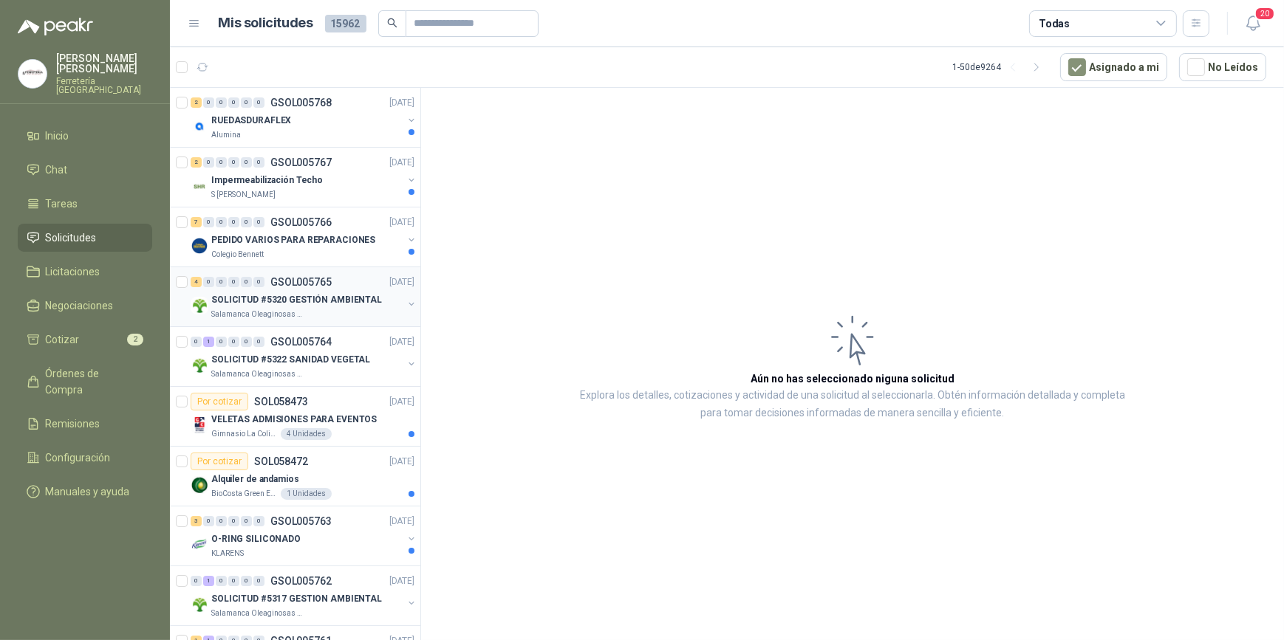
click at [238, 303] on p "SOLICITUD #5320 GESTIÓN AMBIENTAL" at bounding box center [296, 300] width 171 height 14
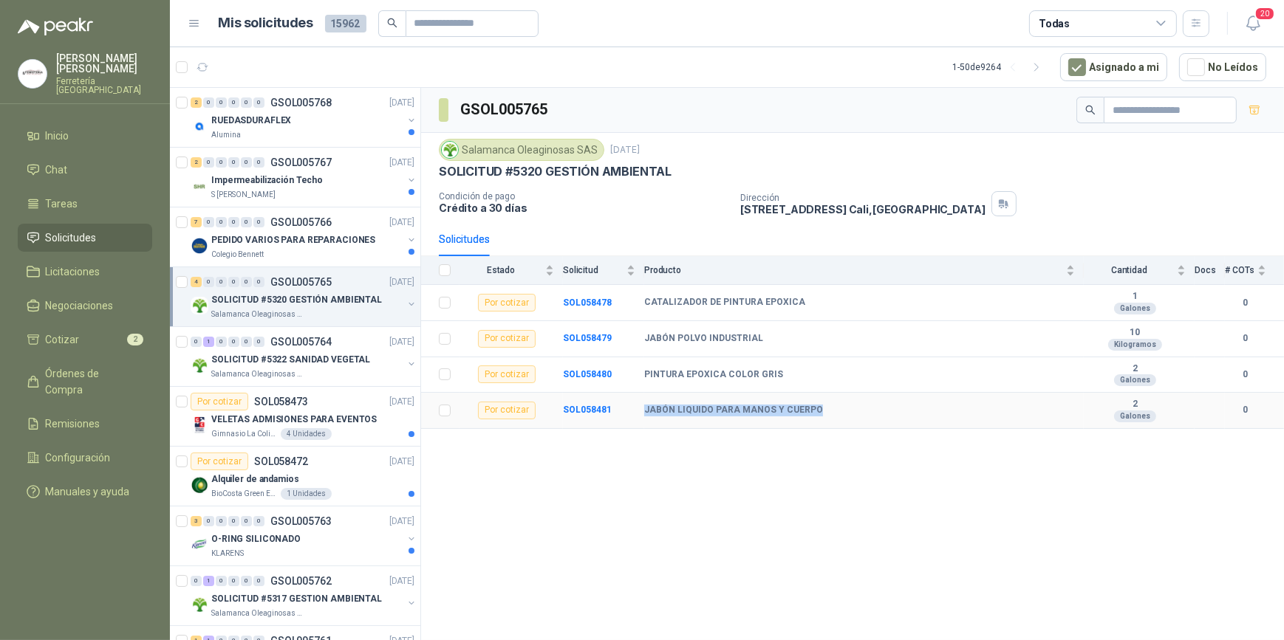
drag, startPoint x: 641, startPoint y: 409, endPoint x: 816, endPoint y: 421, distance: 175.4
click at [816, 421] on tr "Por cotizar SOL058481 JABÓN LIQUIDO PARA MANOS Y CUERPO 2 Galones 0" at bounding box center [852, 411] width 863 height 36
drag, startPoint x: 816, startPoint y: 421, endPoint x: 753, endPoint y: 408, distance: 64.7
copy tr "JABÓN LIQUIDO PARA MANOS Y CUERPO"
drag, startPoint x: 645, startPoint y: 338, endPoint x: 753, endPoint y: 339, distance: 107.8
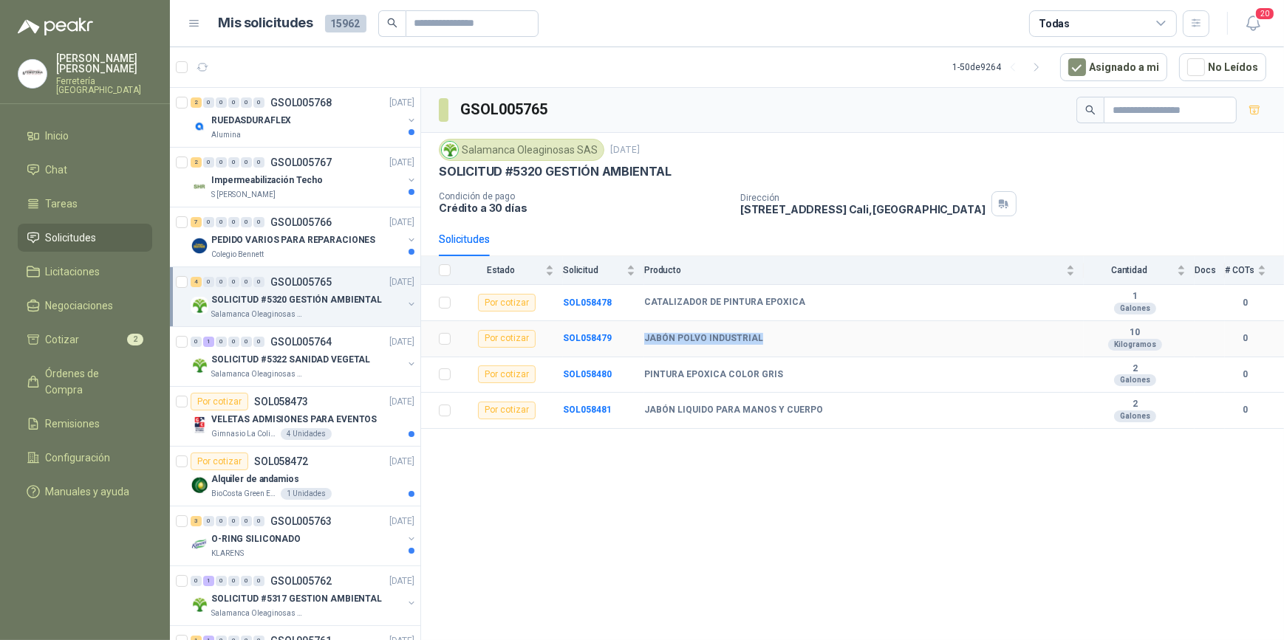
click at [753, 339] on b "JABÓN POLVO INDUSTRIAL" at bounding box center [703, 339] width 119 height 12
drag, startPoint x: 753, startPoint y: 339, endPoint x: 745, endPoint y: 335, distance: 8.6
copy b "JABÓN POLVO INDUSTRIAL"
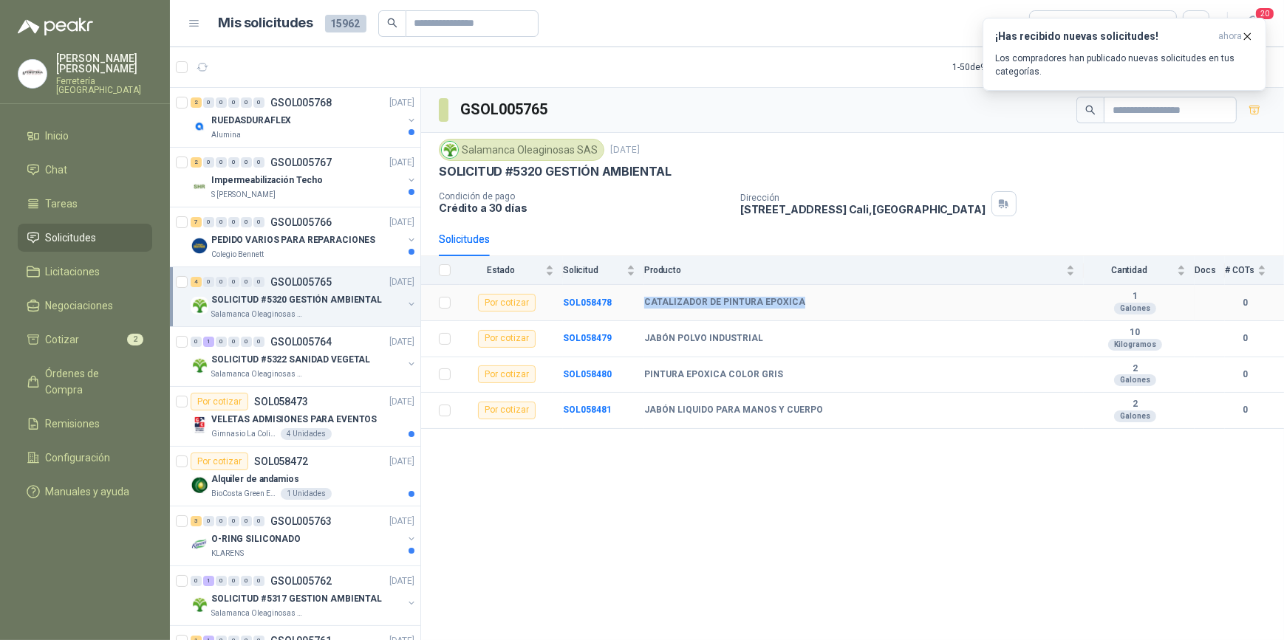
drag, startPoint x: 644, startPoint y: 300, endPoint x: 811, endPoint y: 304, distance: 167.0
click at [811, 304] on div "CATALIZADOR DE PINTURA EPOXICA" at bounding box center [859, 303] width 431 height 12
drag, startPoint x: 811, startPoint y: 304, endPoint x: 767, endPoint y: 298, distance: 44.6
copy b "CATALIZADOR DE PINTURA EPOXICA"
drag, startPoint x: 642, startPoint y: 374, endPoint x: 786, endPoint y: 380, distance: 144.2
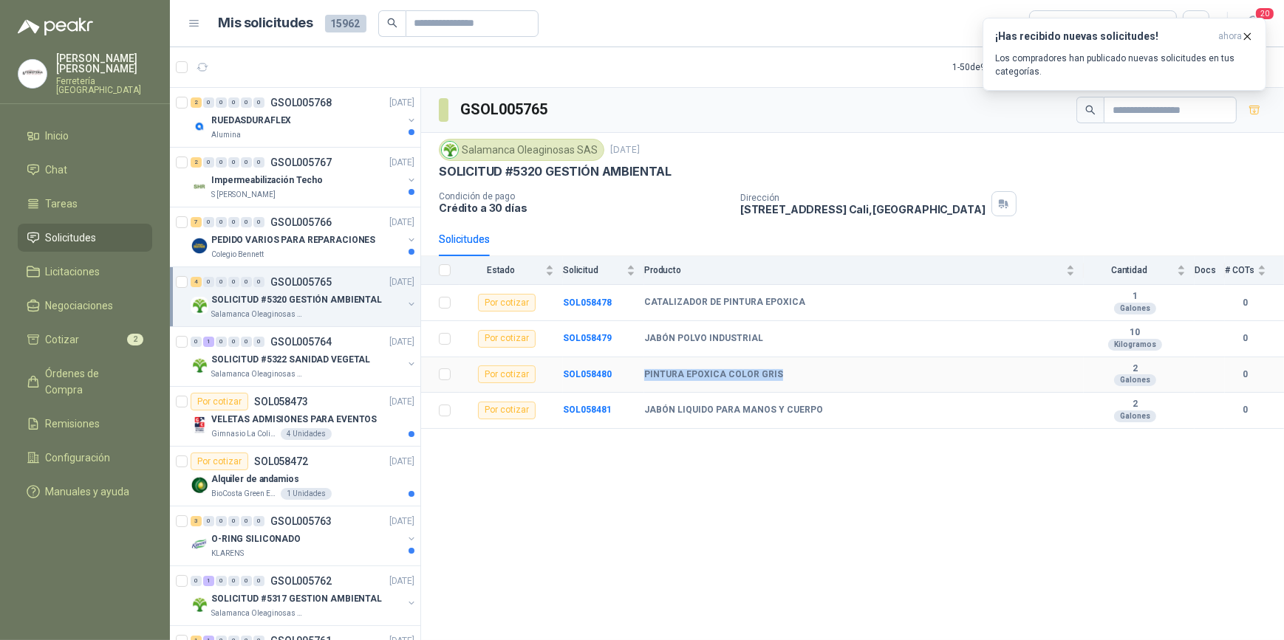
click at [786, 380] on tr "Por cotizar SOL058480 PINTURA EPOXICA COLOR GRIS 2 Galones 0" at bounding box center [852, 375] width 863 height 36
drag, startPoint x: 786, startPoint y: 380, endPoint x: 746, endPoint y: 373, distance: 40.6
copy tr "PINTURA EPOXICA COLOR GRIS"
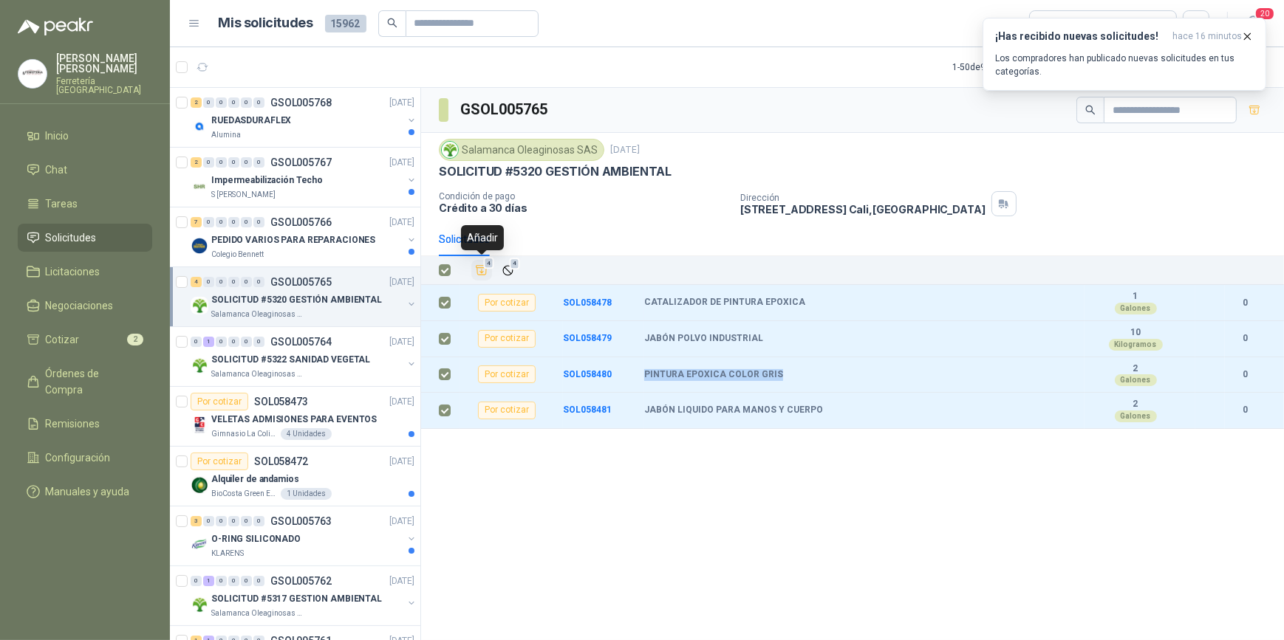
click at [482, 273] on icon "Añadir" at bounding box center [481, 270] width 13 height 13
click at [82, 340] on li "Cotizar 6" at bounding box center [85, 340] width 117 height 16
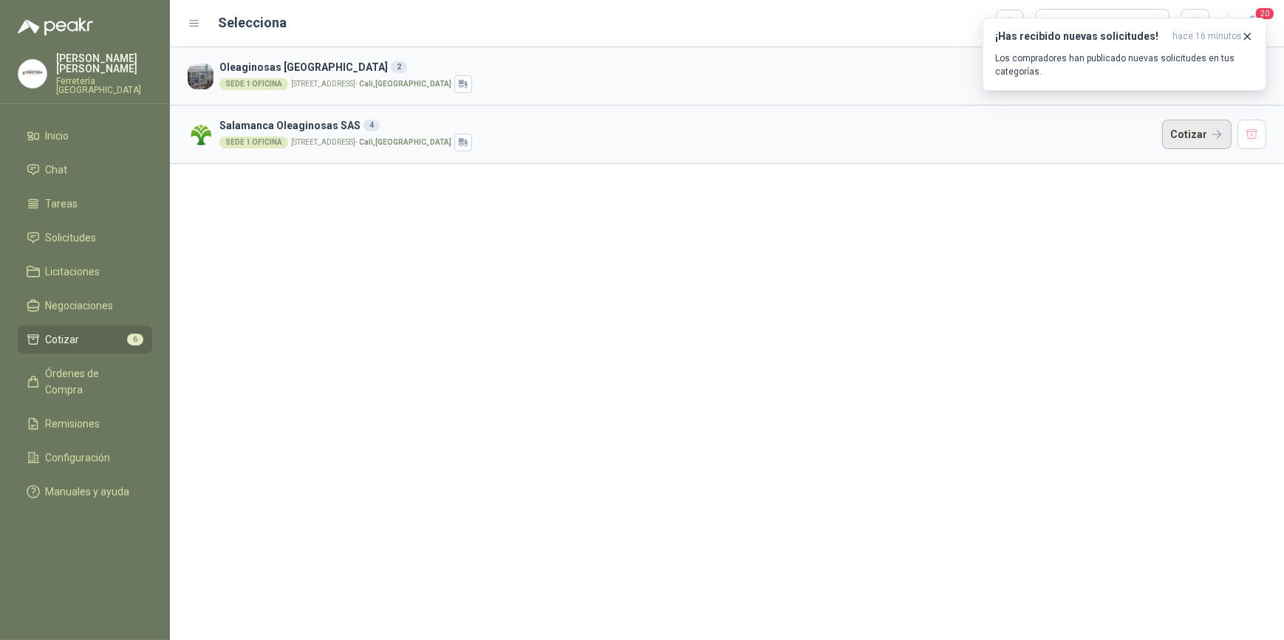
click at [1195, 140] on button "Cotizar" at bounding box center [1196, 135] width 69 height 30
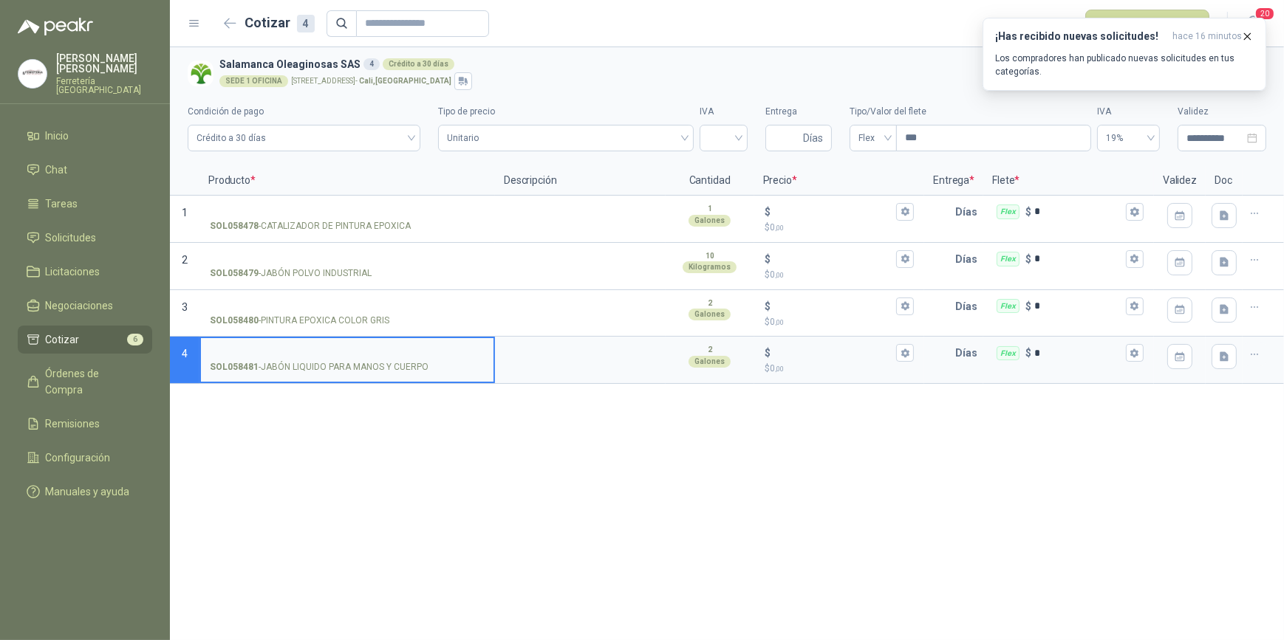
click at [320, 355] on input "SOL058481 - JABÓN LIQUIDO PARA MANOS Y CUERPO" at bounding box center [347, 353] width 275 height 11
click at [568, 358] on textarea at bounding box center [580, 355] width 168 height 34
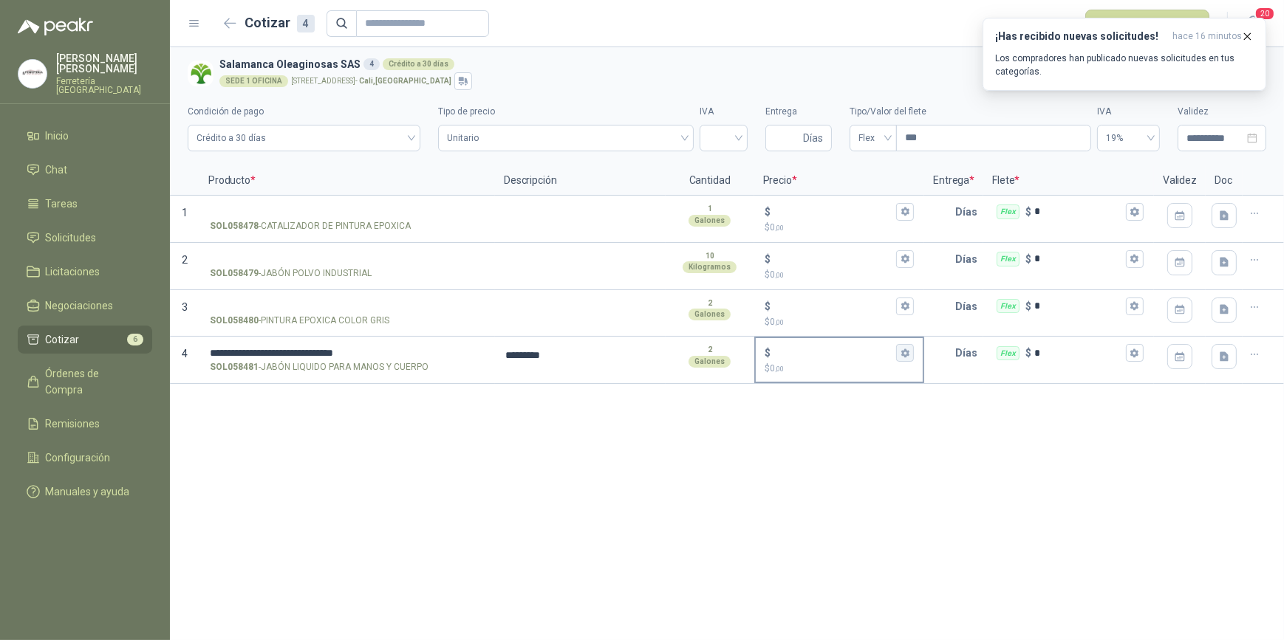
click at [907, 355] on icon "button" at bounding box center [905, 353] width 8 height 9
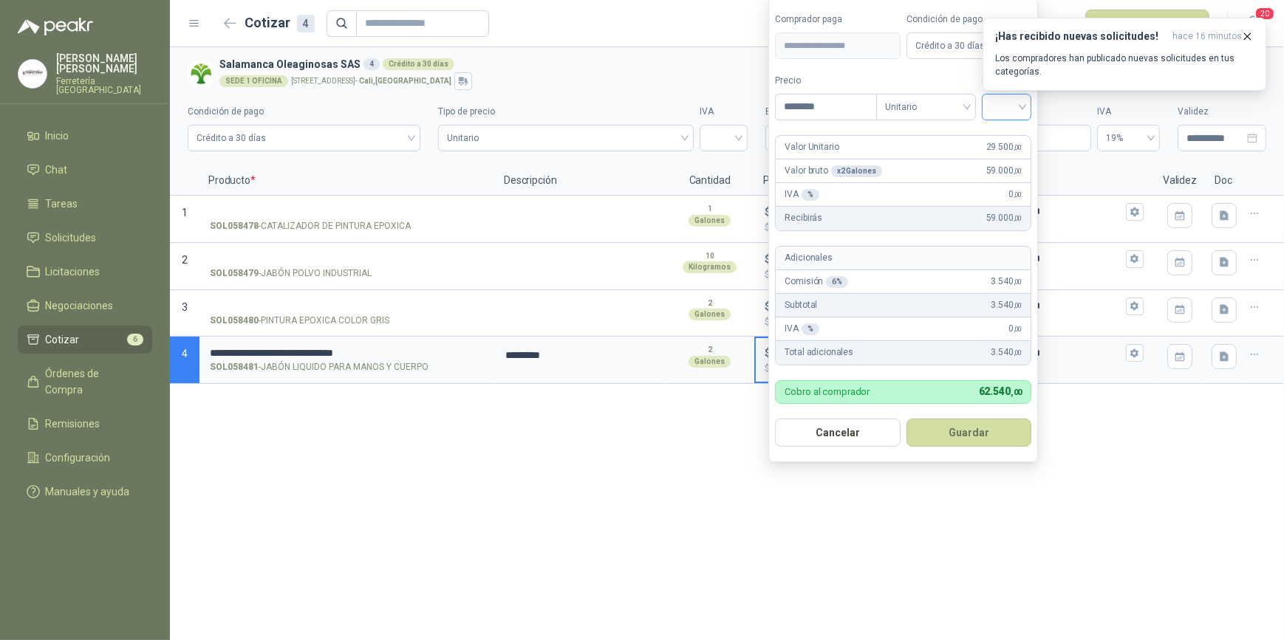
click at [1029, 105] on div at bounding box center [1007, 107] width 50 height 27
click at [1018, 133] on div "19%" at bounding box center [1009, 138] width 27 height 16
click at [990, 425] on button "Guardar" at bounding box center [971, 433] width 127 height 28
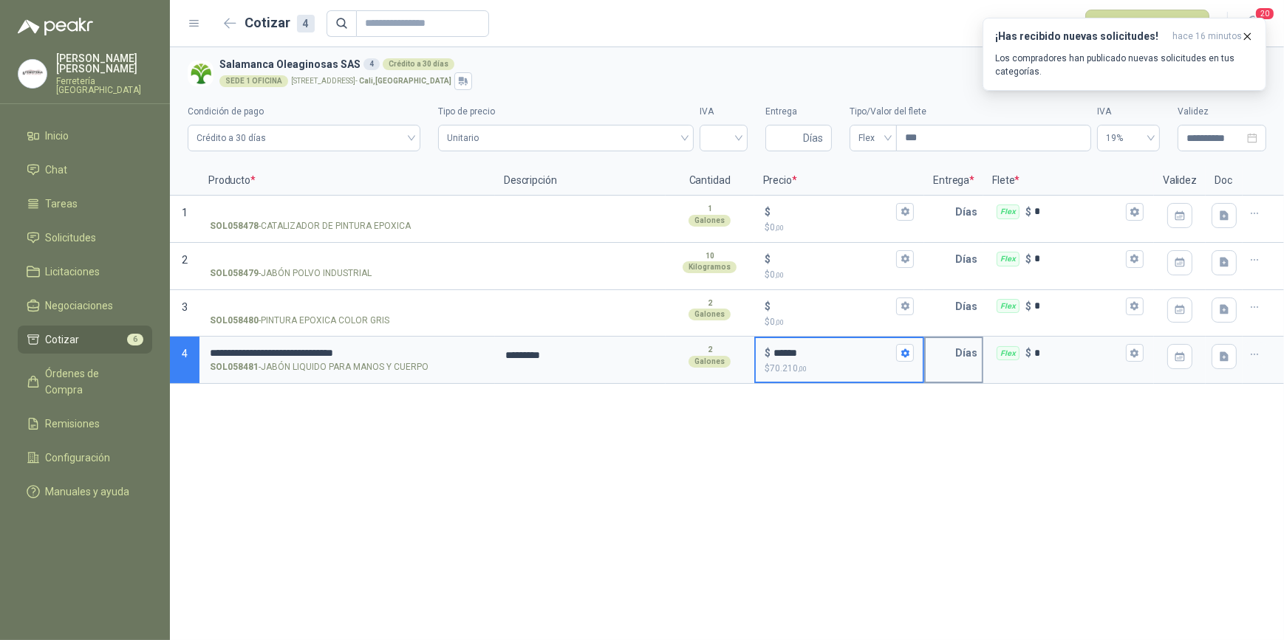
click at [941, 357] on input "text" at bounding box center [940, 353] width 30 height 30
click at [1143, 358] on div "Flex $ *" at bounding box center [1069, 353] width 168 height 30
click at [1123, 358] on input "*" at bounding box center [1078, 353] width 89 height 11
click at [1135, 354] on icon "button" at bounding box center [1134, 353] width 8 height 9
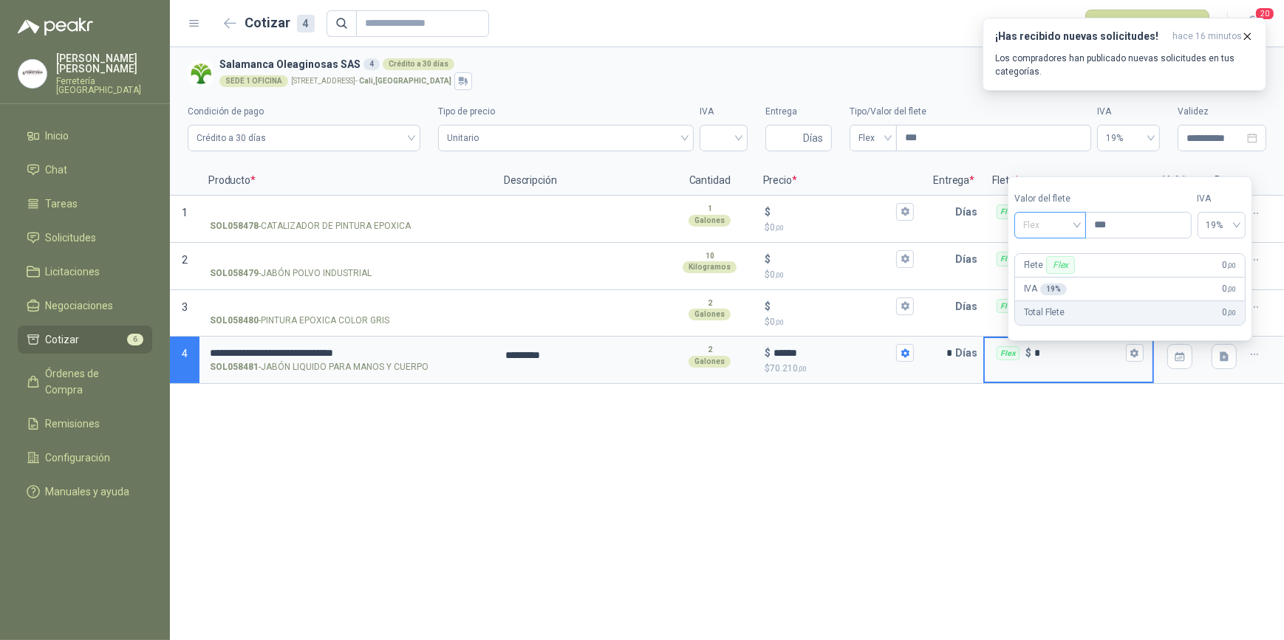
click at [1085, 225] on div "Flex" at bounding box center [1050, 225] width 72 height 27
click at [1067, 275] on div "Incluido" at bounding box center [1052, 280] width 52 height 16
click at [1064, 431] on div "**********" at bounding box center [727, 343] width 1114 height 593
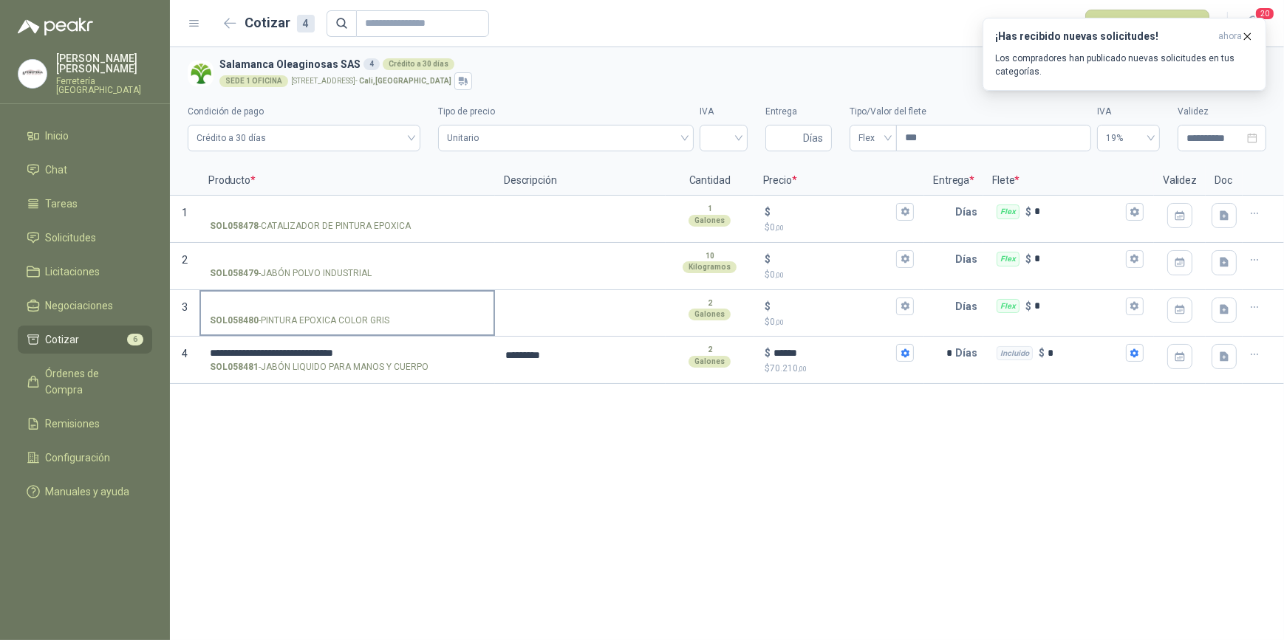
click at [295, 301] on input "SOL058480 - PINTURA EPOXICA COLOR GRIS" at bounding box center [347, 306] width 275 height 11
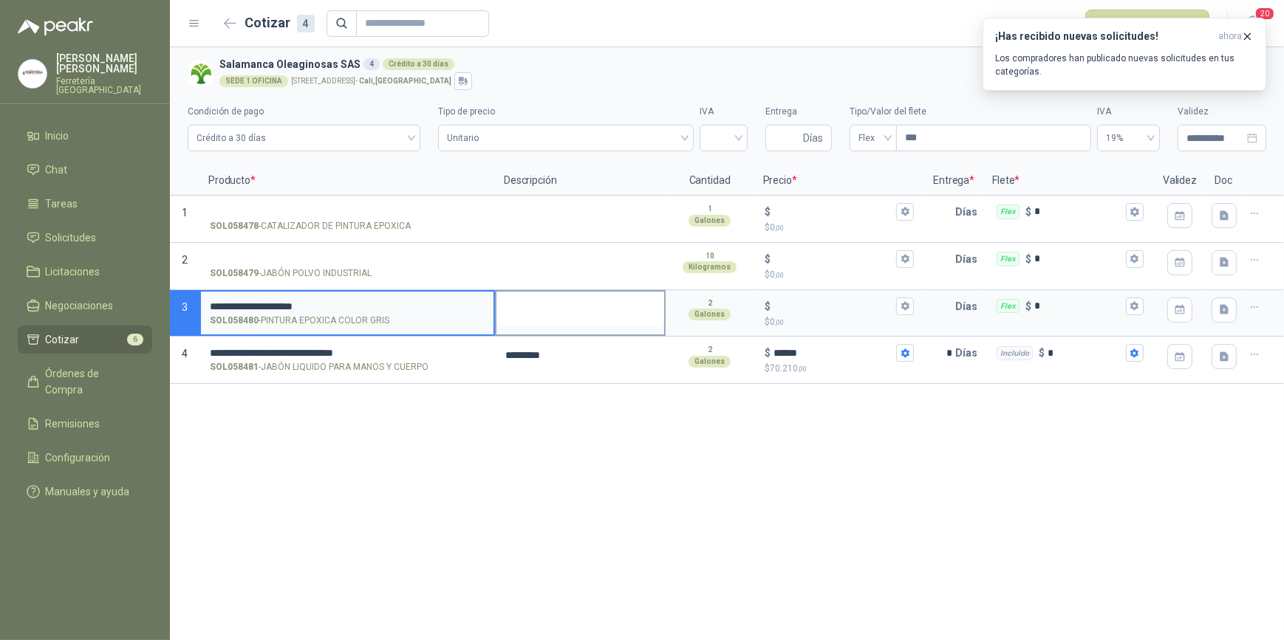
click at [545, 301] on textarea at bounding box center [580, 309] width 168 height 34
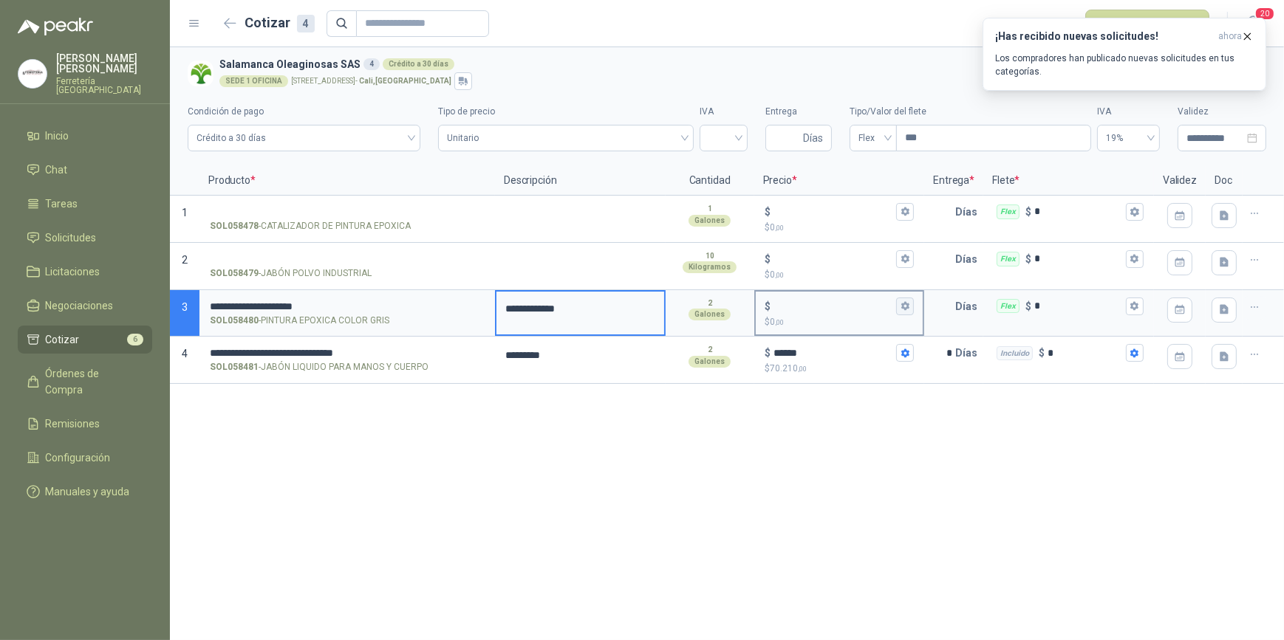
click at [903, 300] on button "$ $ 0 ,00" at bounding box center [905, 307] width 18 height 18
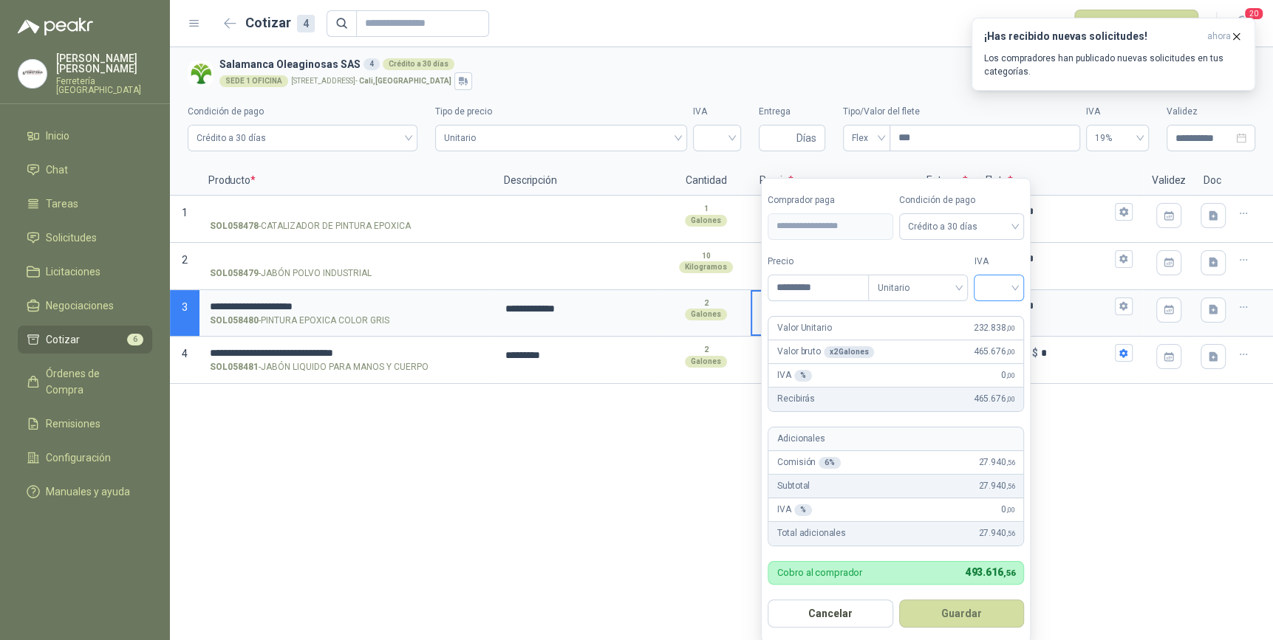
click at [1024, 285] on div at bounding box center [998, 288] width 50 height 27
click at [1004, 318] on div "19%" at bounding box center [1001, 318] width 27 height 16
click at [975, 615] on button "Guardar" at bounding box center [963, 614] width 127 height 28
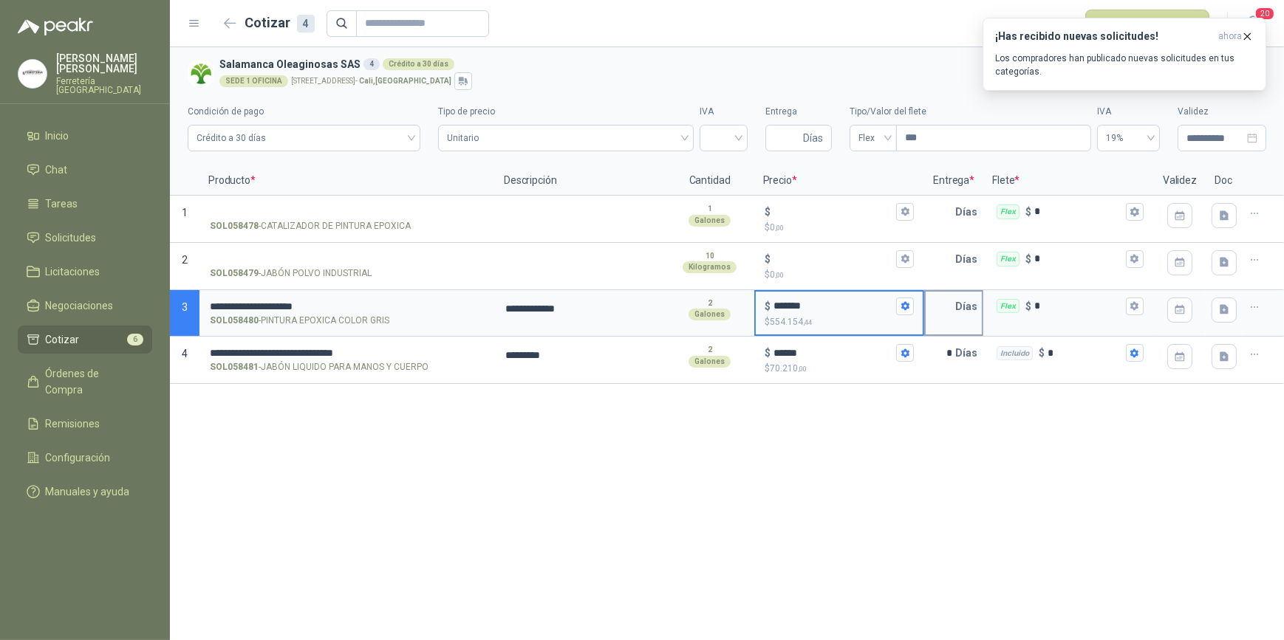
click at [949, 309] on input "text" at bounding box center [940, 307] width 30 height 30
click at [1137, 302] on icon "button" at bounding box center [1134, 306] width 10 height 10
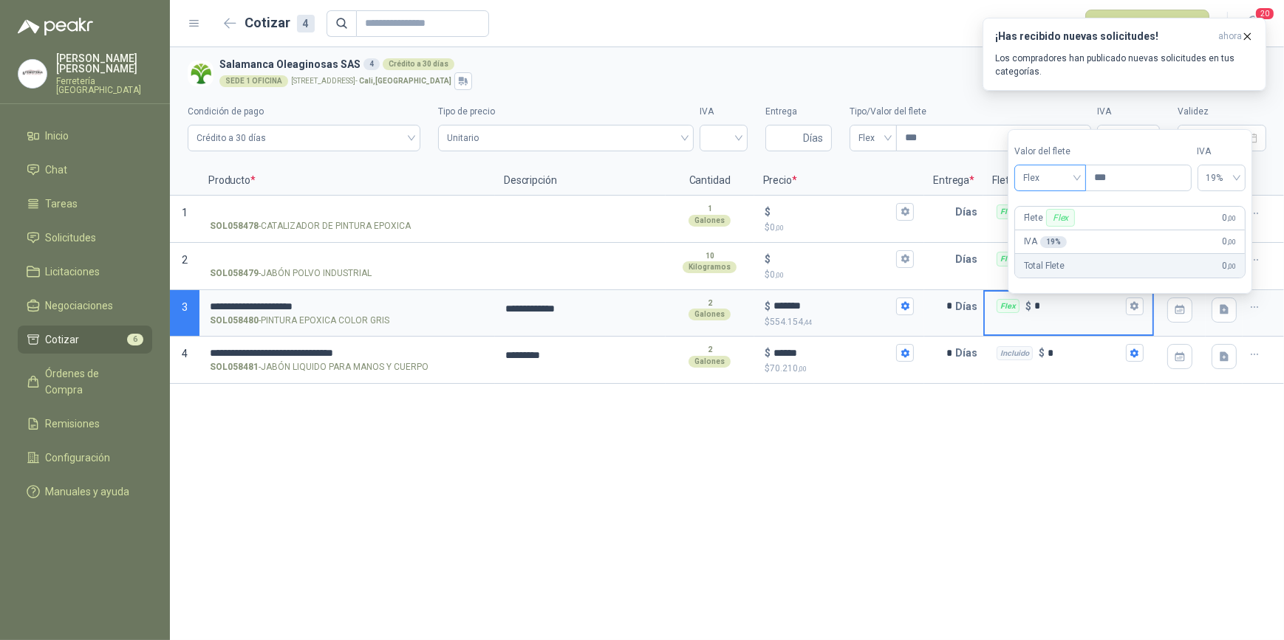
click at [1083, 179] on div "Flex" at bounding box center [1050, 178] width 72 height 27
click at [1060, 239] on div "Incluido" at bounding box center [1052, 233] width 52 height 16
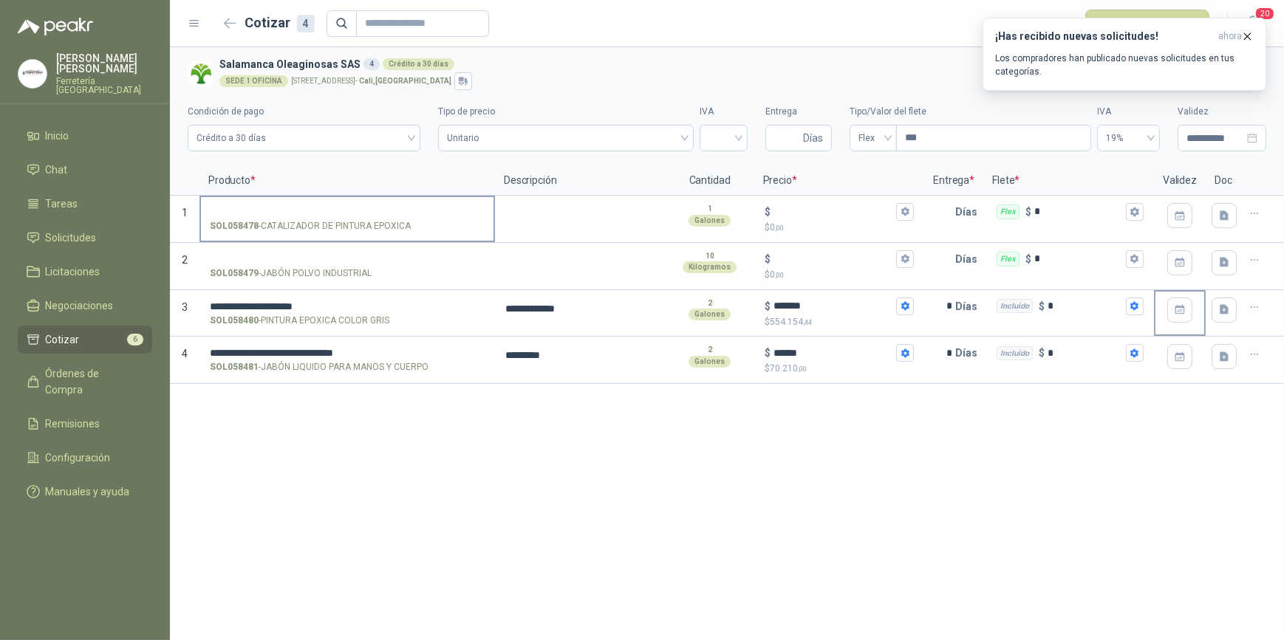
click at [303, 208] on input "SOL058478 - CATALIZADOR DE PINTURA EPOXICA" at bounding box center [347, 212] width 275 height 11
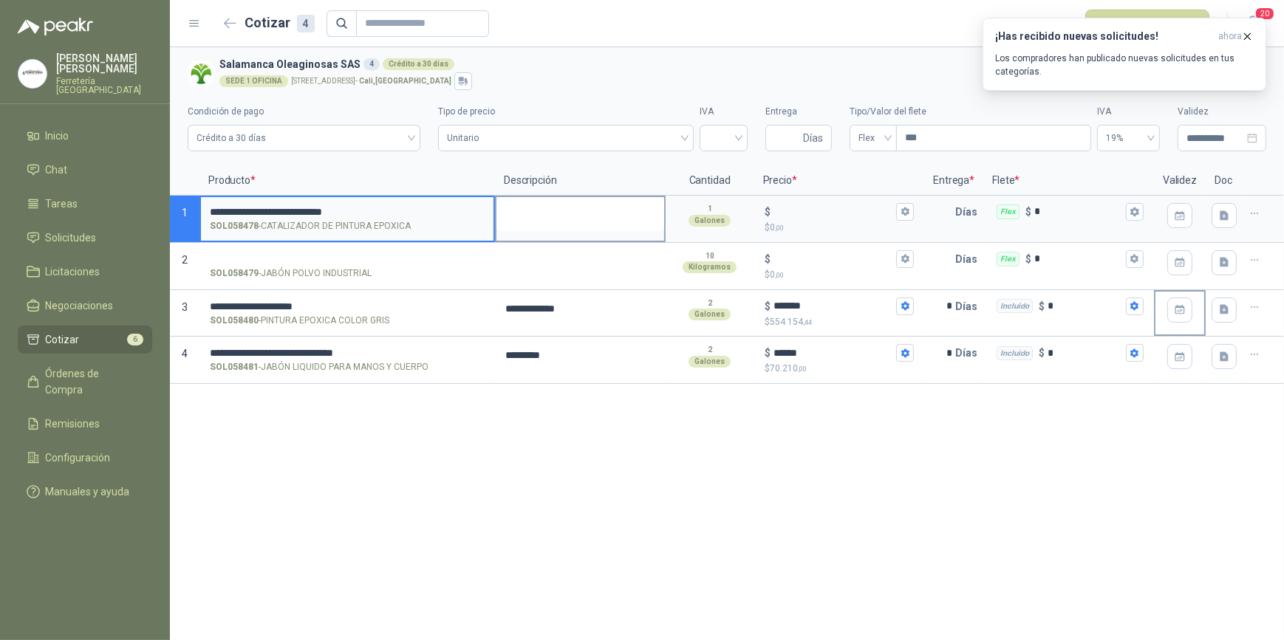
click at [524, 227] on textarea at bounding box center [580, 214] width 168 height 34
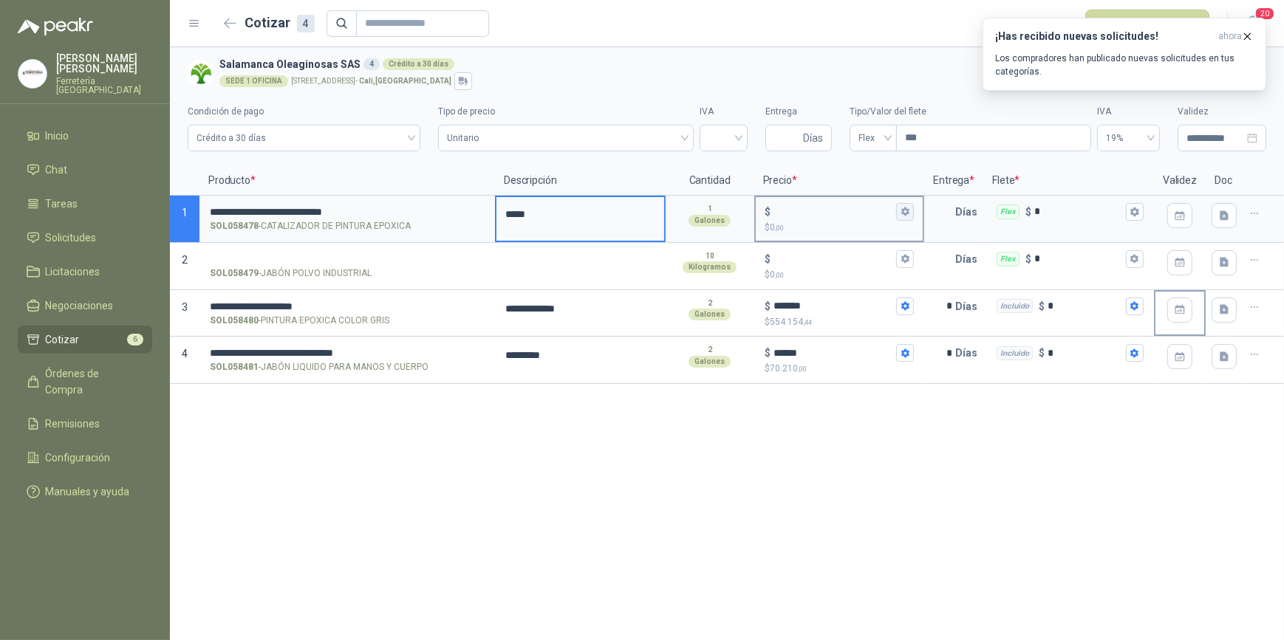
click at [903, 214] on icon "button" at bounding box center [905, 212] width 8 height 9
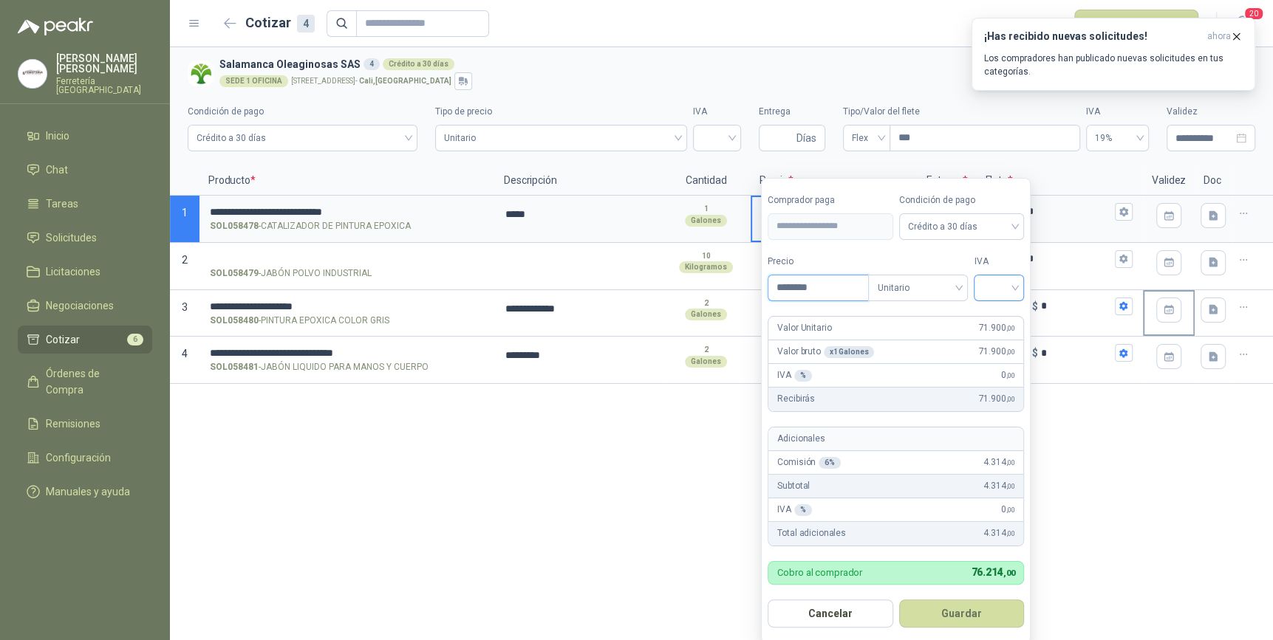
click at [1020, 286] on div at bounding box center [998, 288] width 50 height 27
click at [1000, 314] on div "19%" at bounding box center [1001, 318] width 27 height 16
click at [963, 613] on button "Guardar" at bounding box center [963, 614] width 127 height 28
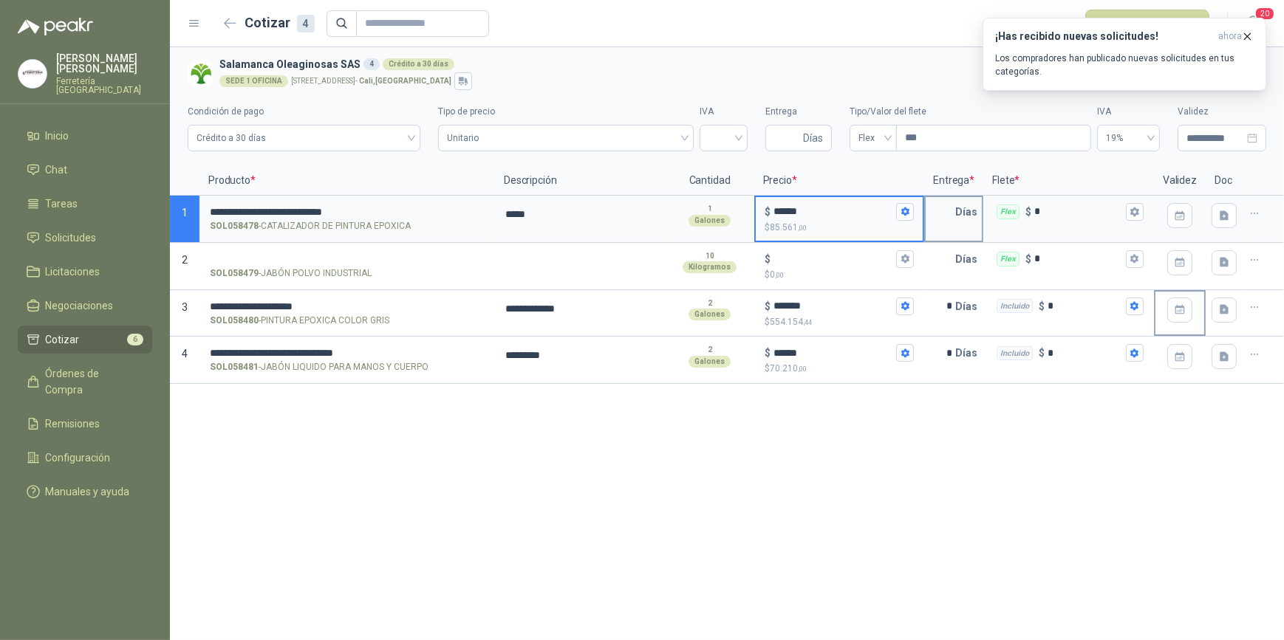
click at [949, 214] on input "text" at bounding box center [940, 212] width 30 height 30
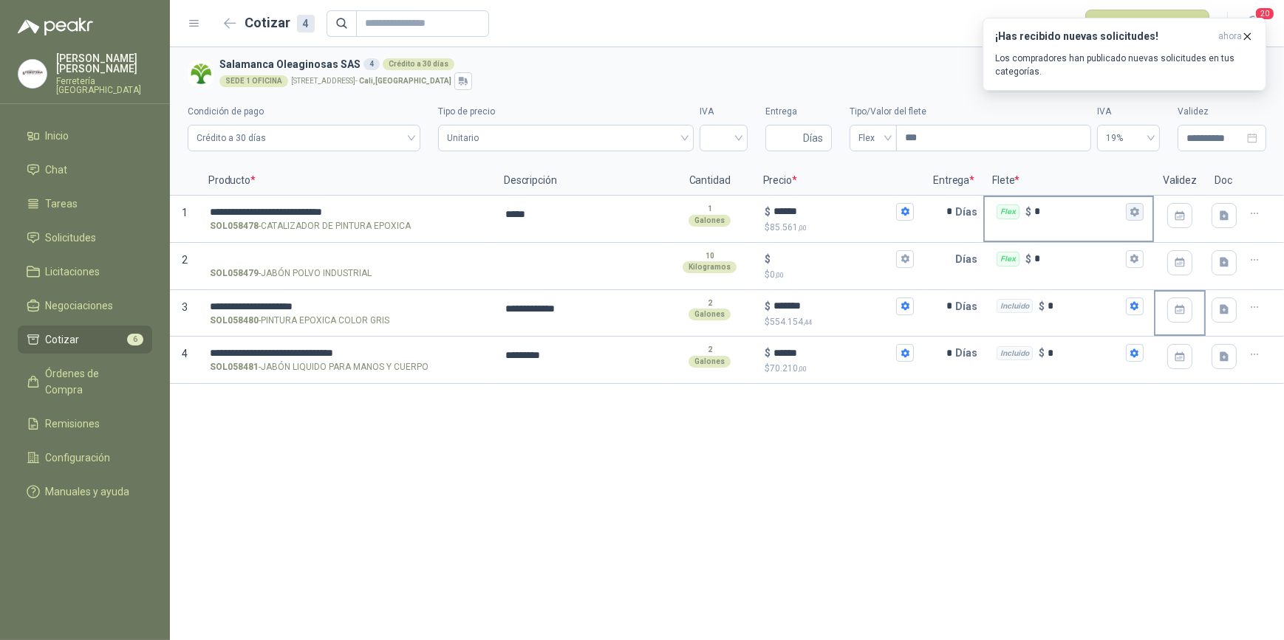
click at [1137, 212] on icon "button" at bounding box center [1134, 212] width 8 height 9
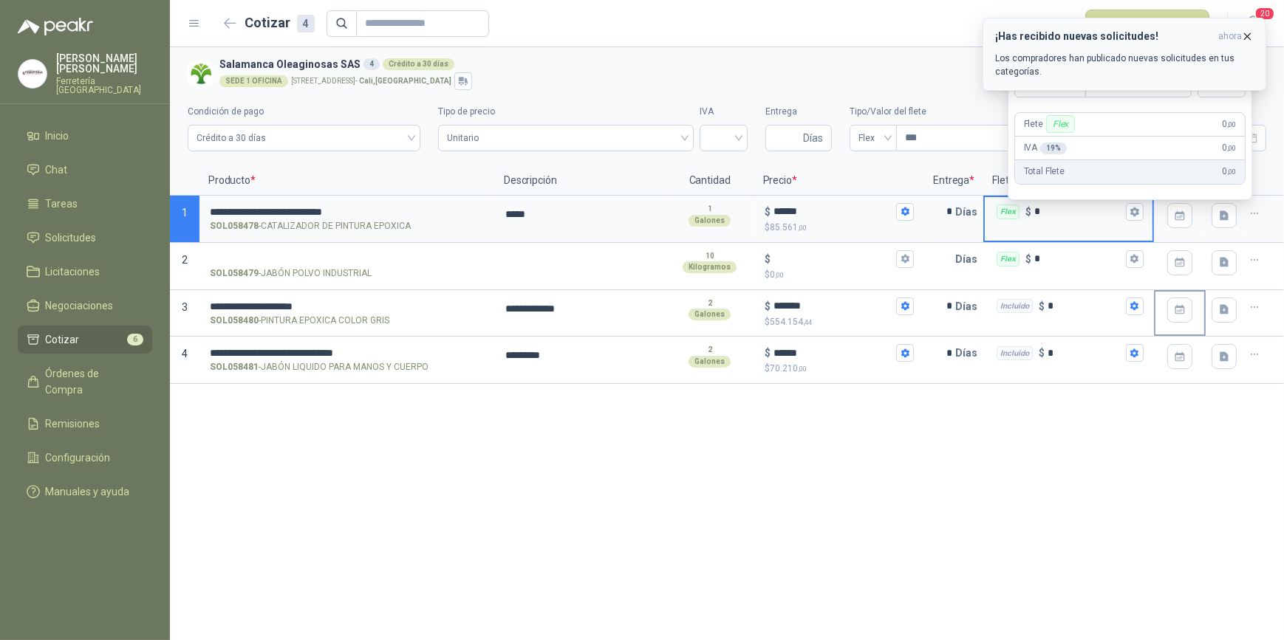
click at [1247, 34] on icon "button" at bounding box center [1247, 36] width 13 height 13
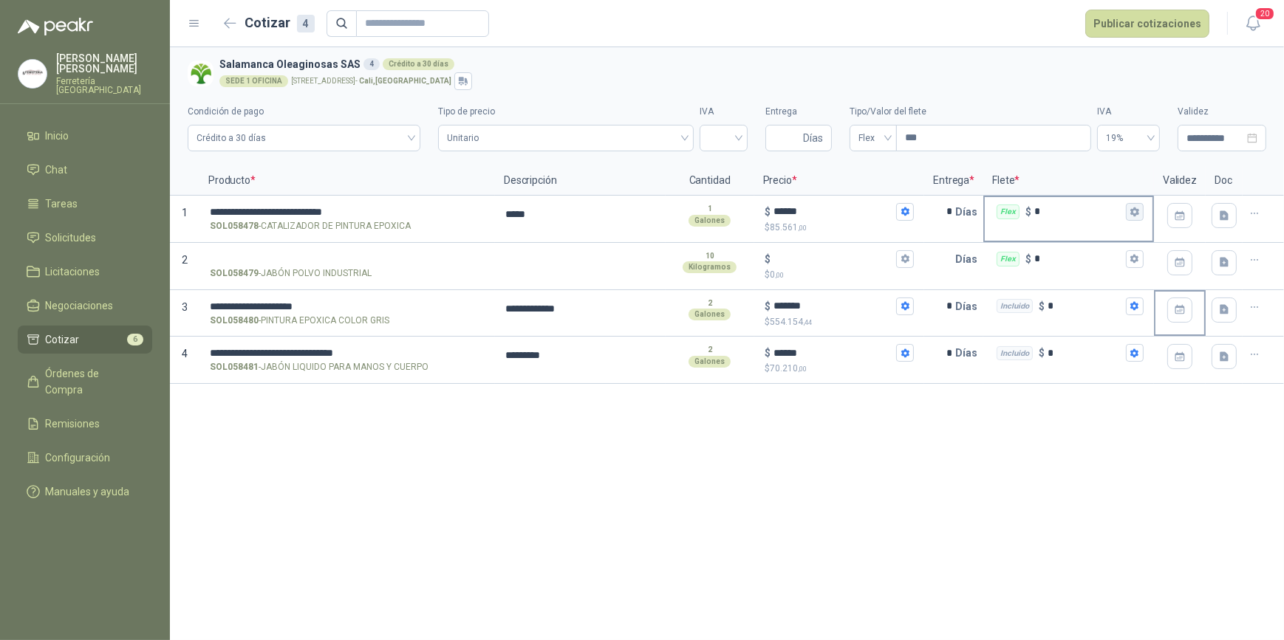
click at [1137, 208] on icon "button" at bounding box center [1134, 212] width 10 height 10
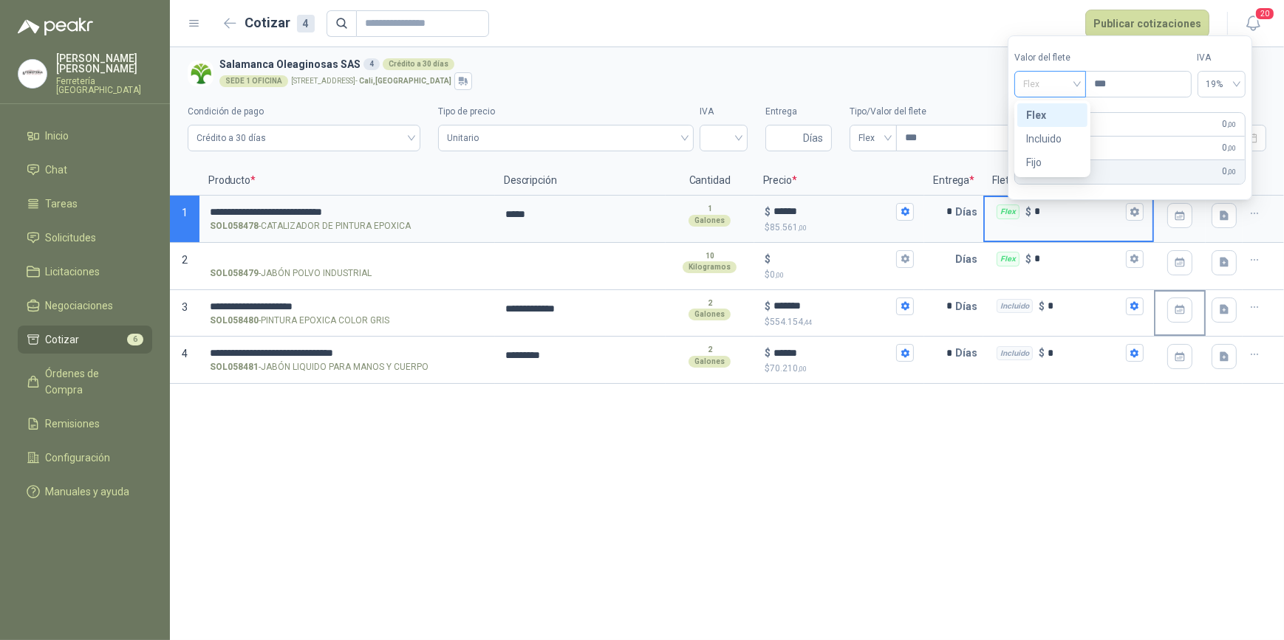
click at [1083, 81] on div "Flex" at bounding box center [1050, 84] width 72 height 27
click at [1066, 137] on div "Incluido" at bounding box center [1052, 139] width 52 height 16
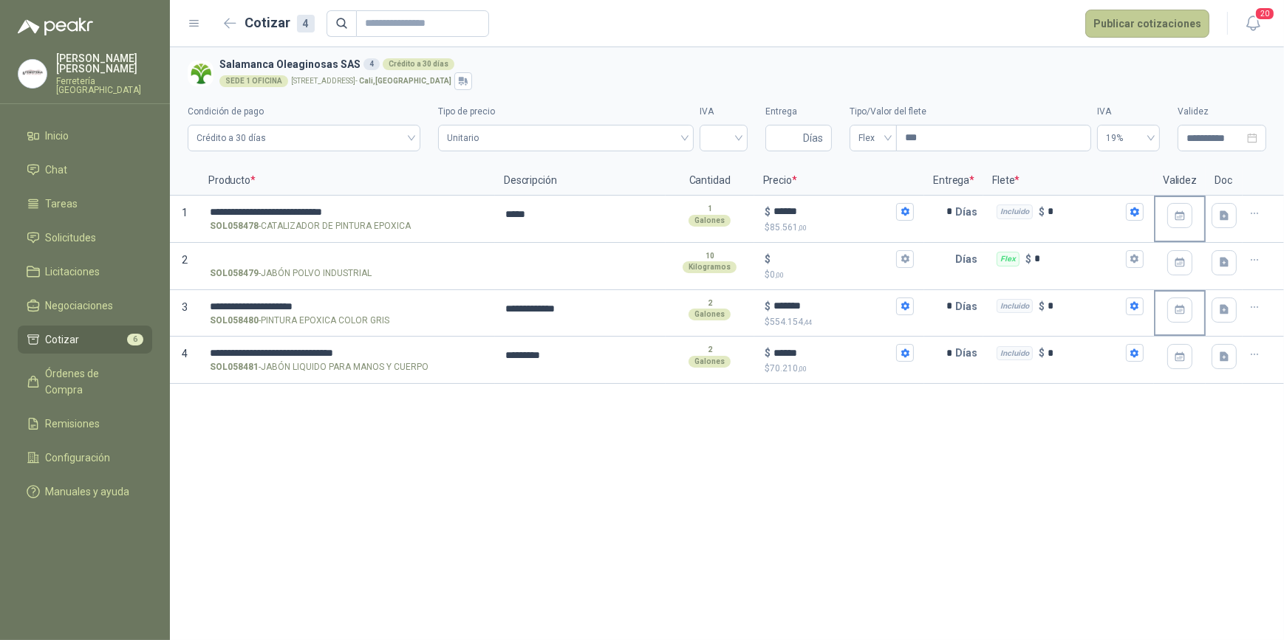
click at [1142, 20] on button "Publicar cotizaciones" at bounding box center [1147, 24] width 124 height 28
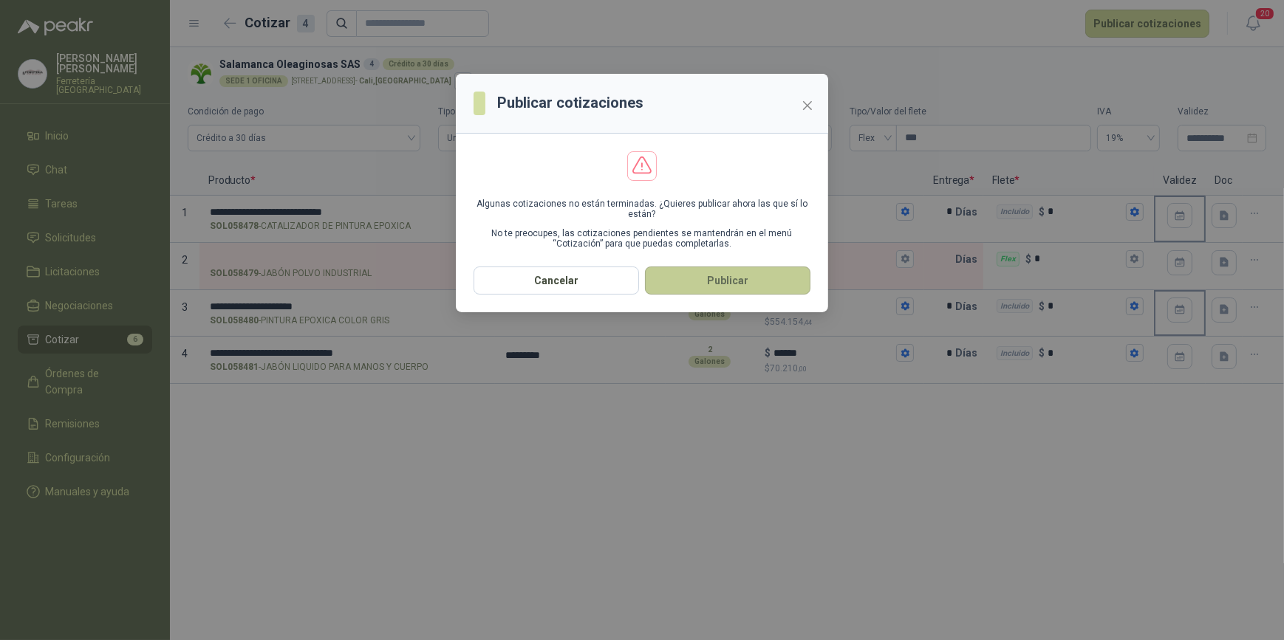
click at [739, 276] on button "Publicar" at bounding box center [727, 281] width 165 height 28
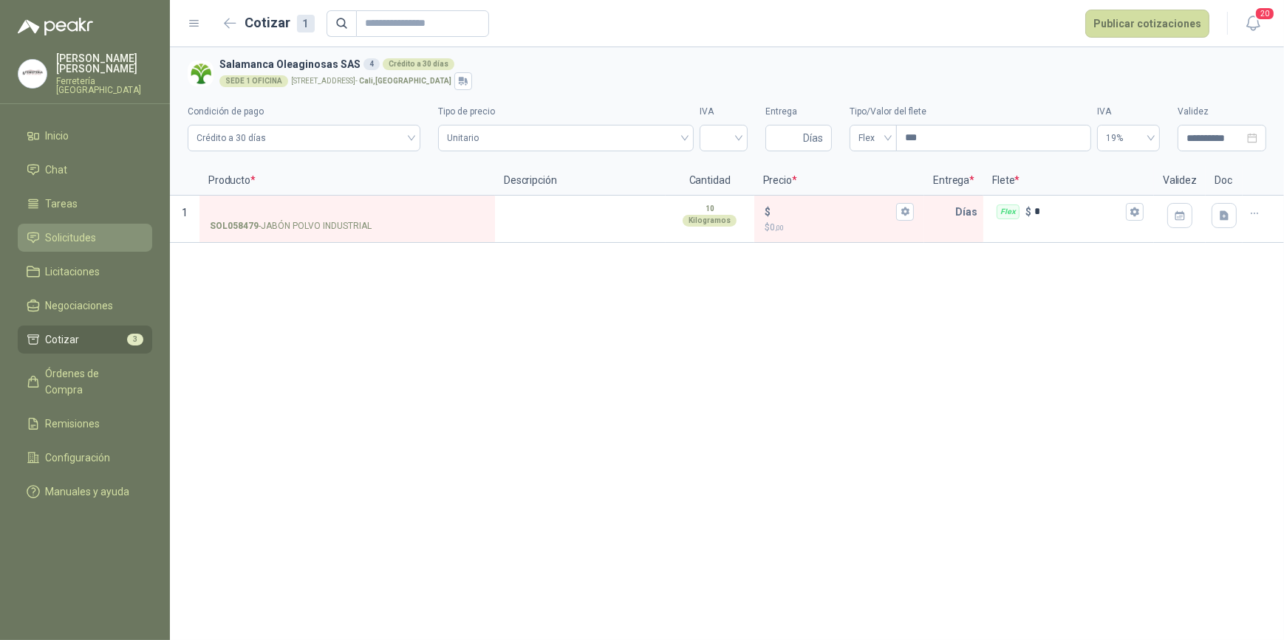
click at [97, 230] on li "Solicitudes" at bounding box center [85, 238] width 117 height 16
